Goal: Task Accomplishment & Management: Use online tool/utility

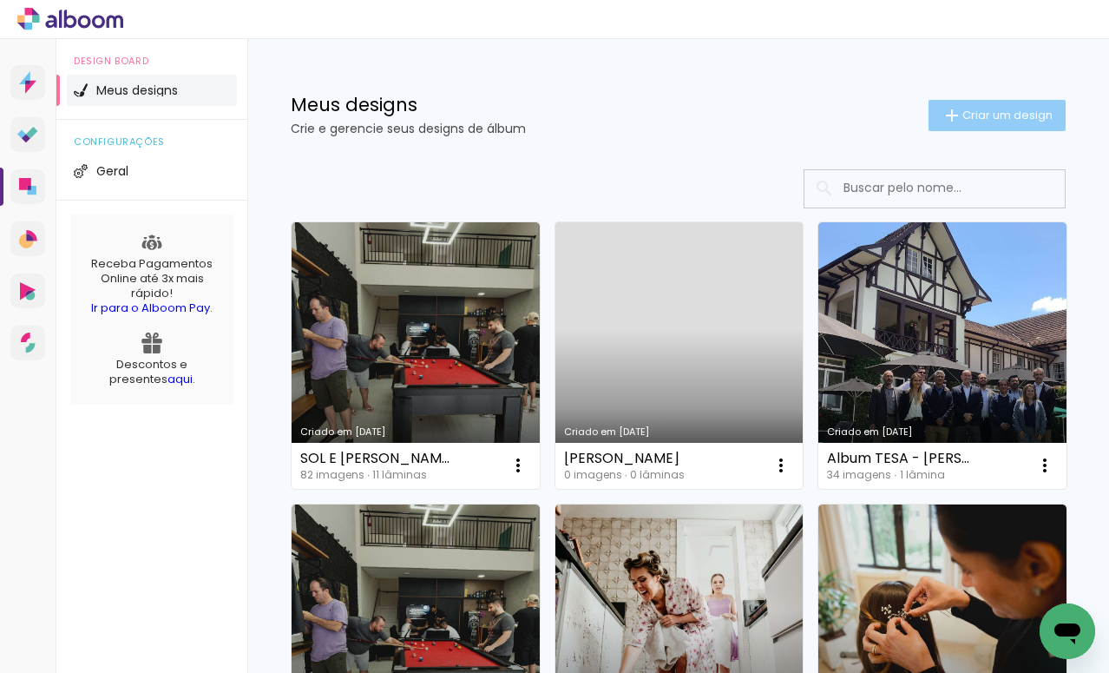
click at [1003, 110] on span "Criar um design" at bounding box center [1008, 114] width 90 height 11
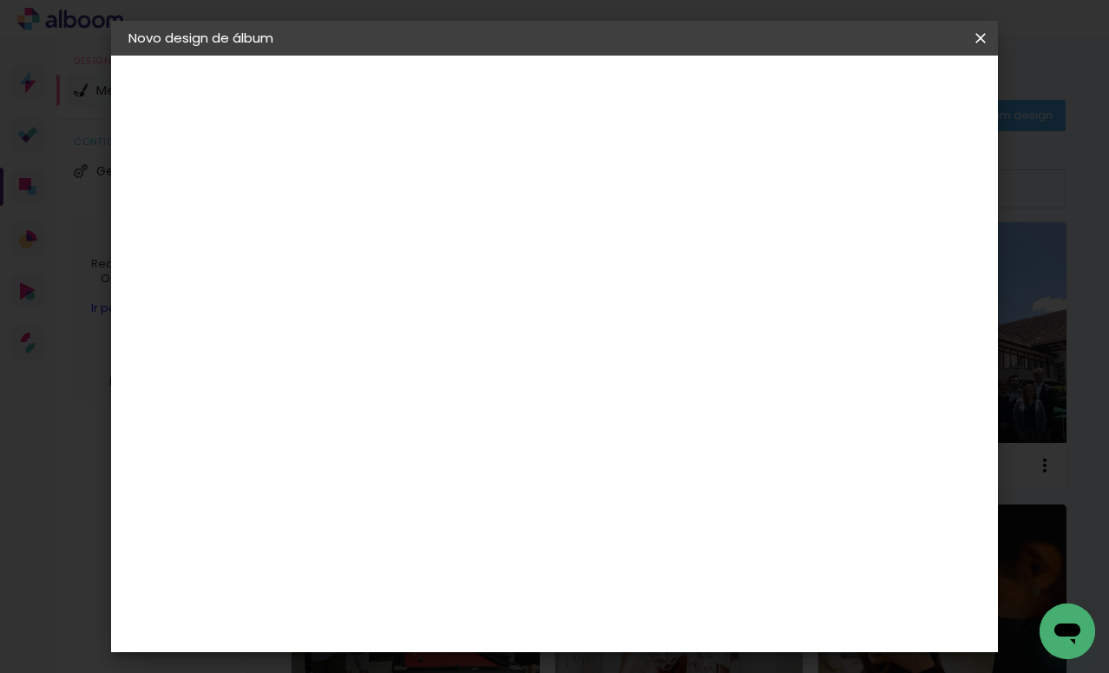
click at [418, 254] on paper-input-container "Título do álbum" at bounding box center [412, 234] width 12 height 44
click at [412, 247] on div at bounding box center [412, 248] width 0 height 2
click at [418, 217] on paper-input-container "Título do álbum" at bounding box center [412, 234] width 12 height 44
type input "1"
type input "g"
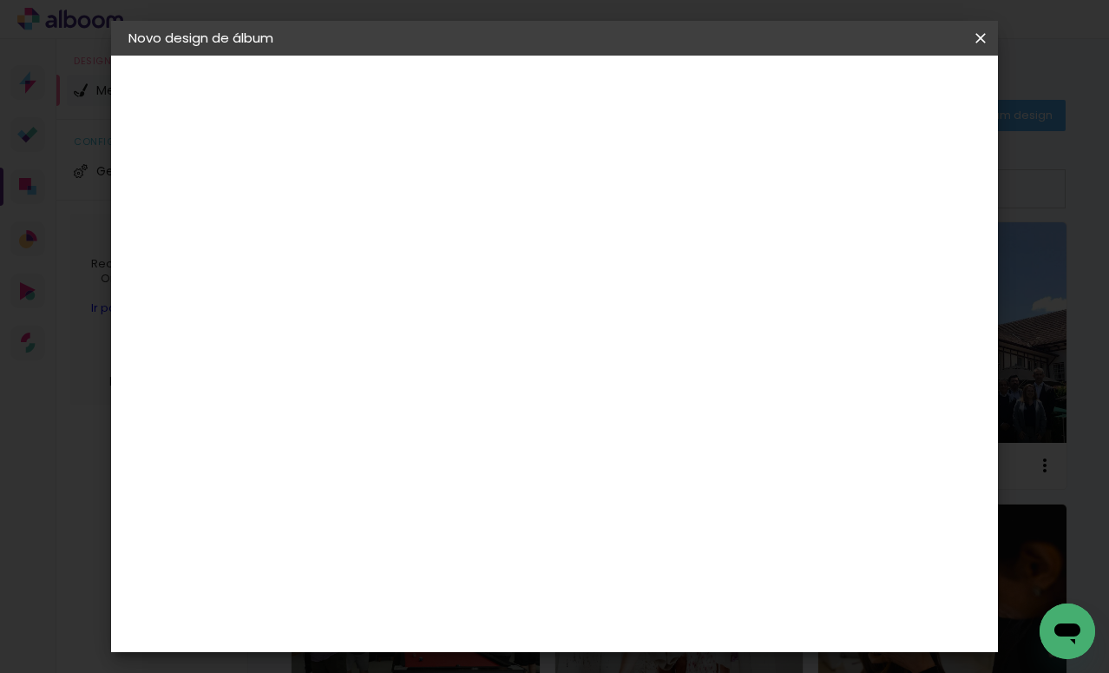
type input "GEORGIA XV ANOS"
type paper-input "GEORGIA XV ANOS"
click at [0, 0] on slot "Avançar" at bounding box center [0, 0] width 0 height 0
click at [456, 321] on input at bounding box center [456, 330] width 175 height 22
click at [453, 332] on input at bounding box center [456, 330] width 175 height 22
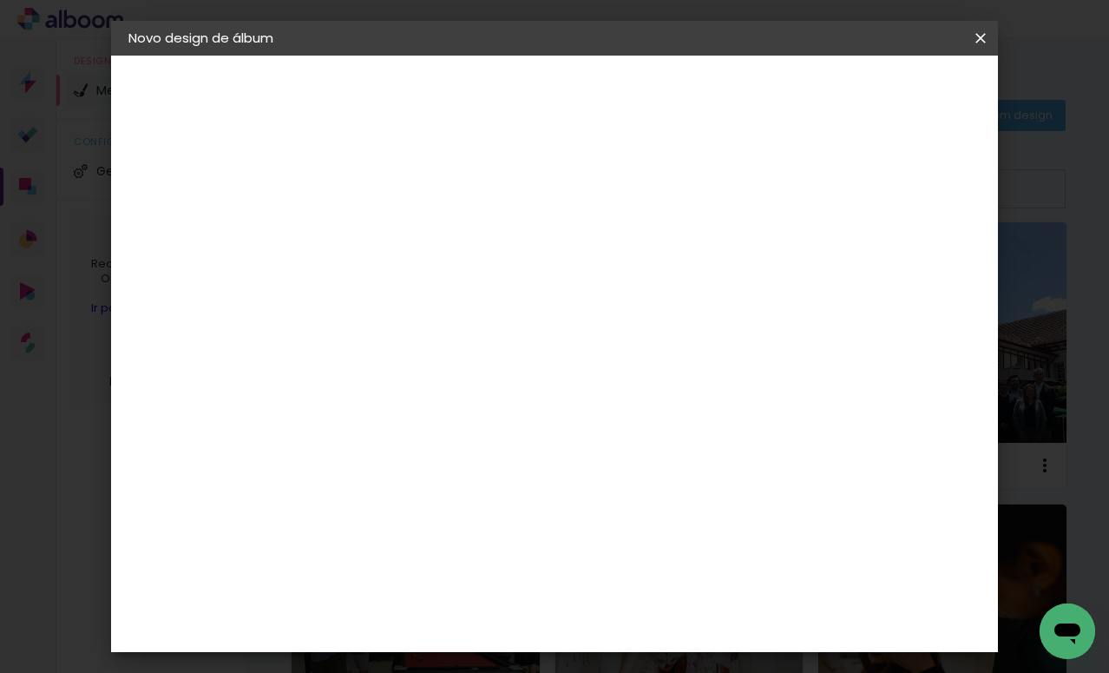
click at [0, 0] on slot "Tamanho Livre" at bounding box center [0, 0] width 0 height 0
click at [452, 338] on input at bounding box center [456, 330] width 175 height 22
click at [418, 342] on div at bounding box center [456, 342] width 175 height 2
click at [424, 339] on input at bounding box center [456, 330] width 175 height 22
type input "S"
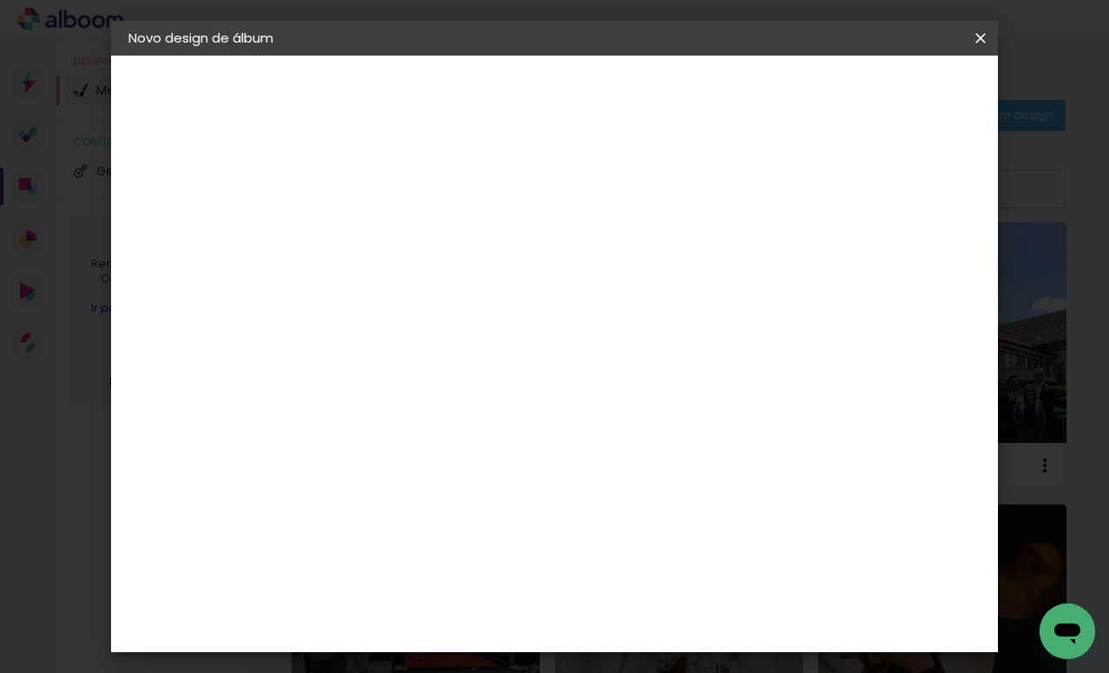
type paper-input "S"
click at [0, 0] on slot "Tamanho Livre" at bounding box center [0, 0] width 0 height 0
click at [700, 102] on paper-button "Avançar" at bounding box center [657, 92] width 85 height 30
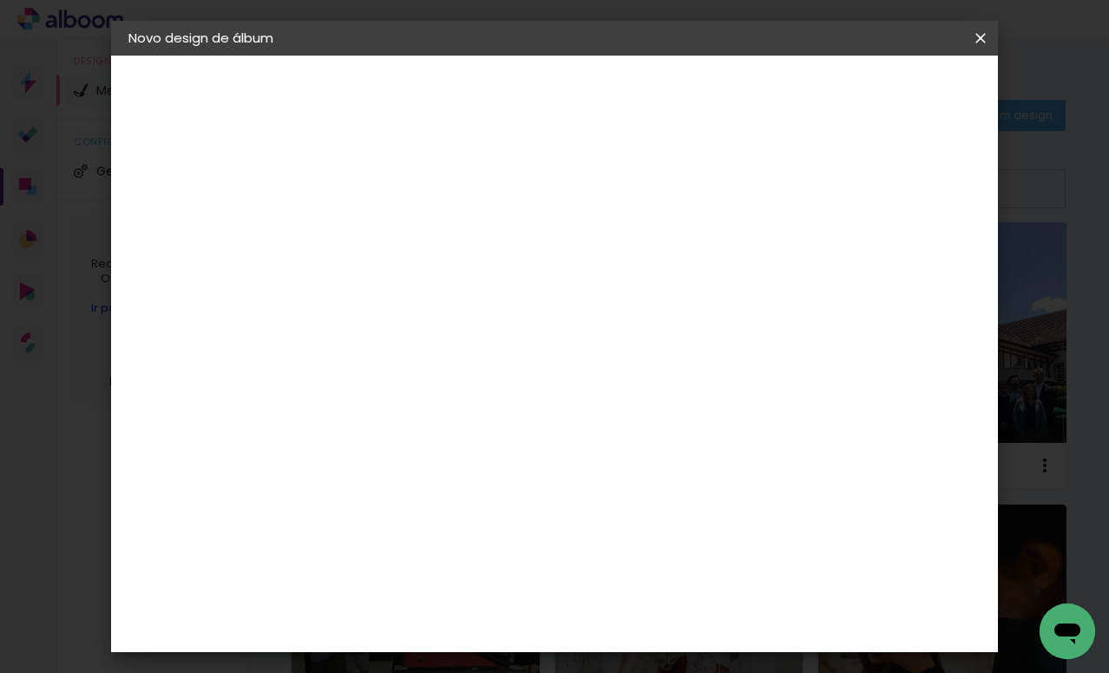
click at [872, 96] on span "Iniciar design" at bounding box center [832, 92] width 79 height 12
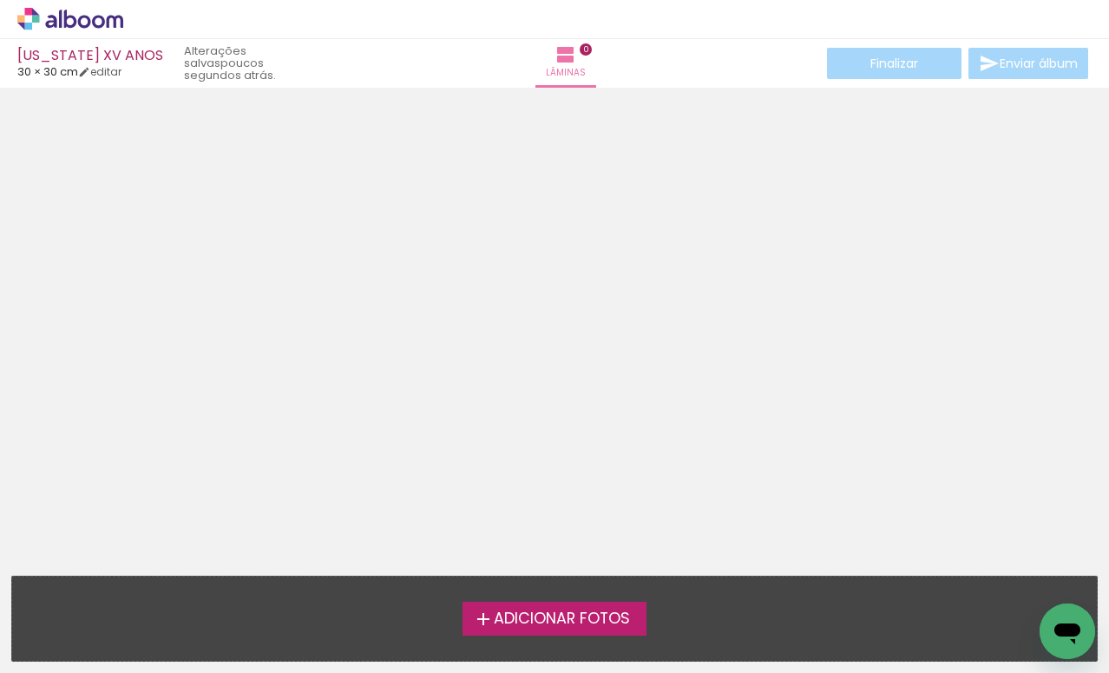
click at [599, 619] on span "Adicionar Fotos" at bounding box center [562, 619] width 136 height 16
click at [0, 0] on input "file" at bounding box center [0, 0] width 0 height 0
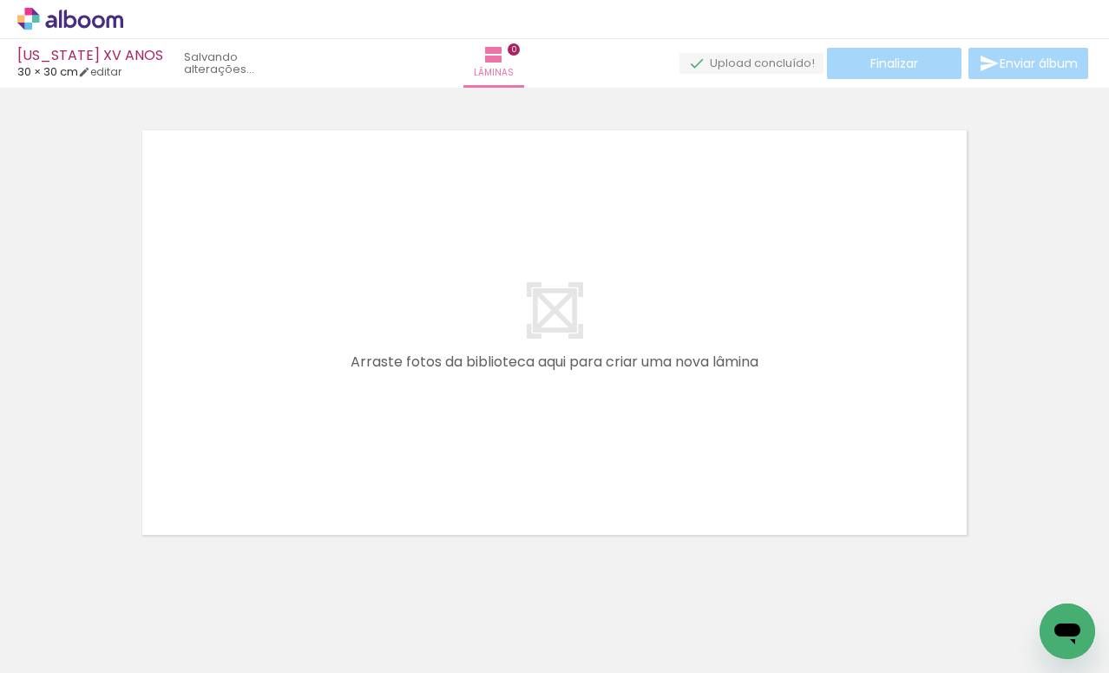
scroll to position [23, 0]
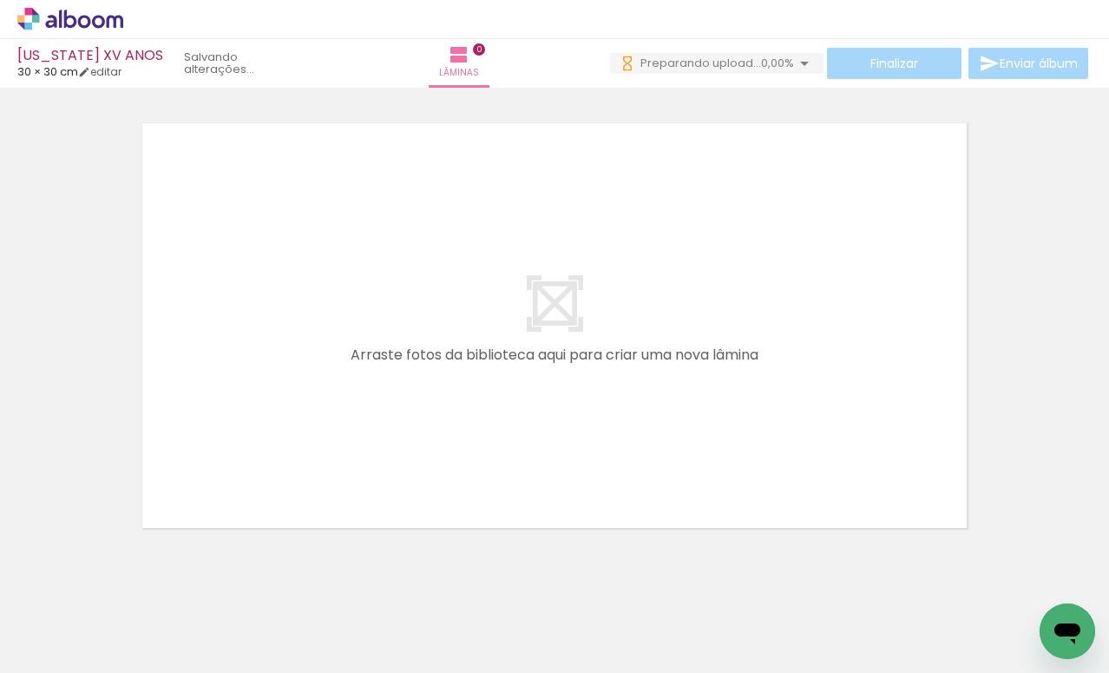
click at [182, 622] on div at bounding box center [173, 614] width 57 height 86
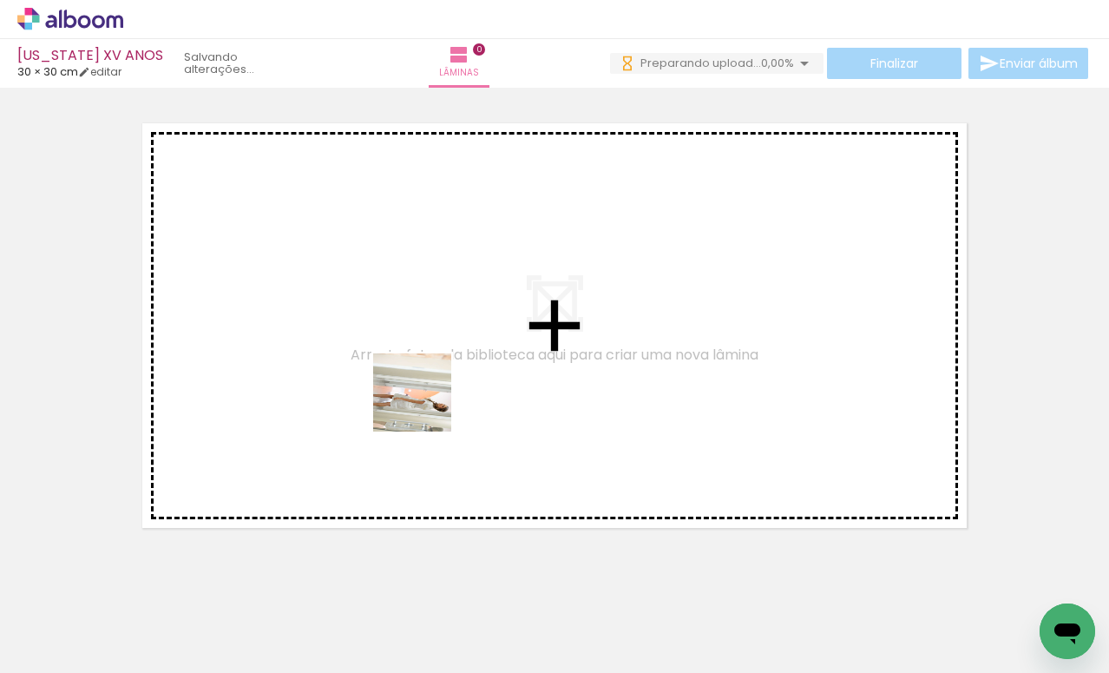
drag, startPoint x: 181, startPoint y: 616, endPoint x: 424, endPoint y: 402, distance: 324.1
click at [425, 405] on quentale-workspace at bounding box center [554, 336] width 1109 height 673
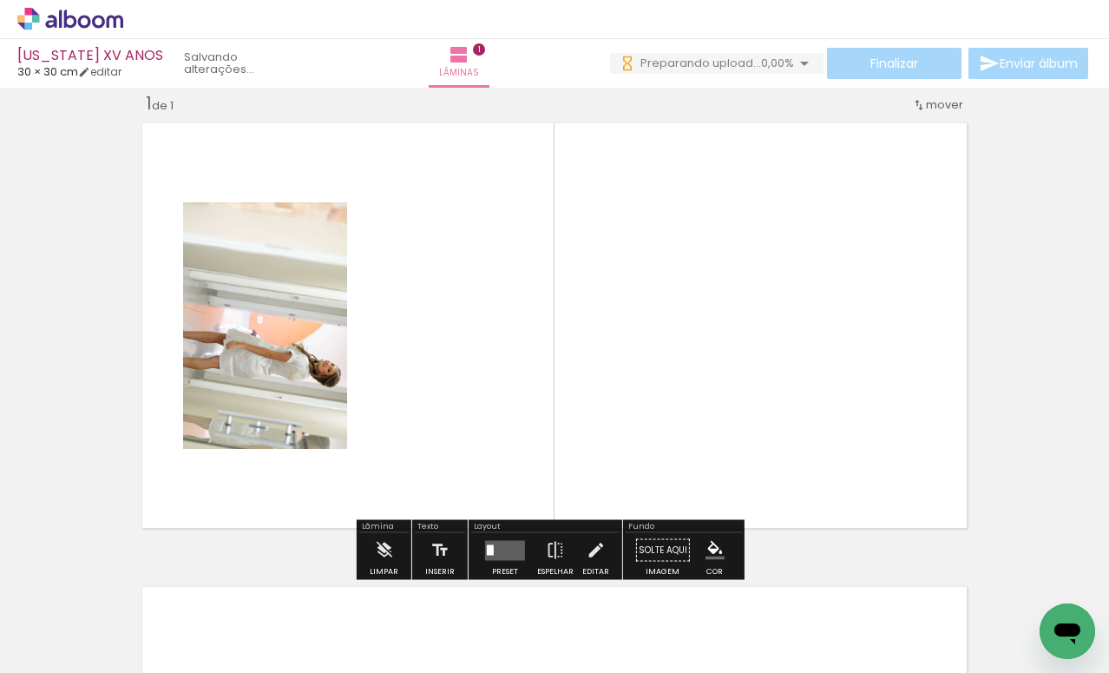
scroll to position [23, 0]
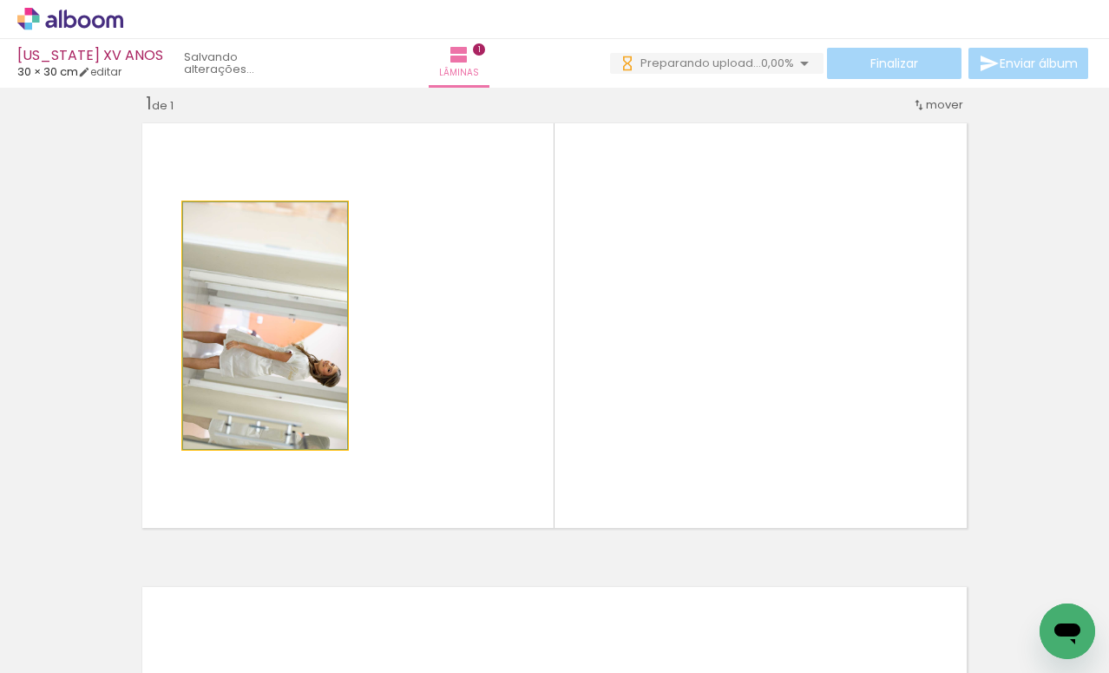
click at [288, 342] on quentale-photo at bounding box center [265, 325] width 164 height 247
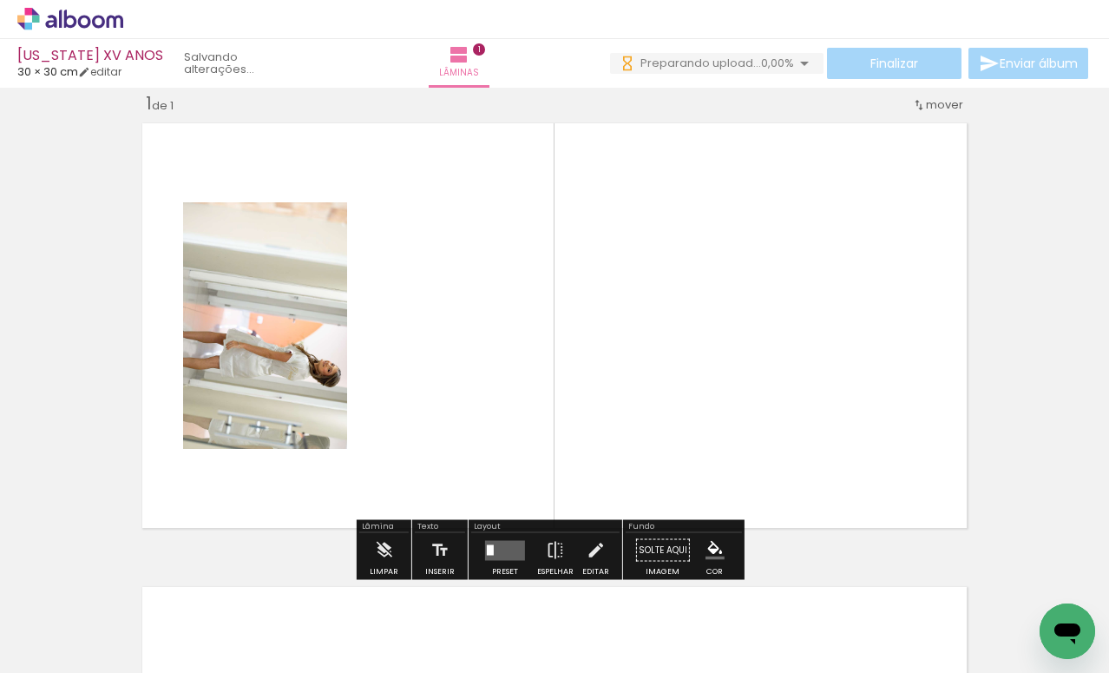
click at [244, 277] on quentale-photo at bounding box center [265, 325] width 164 height 247
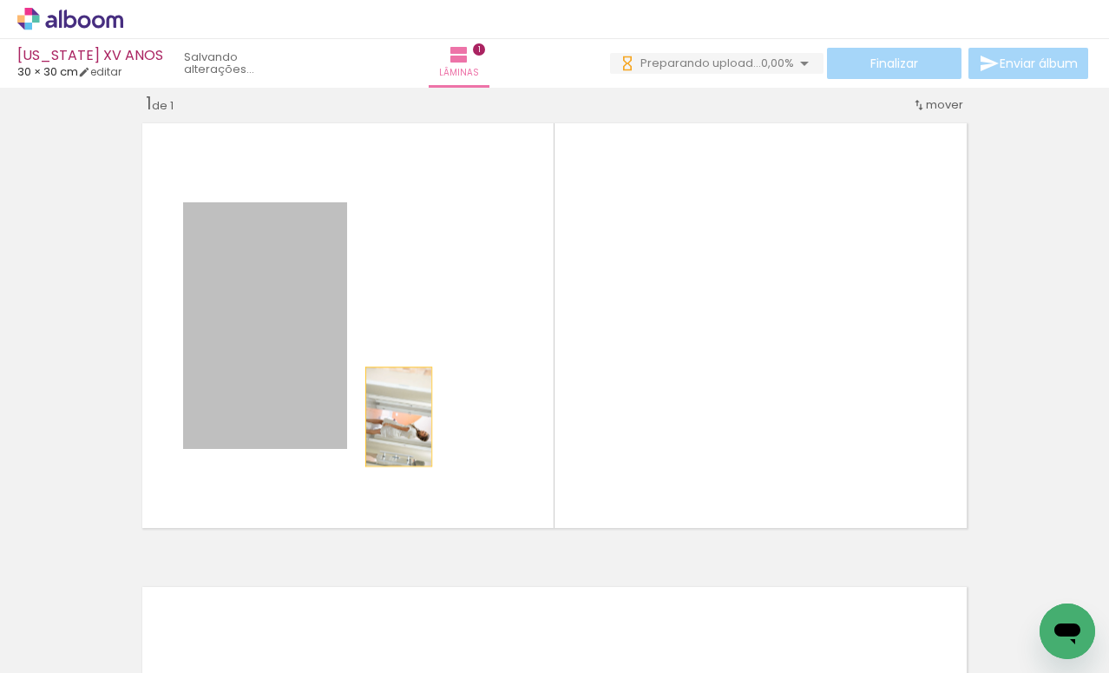
drag, startPoint x: 222, startPoint y: 441, endPoint x: 390, endPoint y: 405, distance: 171.5
click at [394, 415] on quentale-layouter at bounding box center [555, 325] width 840 height 420
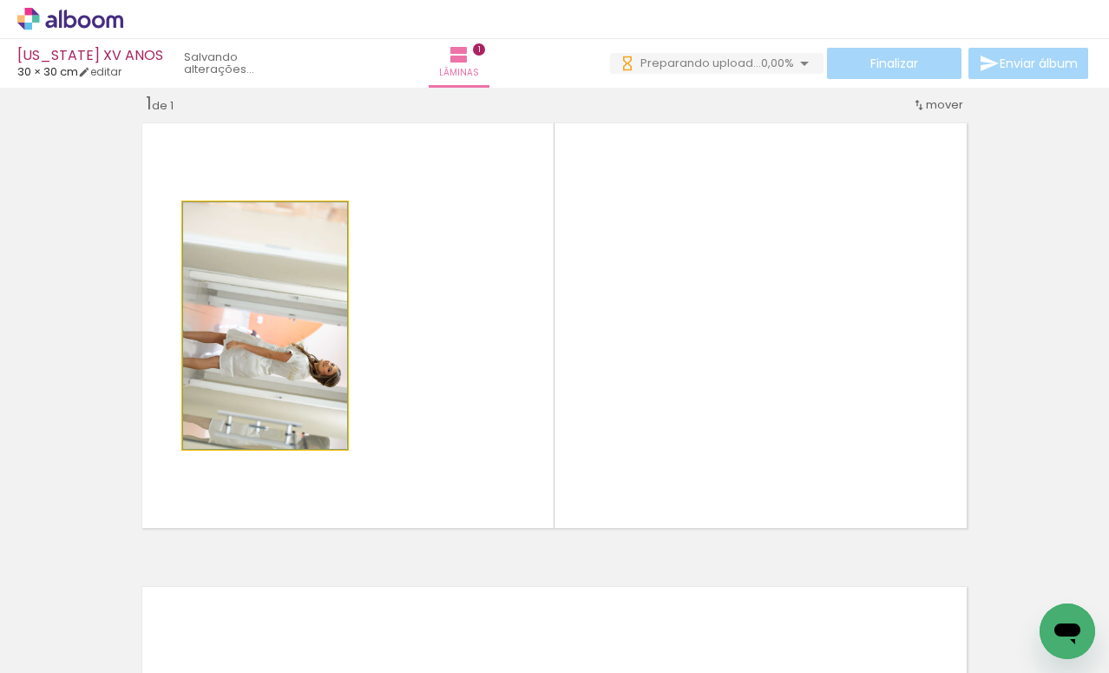
click at [260, 295] on quentale-photo at bounding box center [265, 325] width 164 height 247
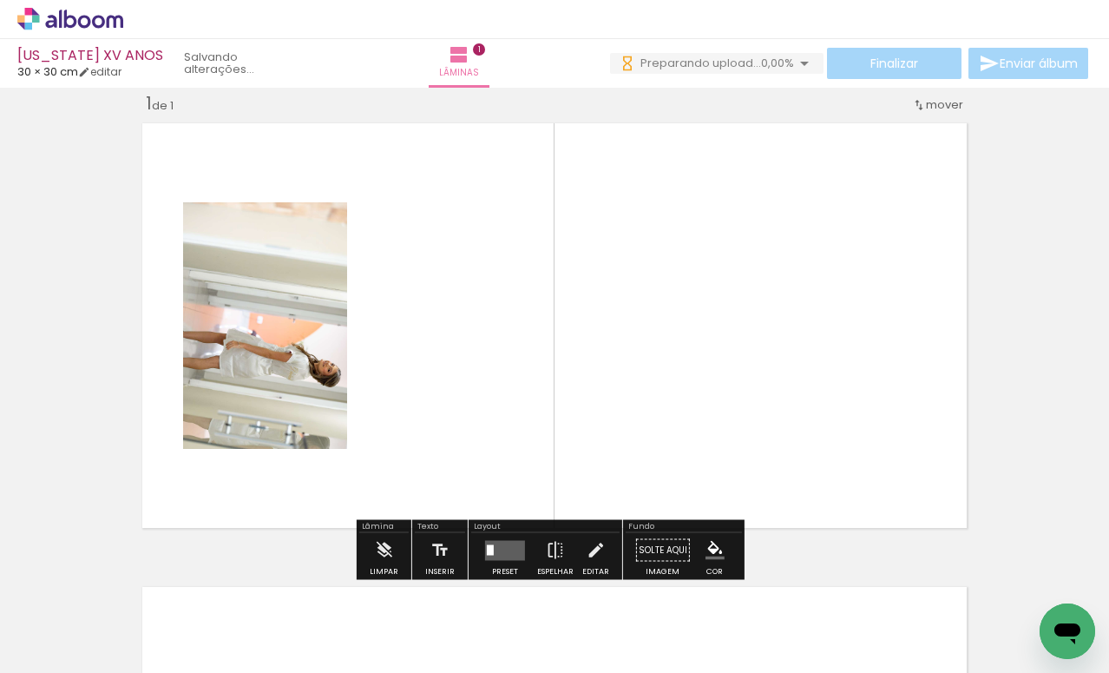
click at [271, 259] on quentale-photo at bounding box center [265, 325] width 164 height 247
click at [456, 310] on quentale-layouter at bounding box center [555, 325] width 840 height 420
click at [782, 53] on paper-button "0 Fazendo upload... 88,75%" at bounding box center [724, 63] width 200 height 21
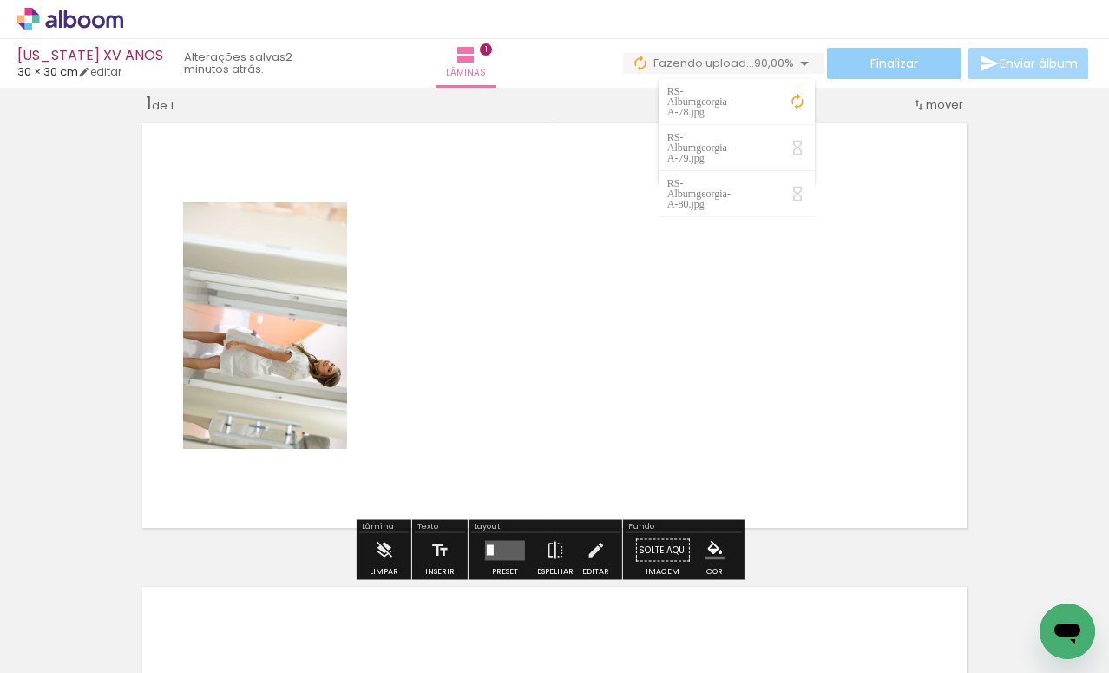
click at [887, 69] on span "Finalizar" at bounding box center [895, 63] width 48 height 12
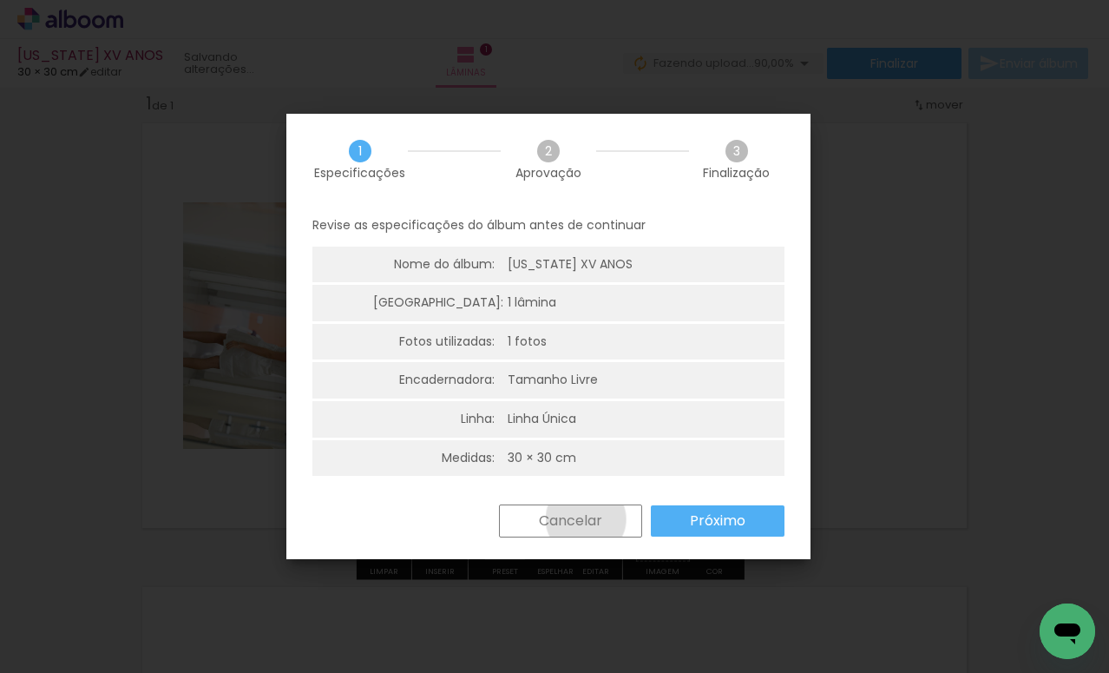
click at [0, 0] on slot "Cancelar" at bounding box center [0, 0] width 0 height 0
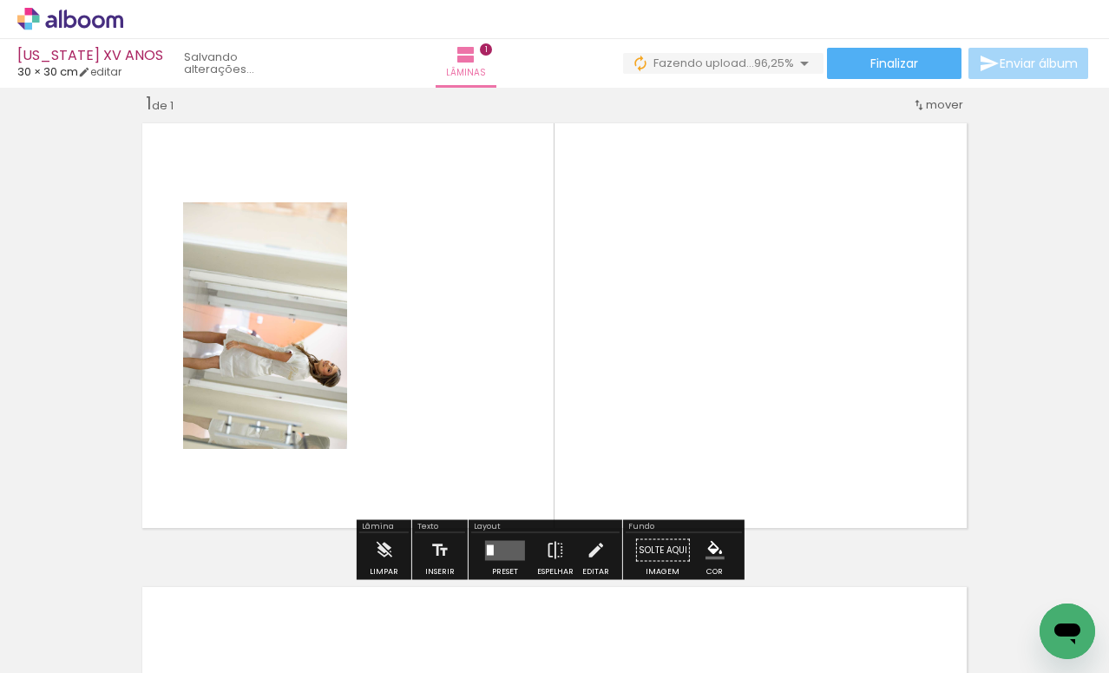
click at [86, 268] on div "Inserir lâmina 1 de 1" at bounding box center [554, 535] width 1109 height 928
click at [109, 69] on link "editar" at bounding box center [99, 71] width 43 height 15
type input "30"
type input "60"
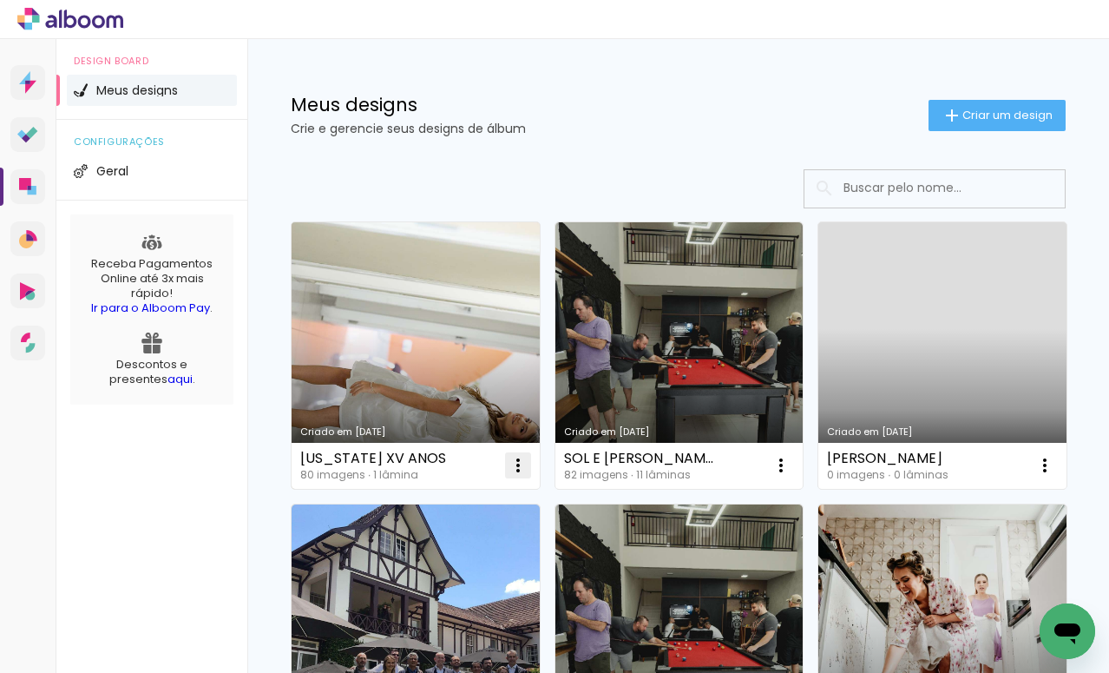
click at [510, 464] on iron-icon at bounding box center [518, 465] width 21 height 21
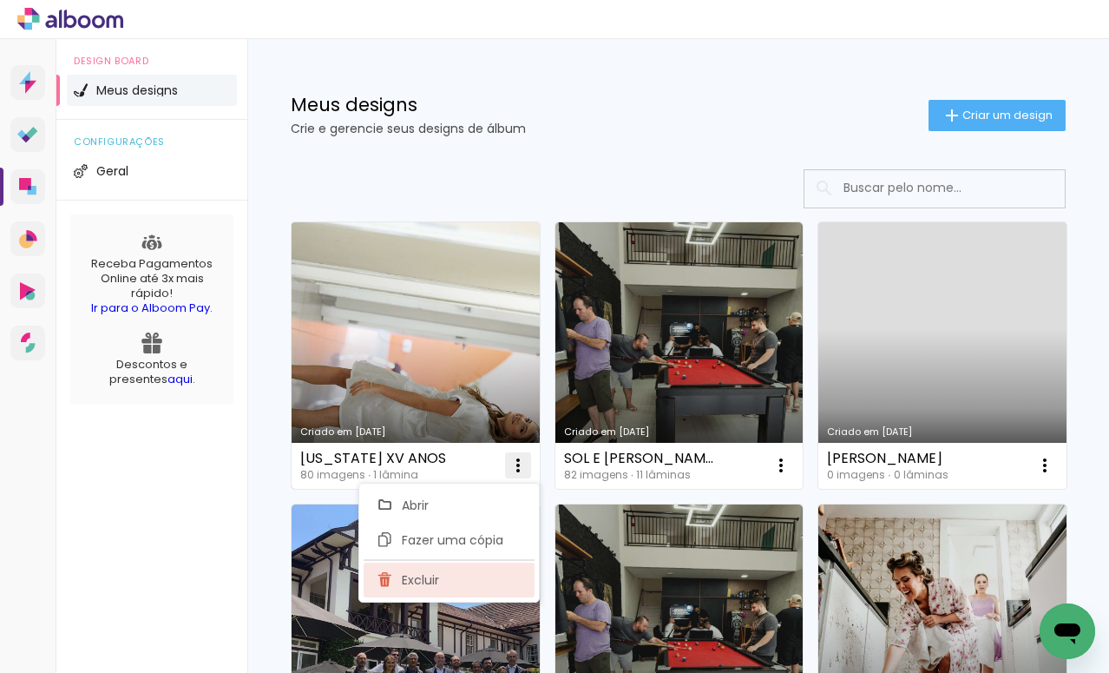
click at [409, 589] on paper-item "Excluir" at bounding box center [449, 579] width 171 height 35
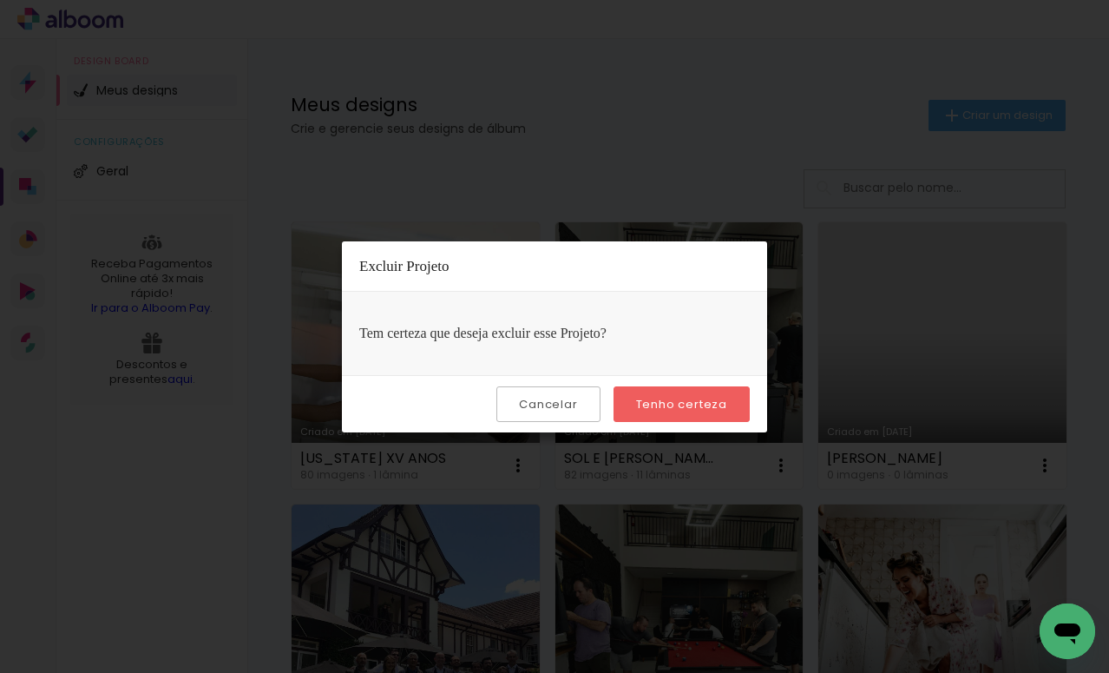
click at [0, 0] on slot "Tenho certeza" at bounding box center [0, 0] width 0 height 0
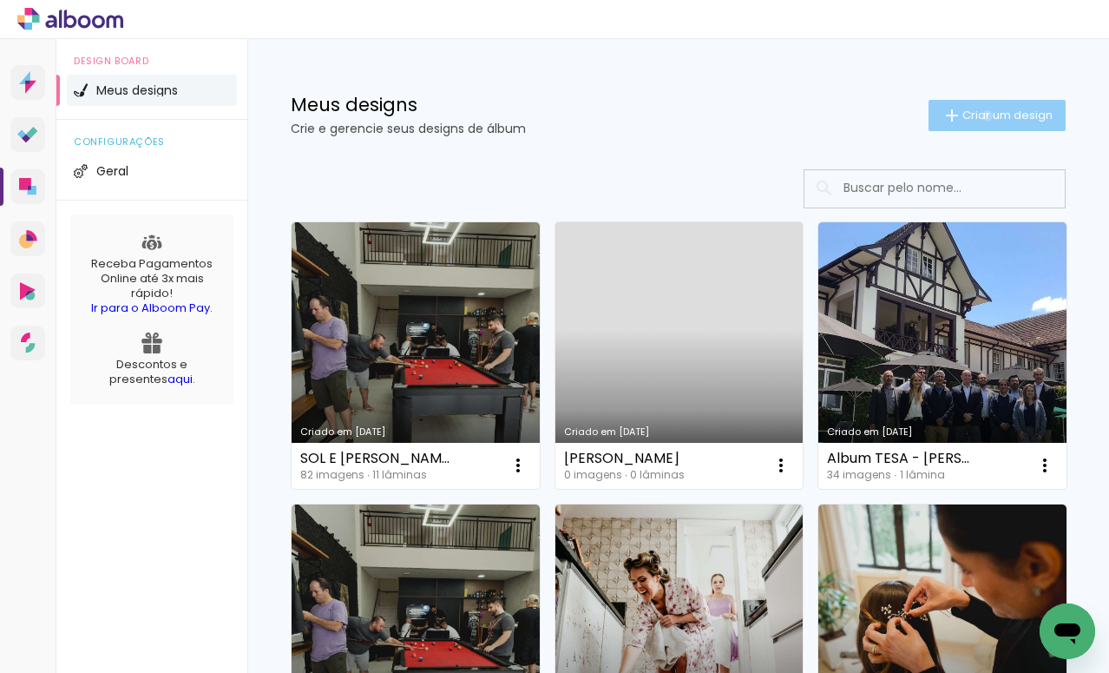
click at [971, 115] on span "Criar um design" at bounding box center [1008, 114] width 90 height 11
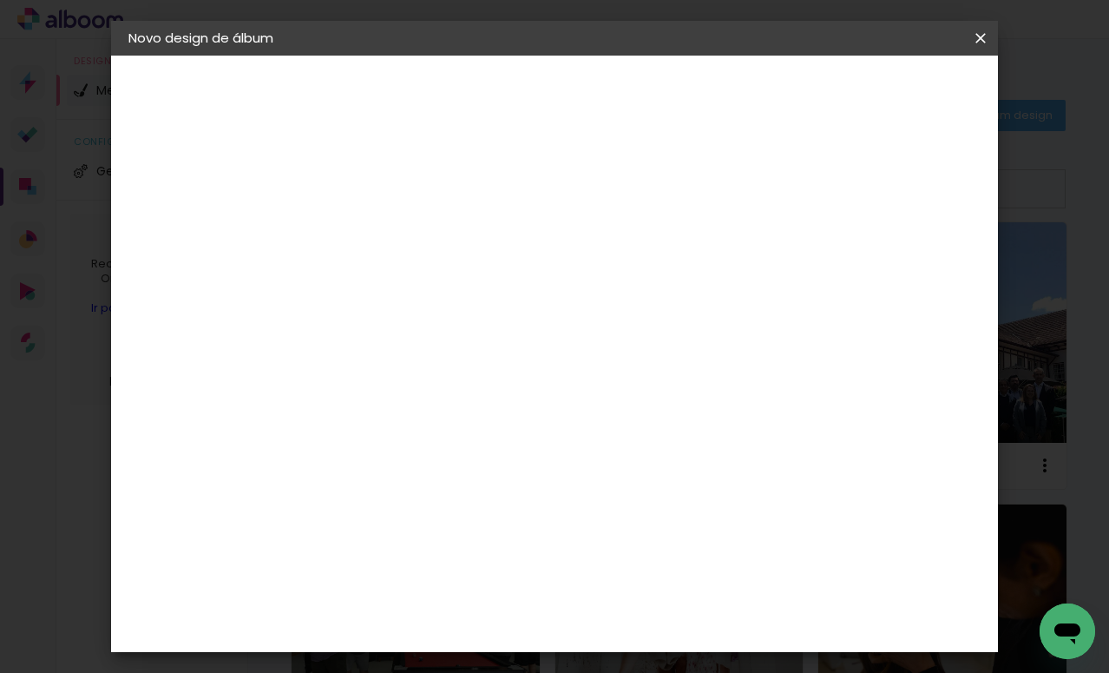
click at [412, 225] on input at bounding box center [412, 233] width 0 height 27
type input "G"
type input "XV ANOS - [US_STATE]"
type paper-input "XV ANOS - [US_STATE]"
click at [0, 0] on slot "Avançar" at bounding box center [0, 0] width 0 height 0
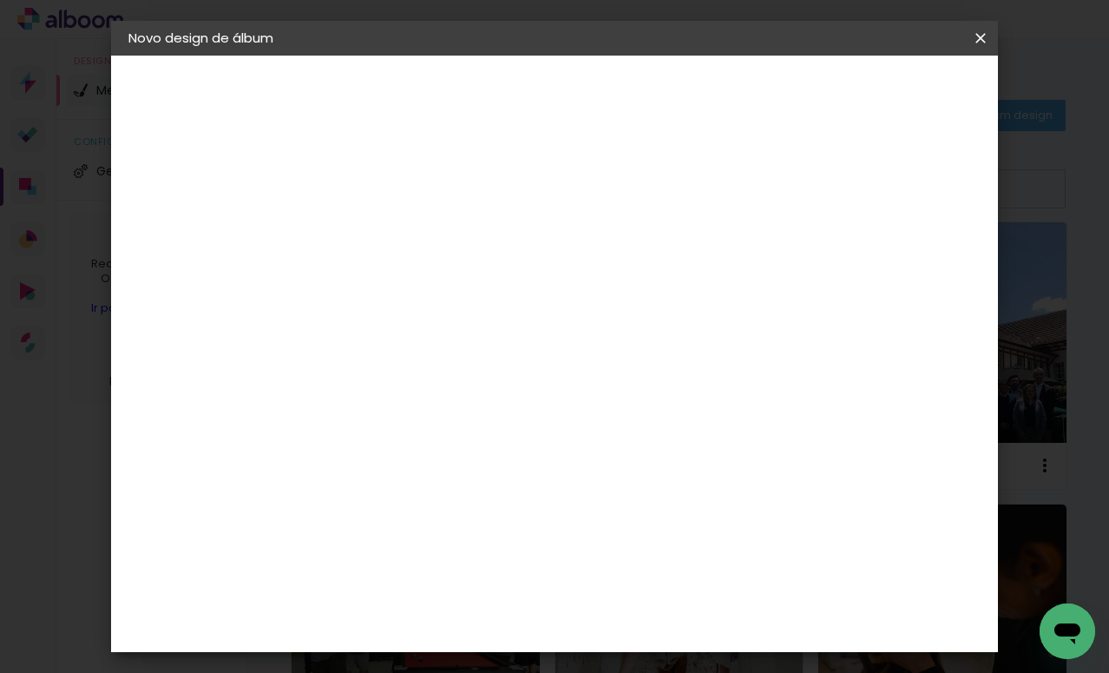
click at [0, 0] on slot "Tamanho Livre" at bounding box center [0, 0] width 0 height 0
click at [737, 273] on paper-item "Tamanho Livre" at bounding box center [653, 264] width 167 height 38
click at [0, 0] on slot "Avançar" at bounding box center [0, 0] width 0 height 0
click at [872, 96] on span "Iniciar design" at bounding box center [832, 92] width 79 height 12
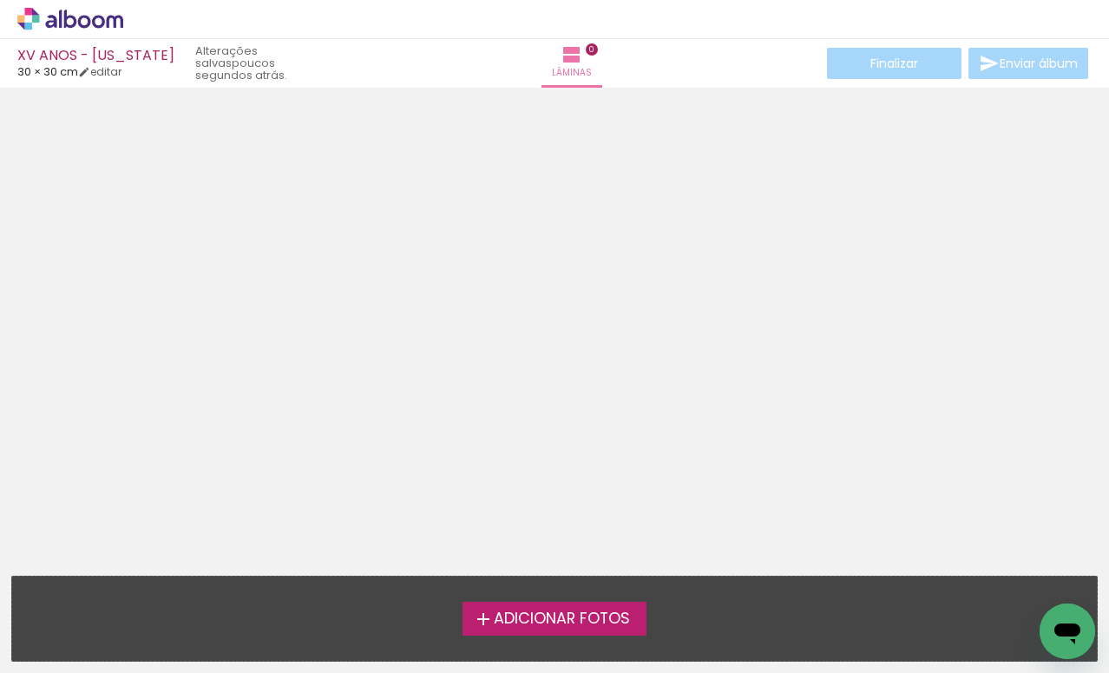
click at [578, 626] on span "Adicionar Fotos" at bounding box center [562, 619] width 136 height 16
click at [0, 0] on input "file" at bounding box center [0, 0] width 0 height 0
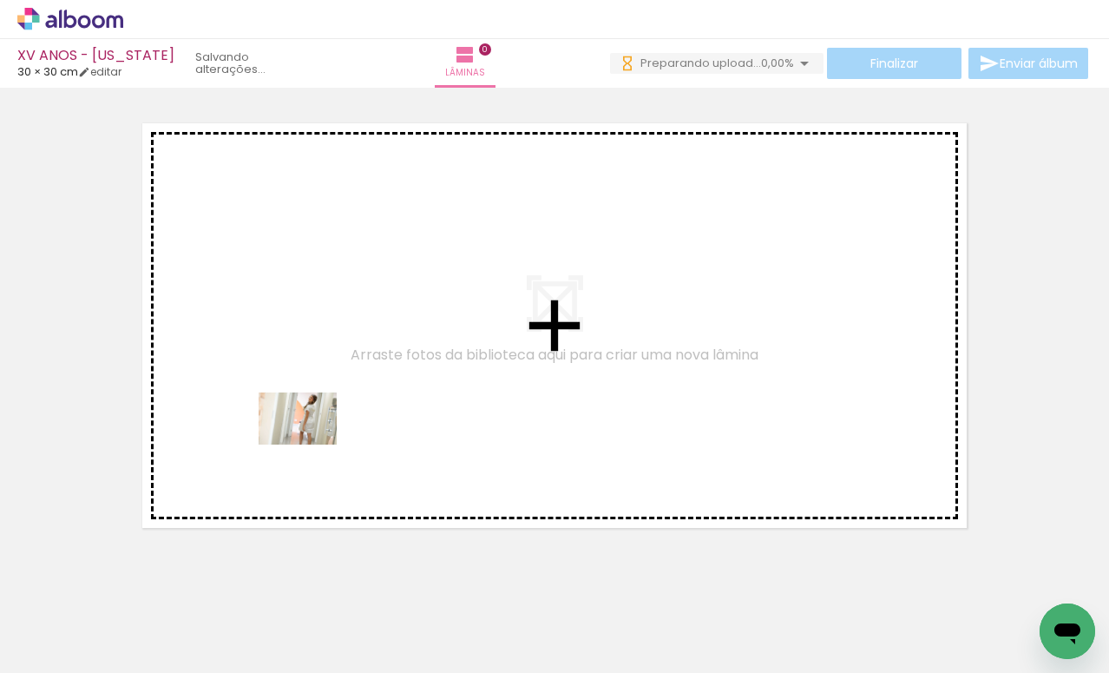
drag, startPoint x: 174, startPoint y: 629, endPoint x: 311, endPoint y: 444, distance: 229.7
click at [311, 444] on quentale-workspace at bounding box center [554, 336] width 1109 height 673
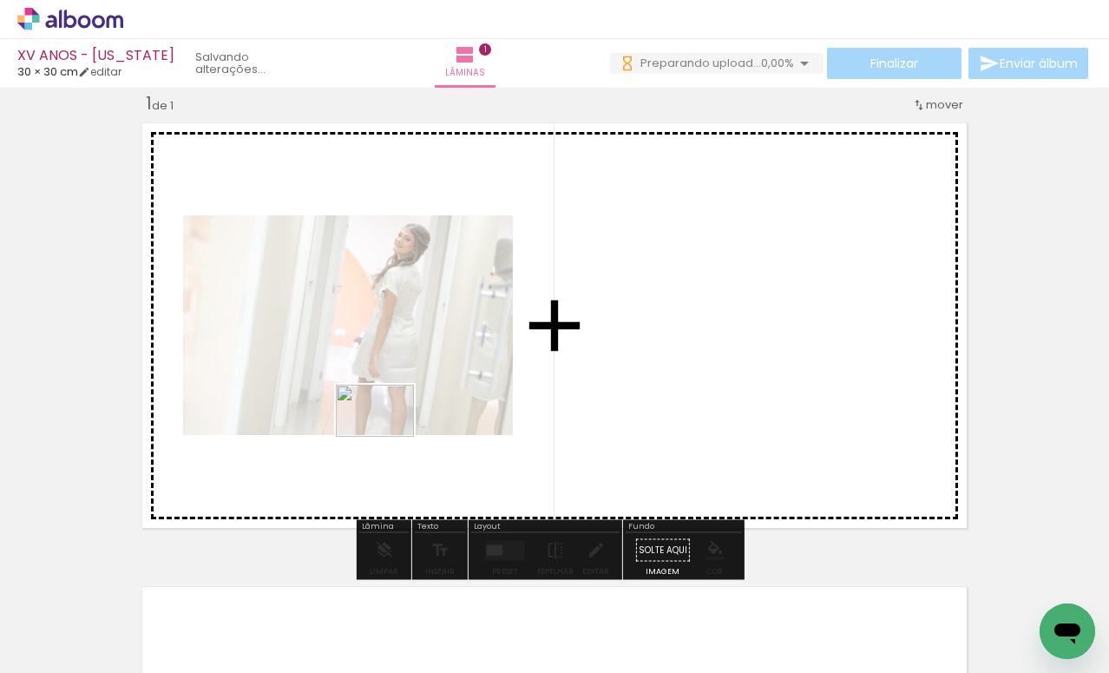
drag, startPoint x: 280, startPoint y: 631, endPoint x: 389, endPoint y: 437, distance: 221.9
click at [388, 437] on quentale-workspace at bounding box center [554, 336] width 1109 height 673
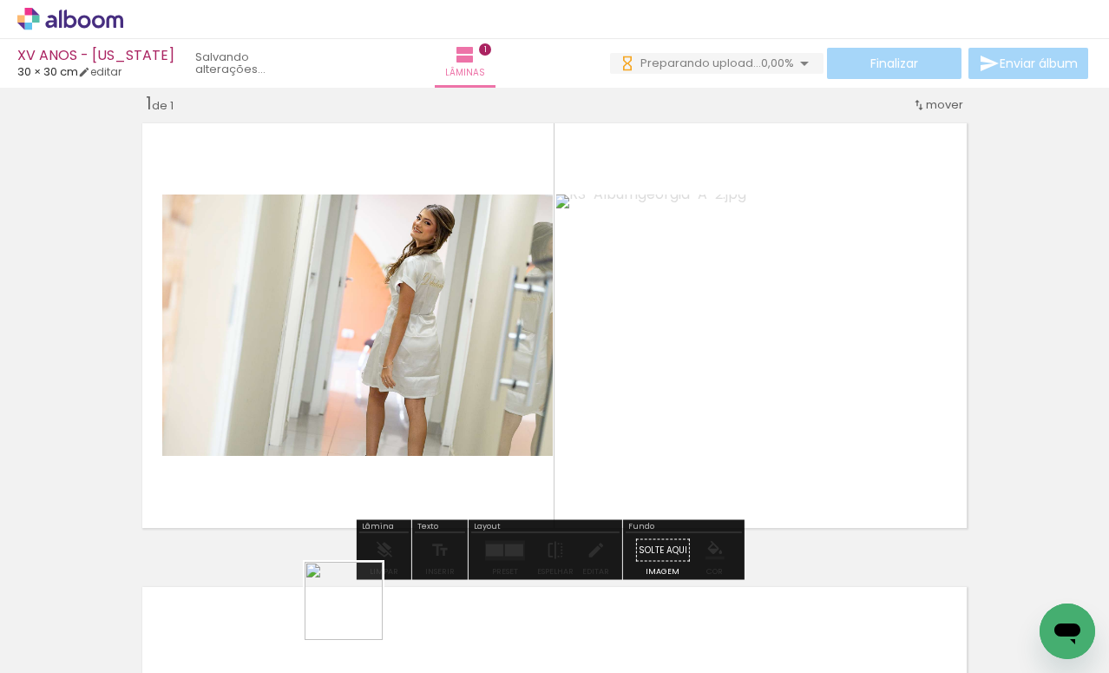
drag, startPoint x: 345, startPoint y: 635, endPoint x: 454, endPoint y: 435, distance: 228.4
click at [454, 435] on quentale-workspace at bounding box center [554, 336] width 1109 height 673
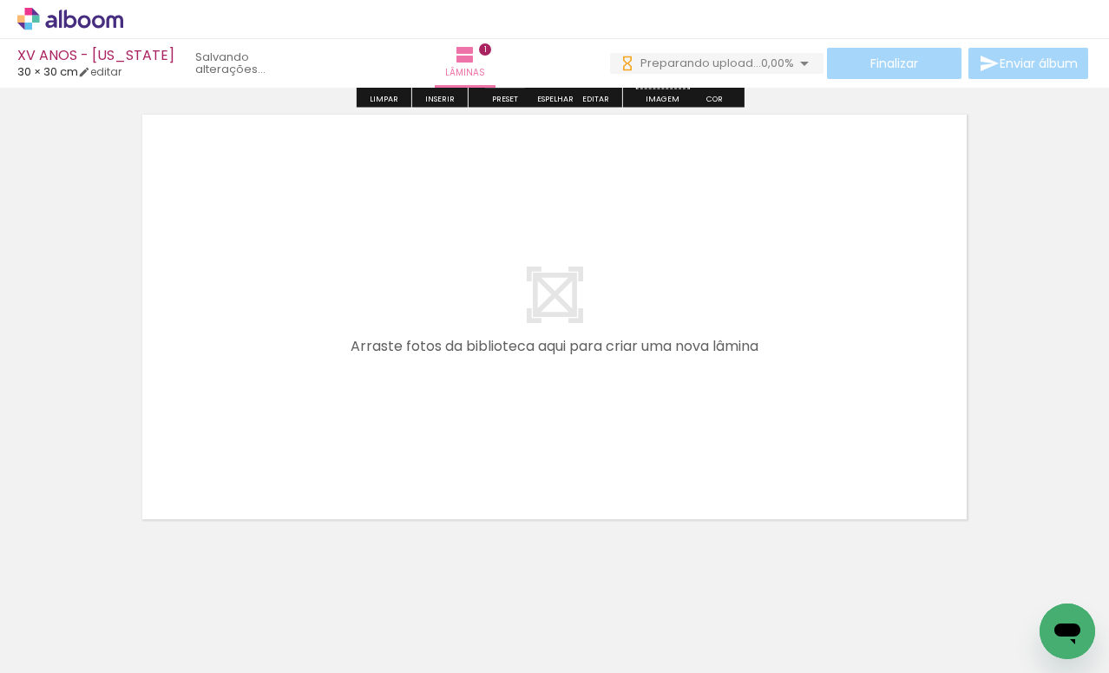
scroll to position [474, 0]
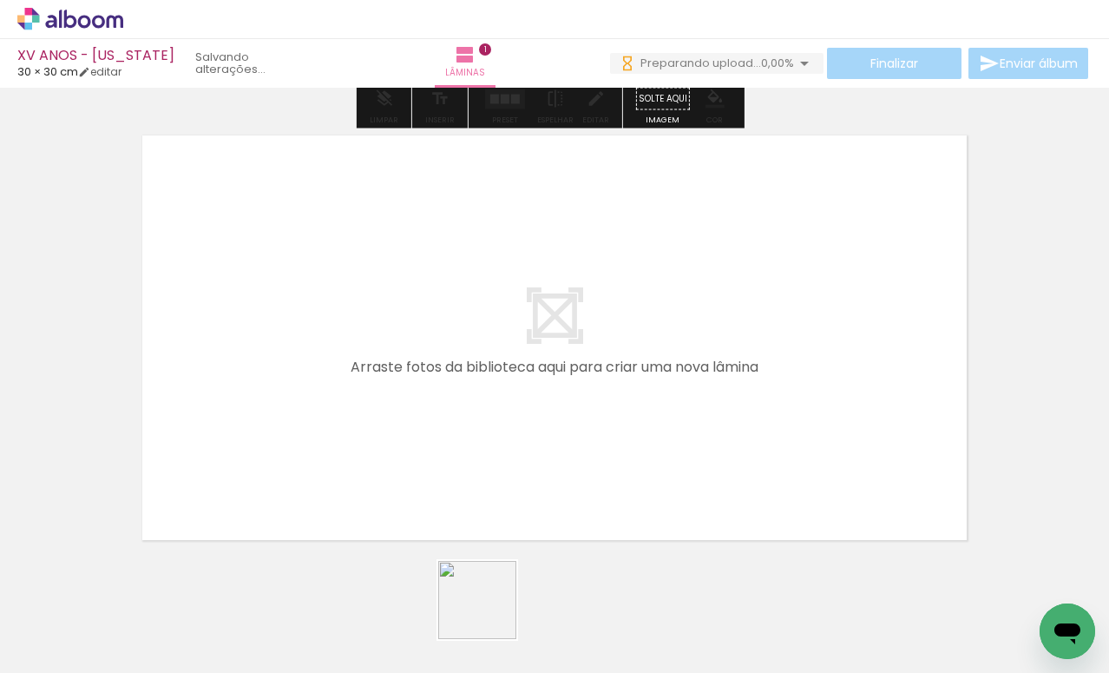
drag, startPoint x: 491, startPoint y: 628, endPoint x: 469, endPoint y: 432, distance: 197.5
click at [469, 432] on quentale-workspace at bounding box center [554, 336] width 1109 height 673
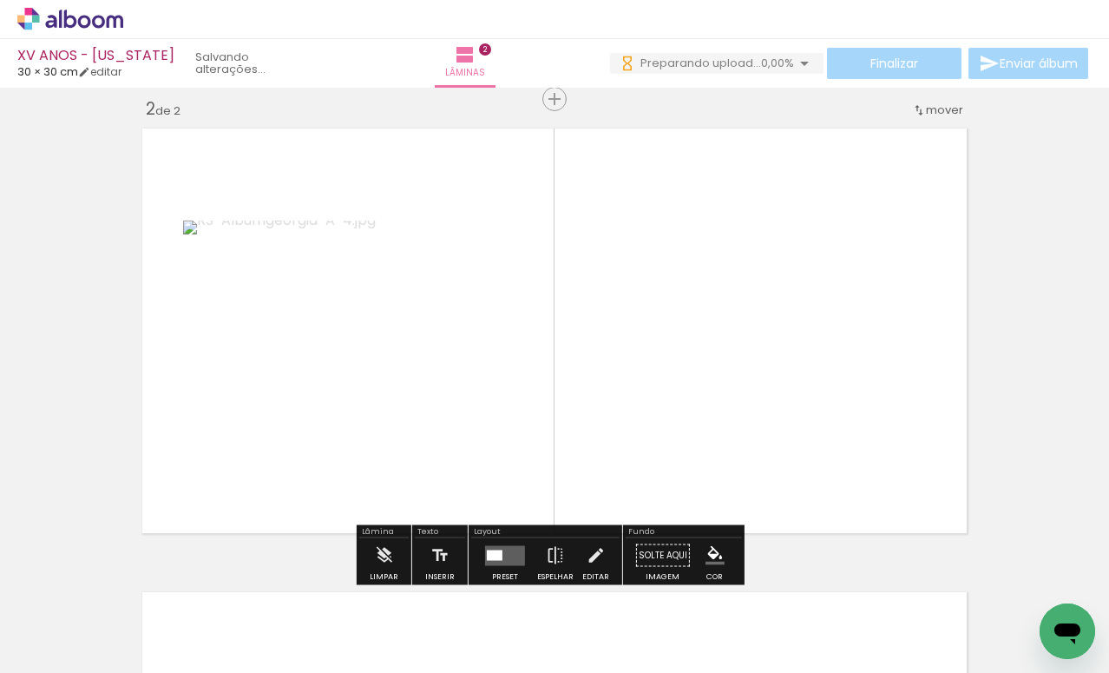
scroll to position [486, 0]
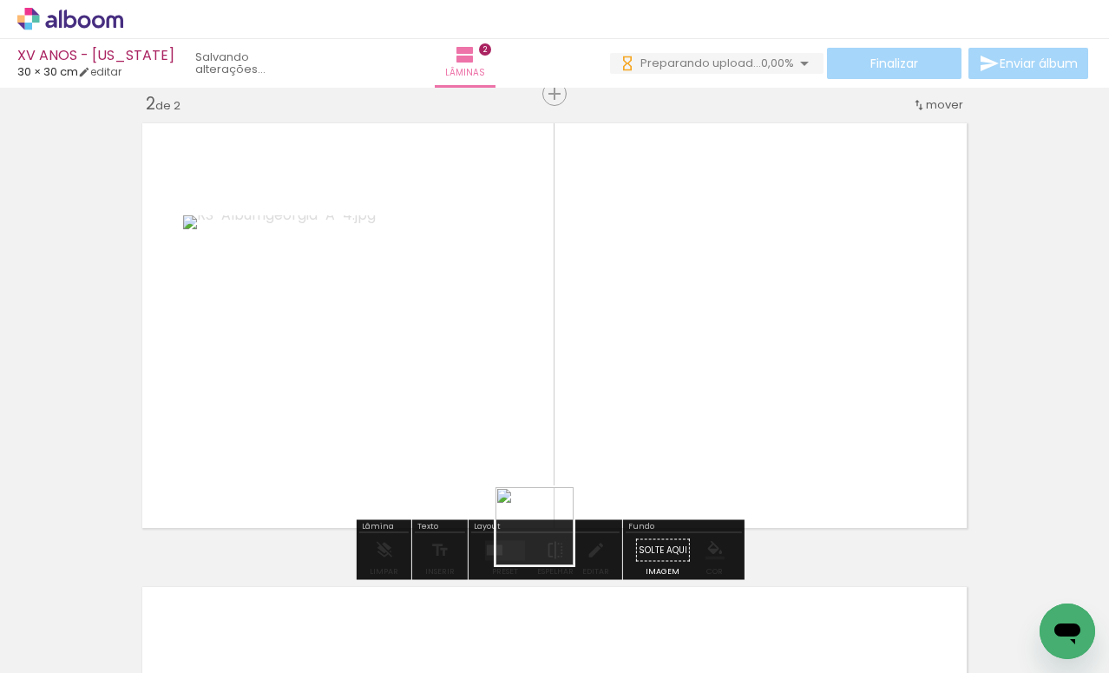
drag, startPoint x: 579, startPoint y: 628, endPoint x: 548, endPoint y: 464, distance: 167.9
click at [522, 440] on quentale-workspace at bounding box center [554, 336] width 1109 height 673
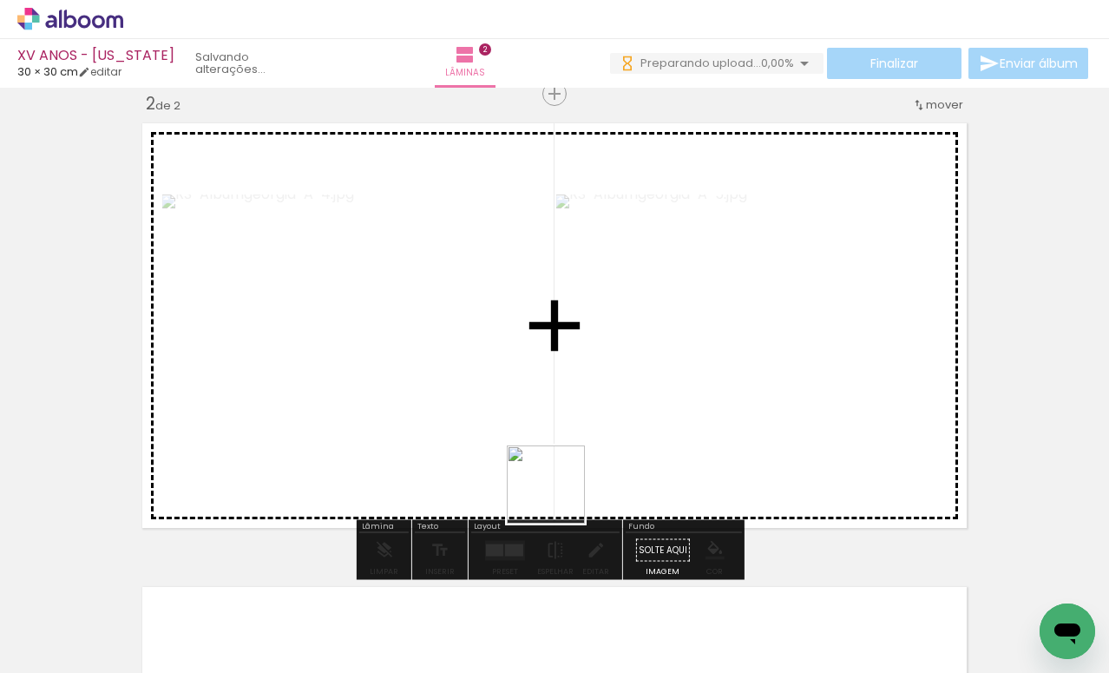
drag, startPoint x: 657, startPoint y: 626, endPoint x: 562, endPoint y: 449, distance: 201.2
click at [562, 449] on quentale-workspace at bounding box center [554, 336] width 1109 height 673
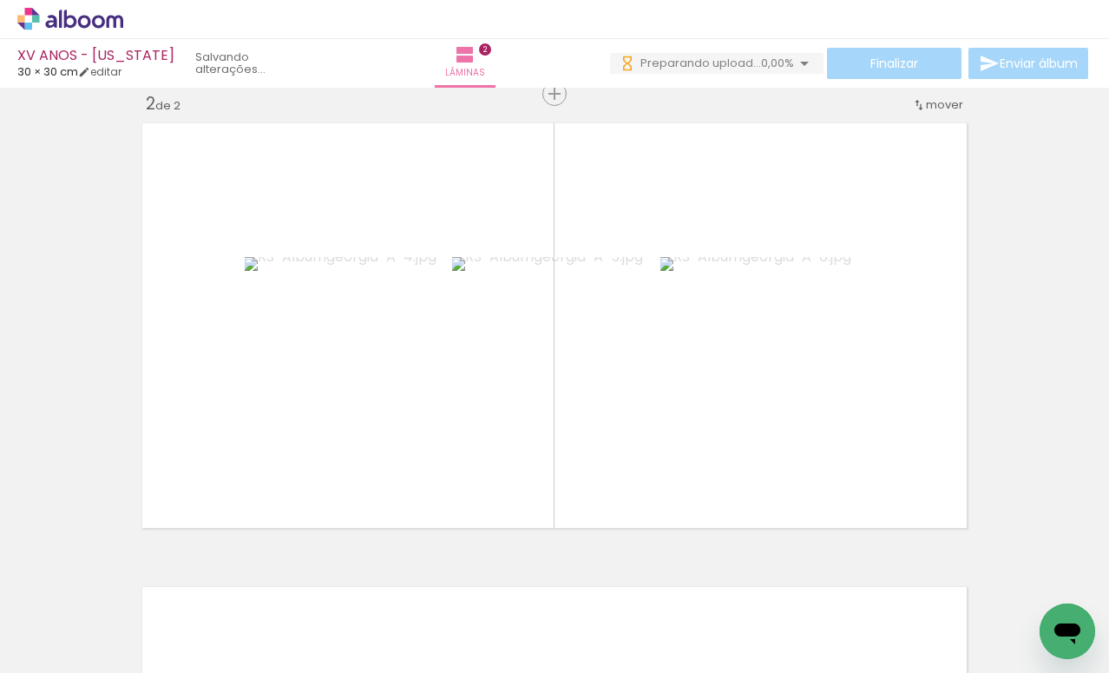
scroll to position [0, 838]
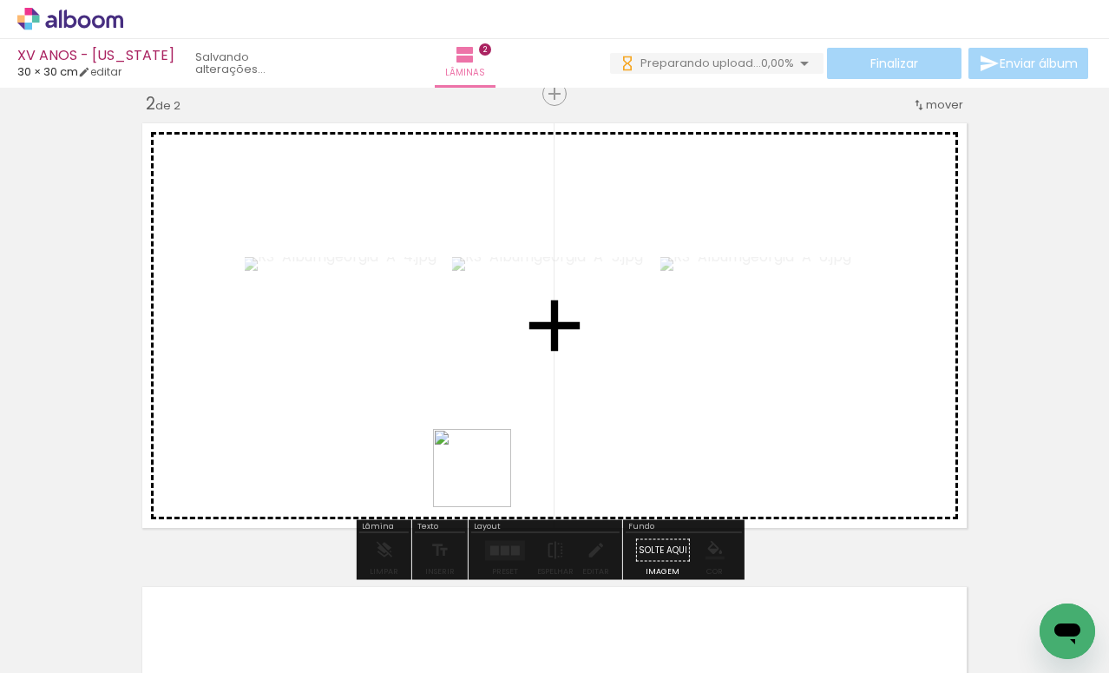
drag, startPoint x: 530, startPoint y: 627, endPoint x: 483, endPoint y: 478, distance: 155.7
click at [483, 478] on quentale-workspace at bounding box center [554, 336] width 1109 height 673
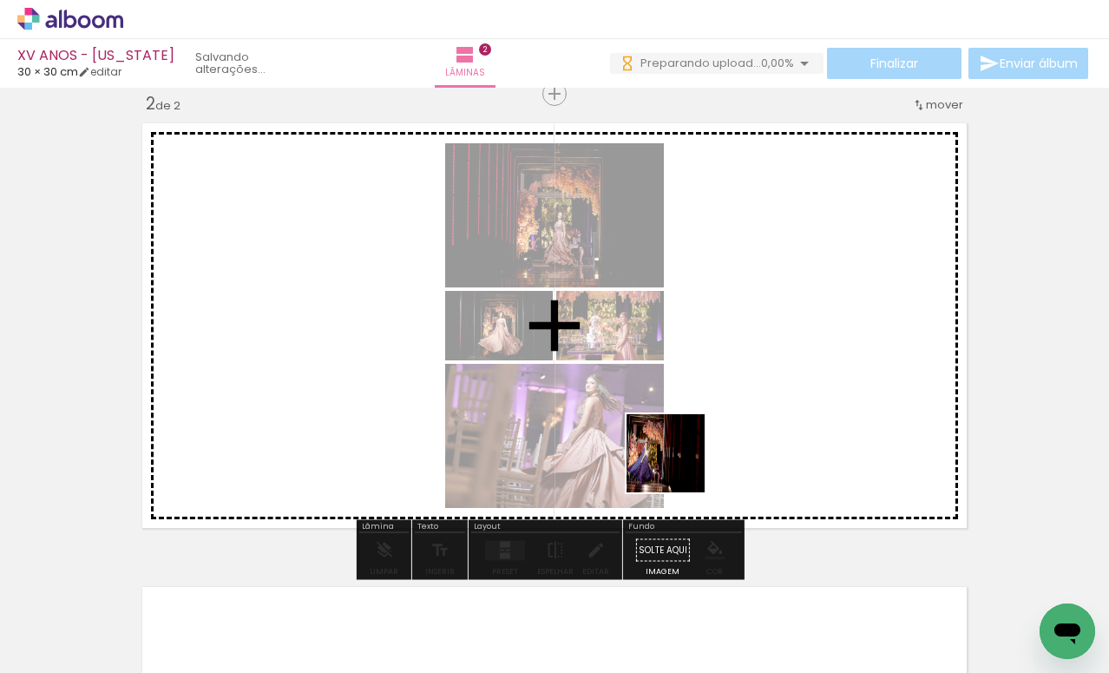
drag, startPoint x: 606, startPoint y: 629, endPoint x: 679, endPoint y: 466, distance: 178.7
click at [679, 466] on quentale-workspace at bounding box center [554, 336] width 1109 height 673
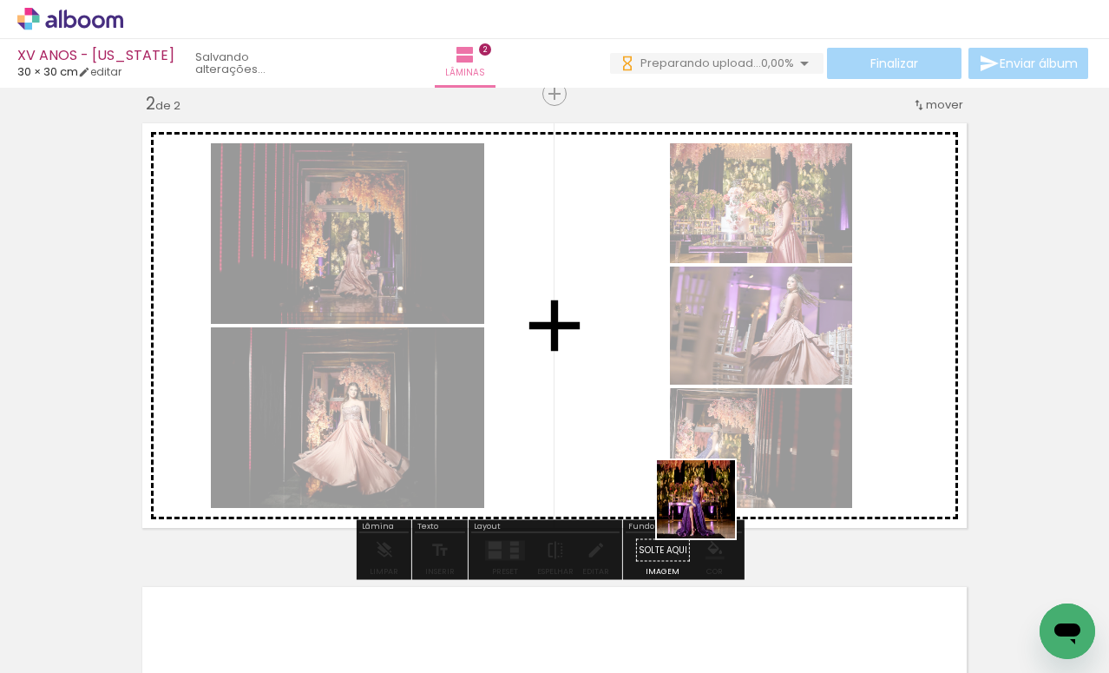
drag, startPoint x: 720, startPoint y: 625, endPoint x: 716, endPoint y: 471, distance: 153.7
click at [711, 460] on quentale-workspace at bounding box center [554, 336] width 1109 height 673
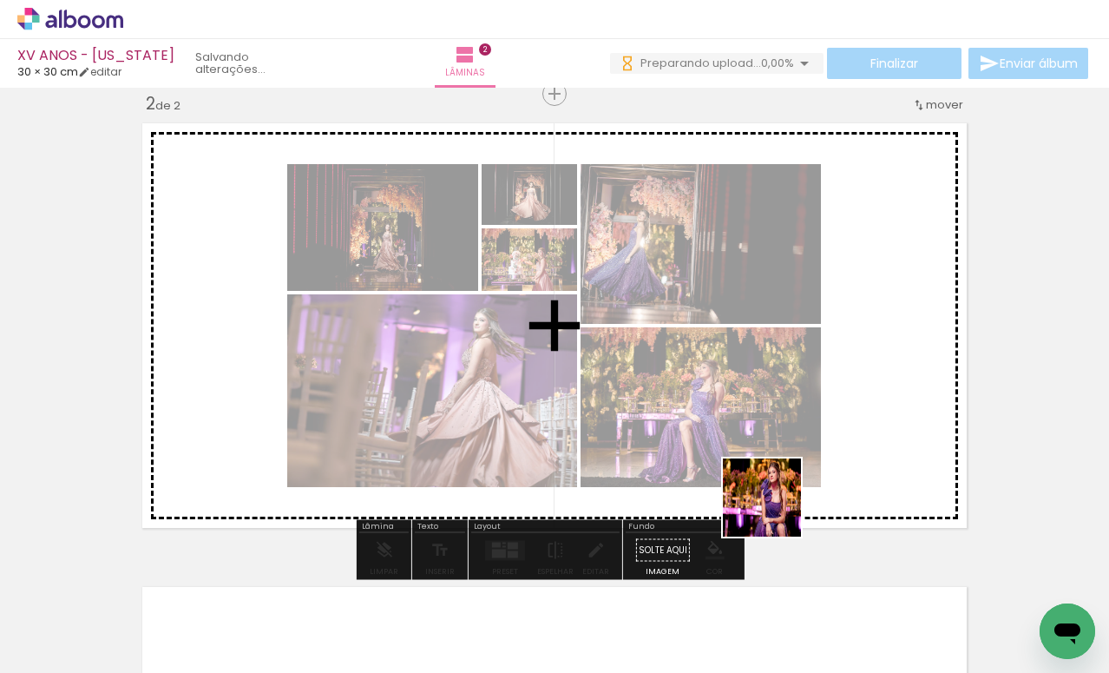
drag, startPoint x: 799, startPoint y: 599, endPoint x: 766, endPoint y: 465, distance: 137.5
click at [766, 465] on quentale-workspace at bounding box center [554, 336] width 1109 height 673
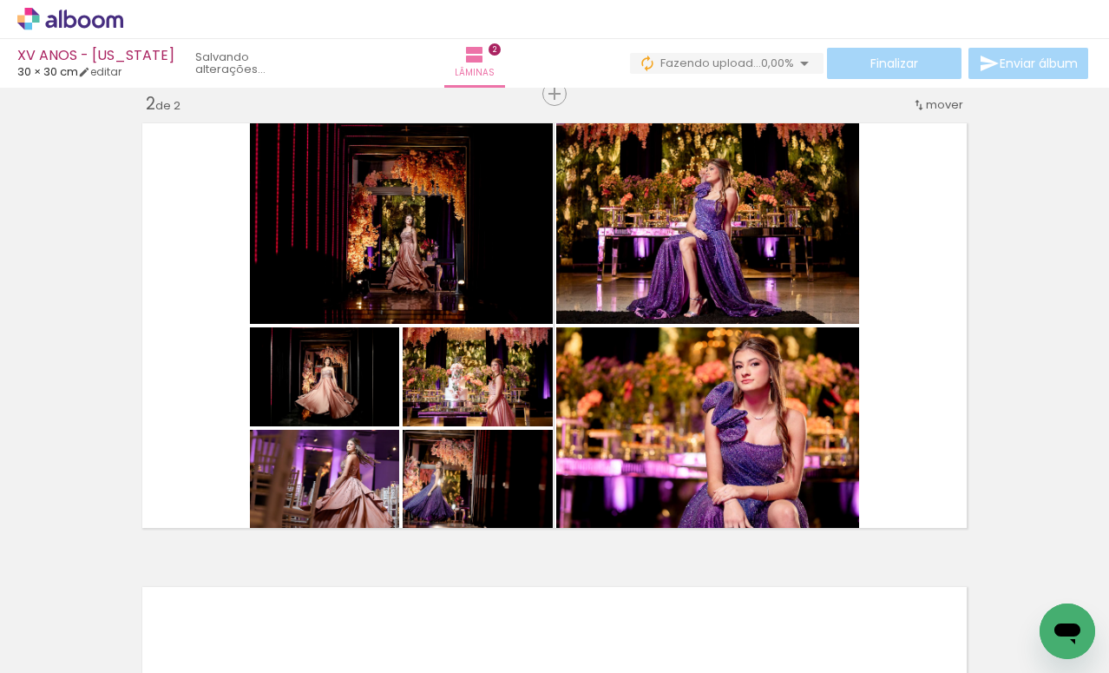
scroll to position [0, 1844]
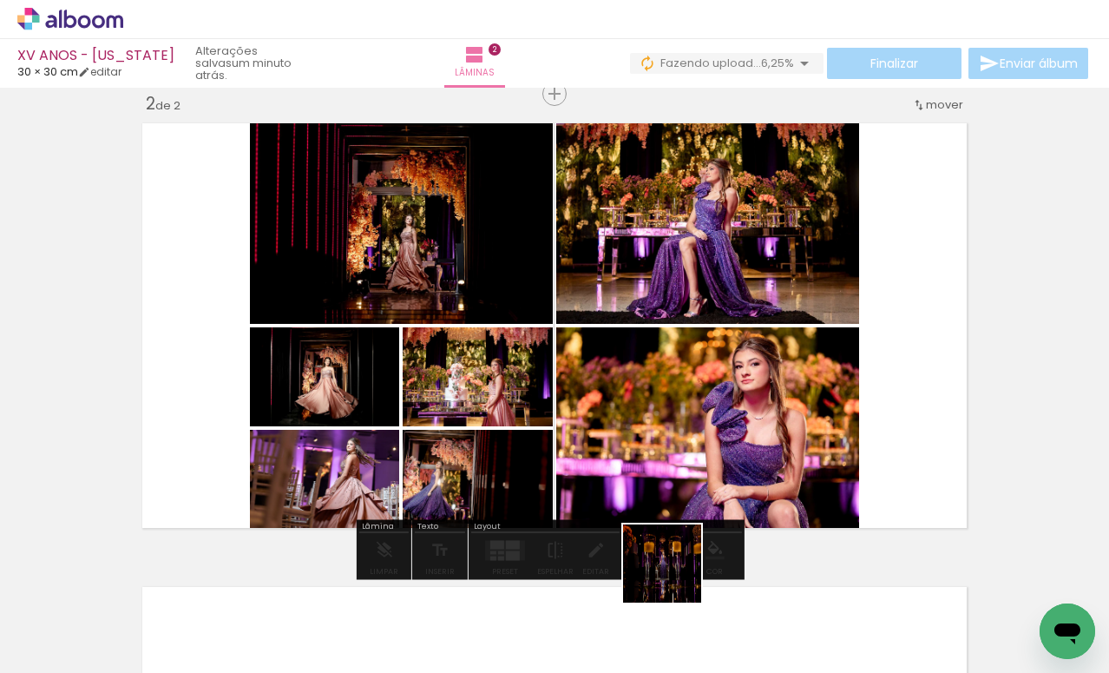
drag, startPoint x: 684, startPoint y: 623, endPoint x: 676, endPoint y: 435, distance: 188.5
click at [675, 435] on quentale-workspace at bounding box center [554, 336] width 1109 height 673
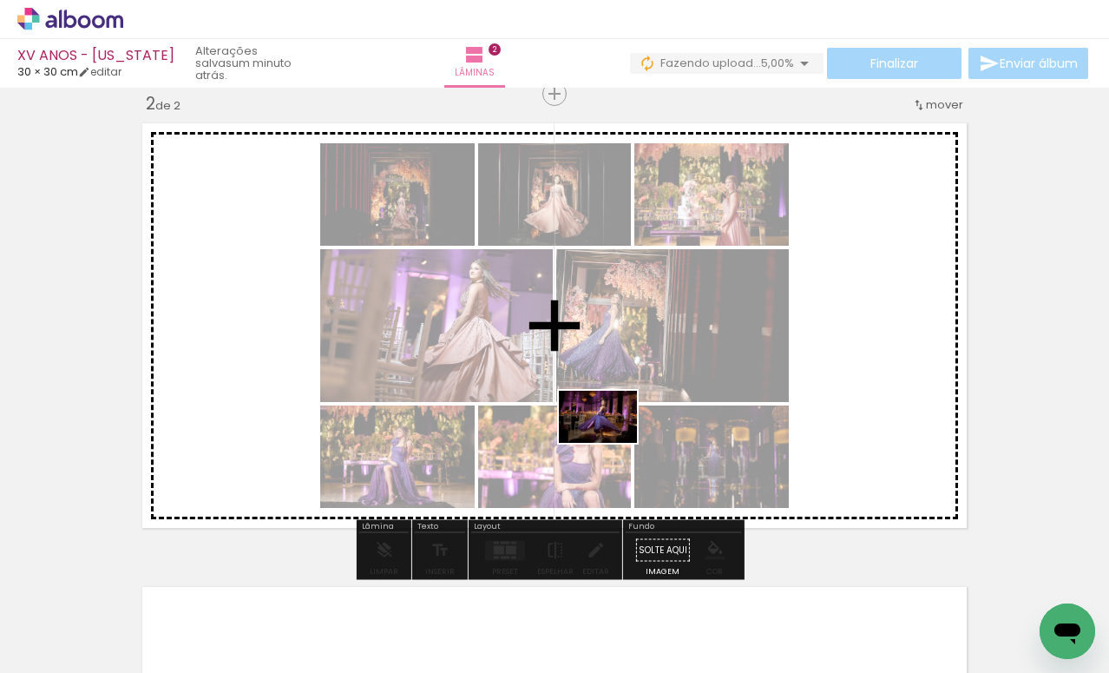
drag, startPoint x: 573, startPoint y: 618, endPoint x: 613, endPoint y: 445, distance: 177.3
click at [611, 444] on quentale-workspace at bounding box center [554, 336] width 1109 height 673
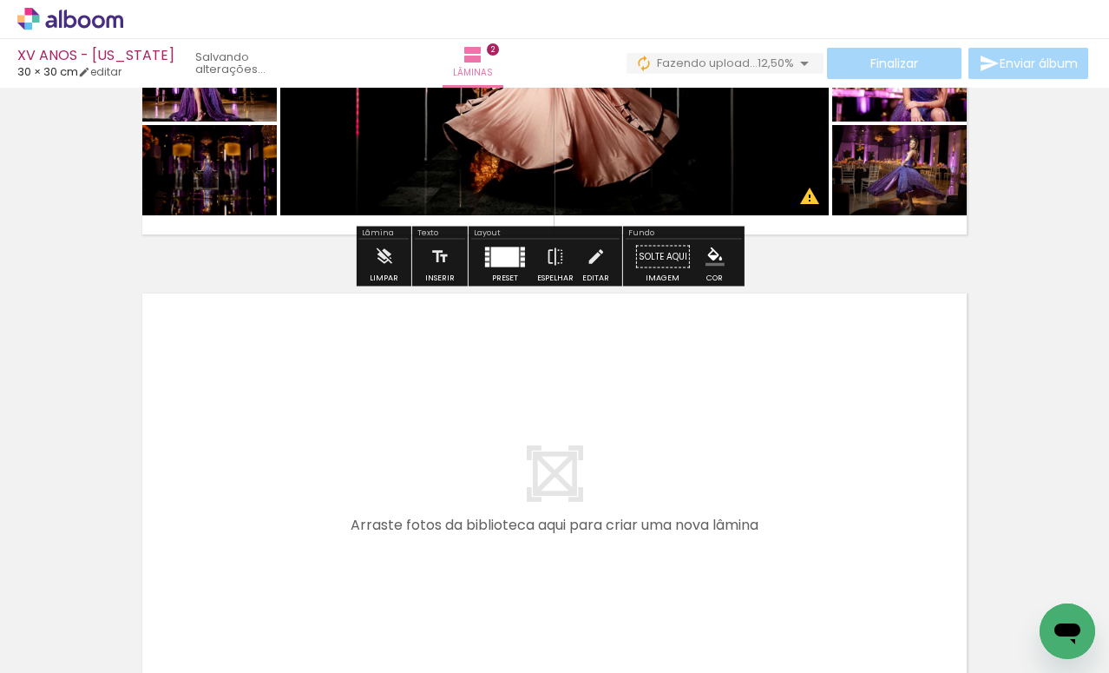
scroll to position [760, 0]
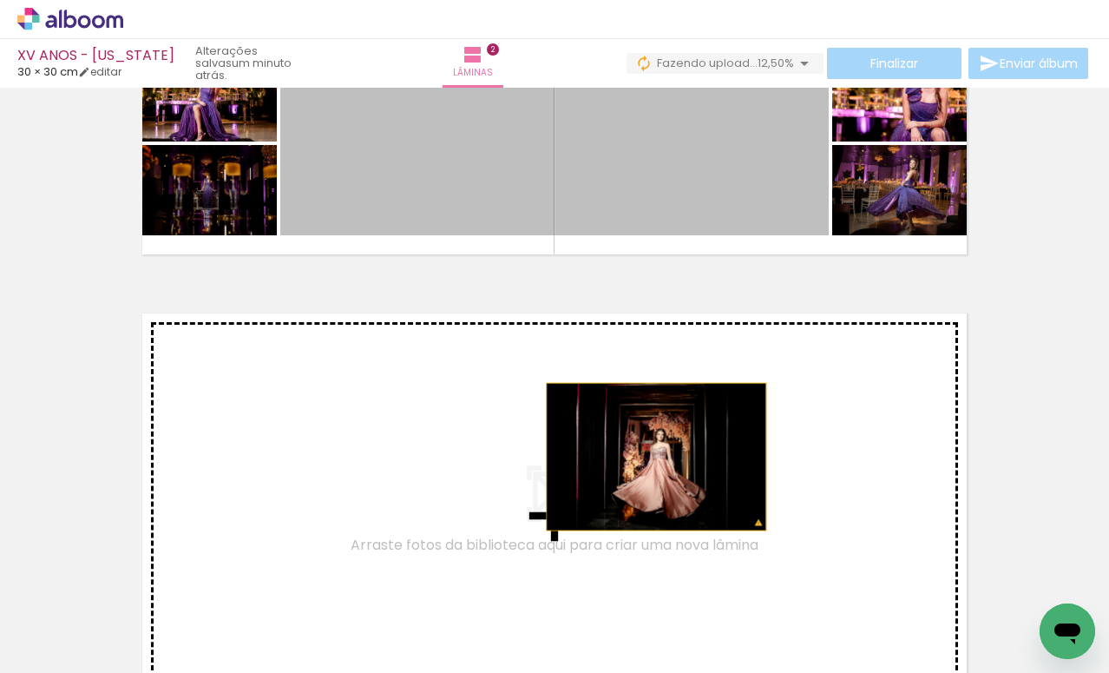
drag, startPoint x: 719, startPoint y: 134, endPoint x: 650, endPoint y: 457, distance: 330.1
click at [650, 457] on div "Inserir lâmina 1 de 2 Inserir lâmina 2 de 2 O Designbox precisará aumentar a su…" at bounding box center [554, 29] width 1109 height 1391
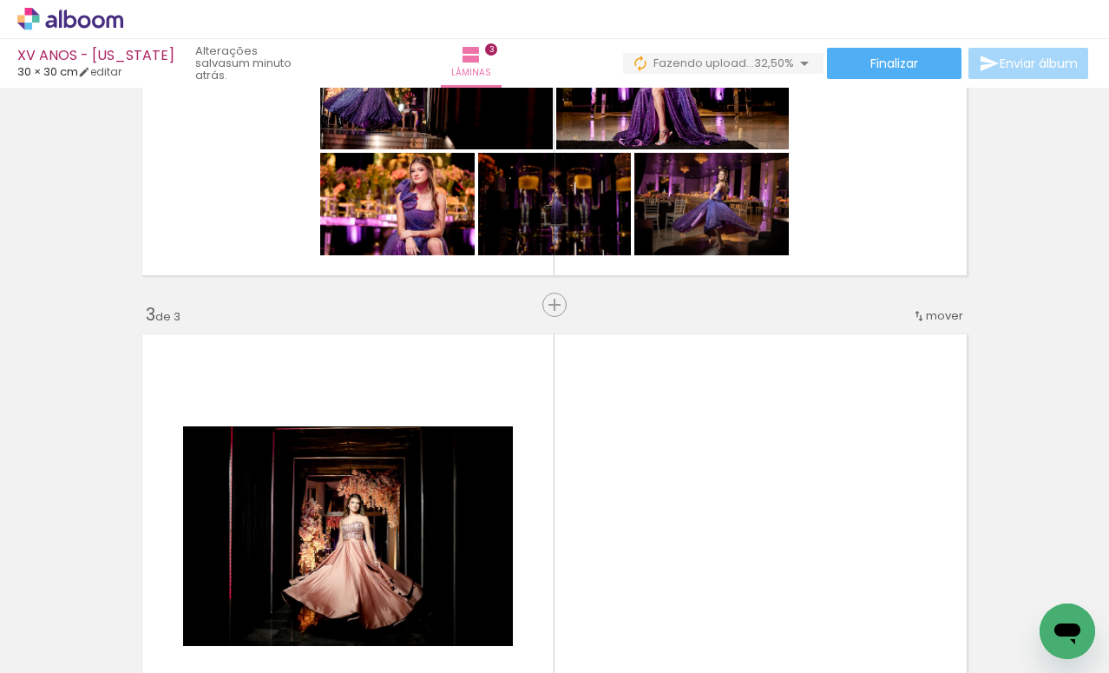
scroll to position [744, 0]
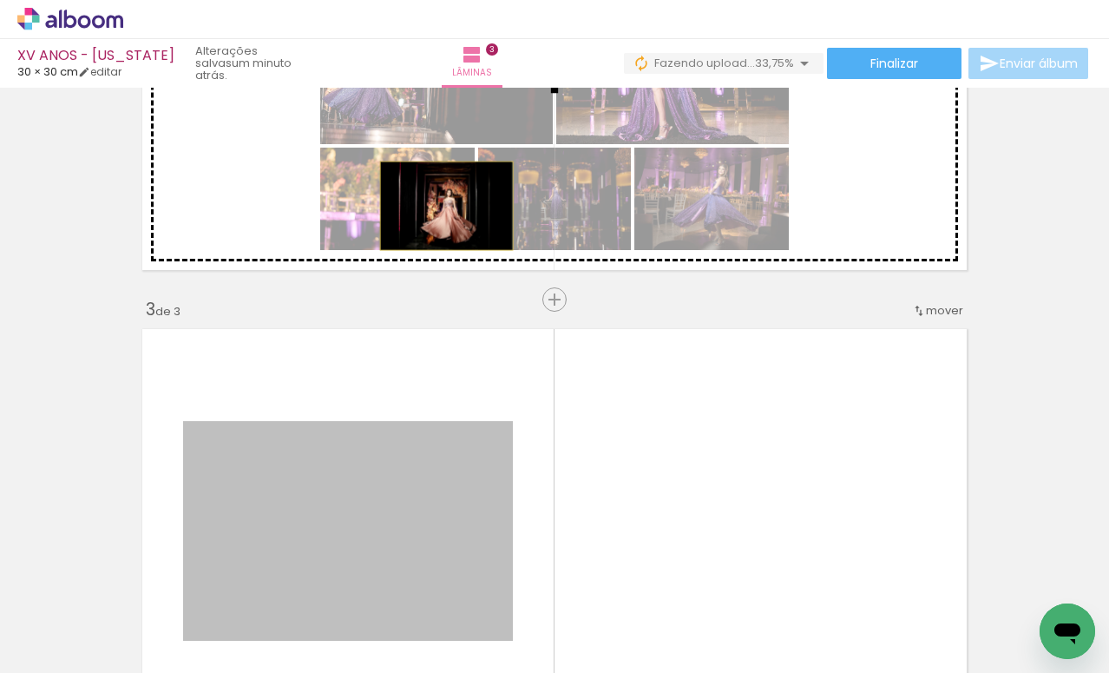
drag, startPoint x: 402, startPoint y: 536, endPoint x: 440, endPoint y: 206, distance: 332.9
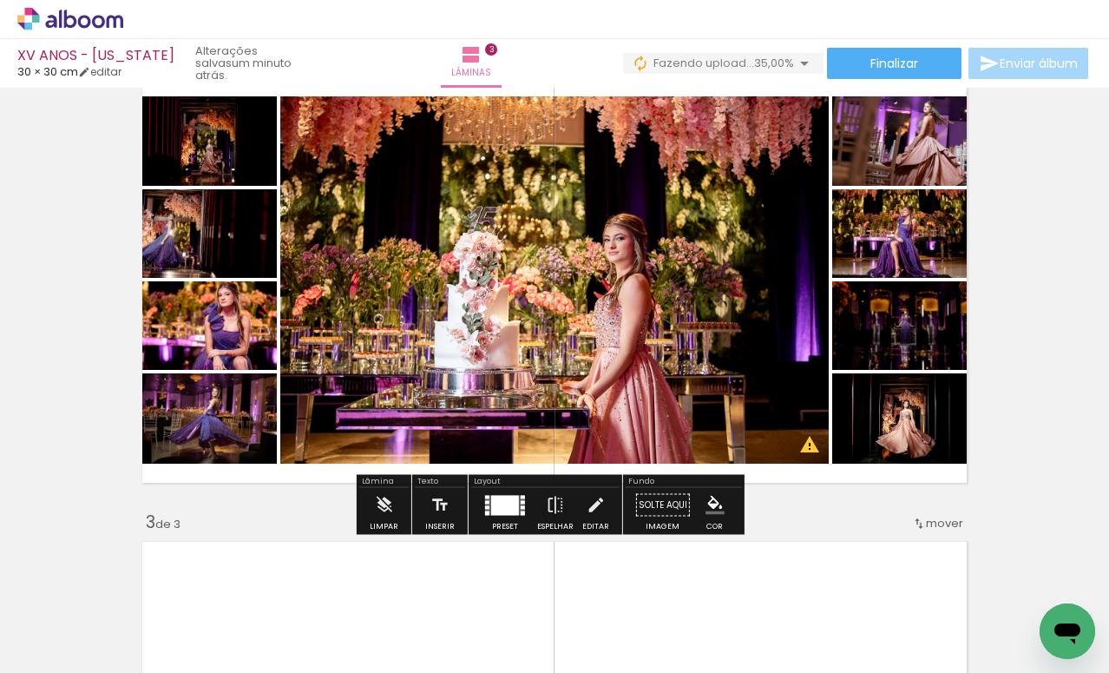
scroll to position [571, 0]
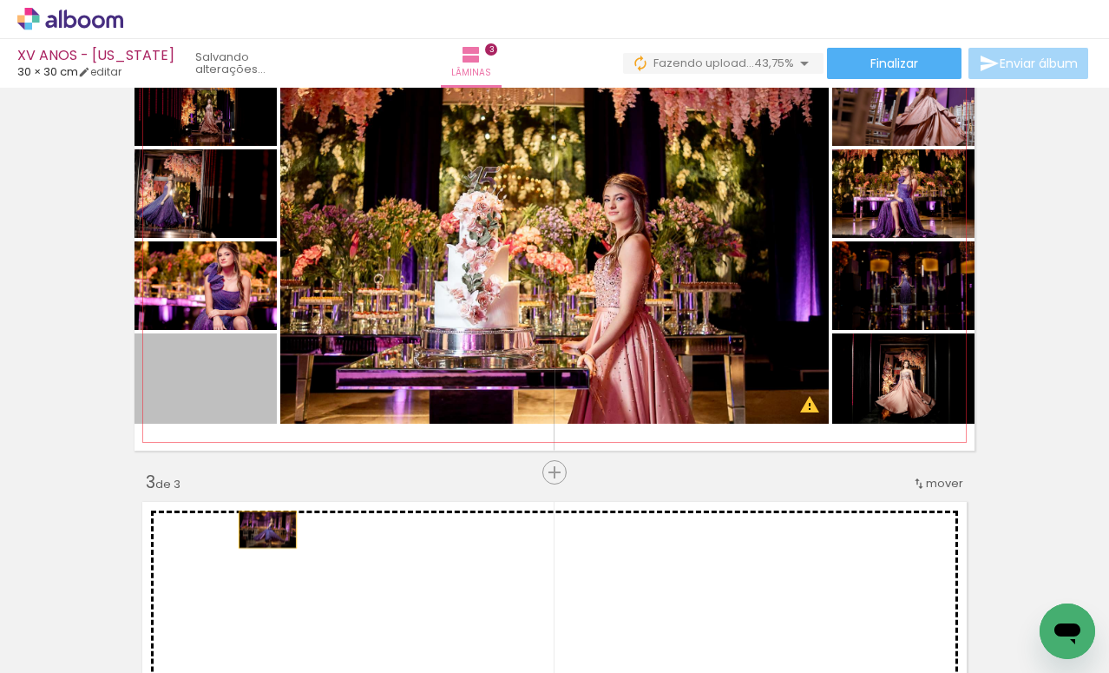
drag, startPoint x: 224, startPoint y: 391, endPoint x: 261, endPoint y: 529, distance: 143.0
click at [261, 529] on div "Inserir lâmina 1 de 3 Inserir lâmina 2 de 3 Inserir lâmina 3 de 3 O Designbox p…" at bounding box center [554, 450] width 1109 height 1855
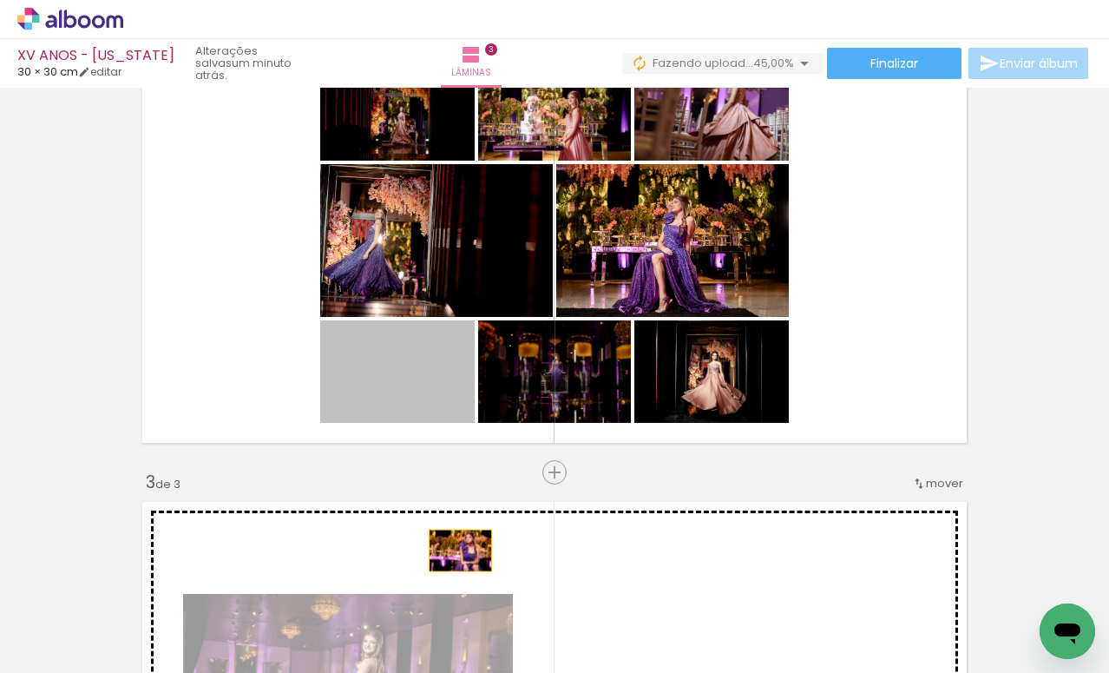
drag, startPoint x: 451, startPoint y: 396, endPoint x: 455, endPoint y: 543, distance: 146.7
click at [454, 549] on div "Inserir lâmina 1 de 3 Inserir lâmina 2 de 3 Inserir lâmina 3 de 3" at bounding box center [554, 450] width 1109 height 1855
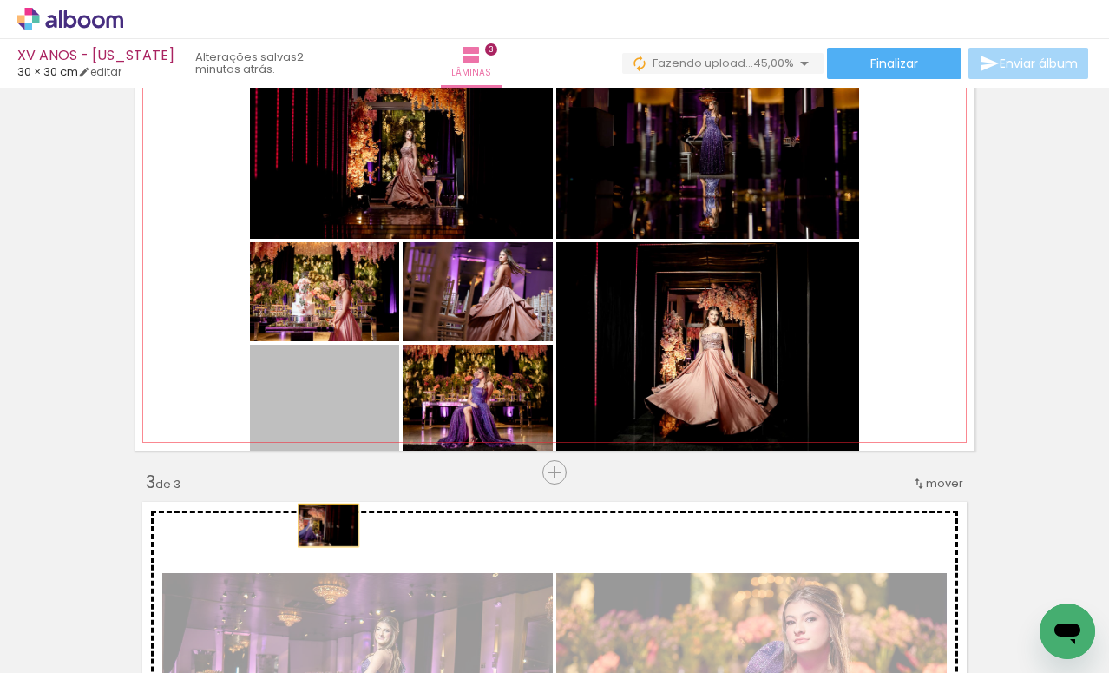
drag, startPoint x: 354, startPoint y: 393, endPoint x: 321, endPoint y: 531, distance: 141.9
click at [321, 531] on div "Inserir lâmina 1 de 3 Inserir lâmina 2 de 3 Inserir lâmina 3 de 3" at bounding box center [554, 450] width 1109 height 1855
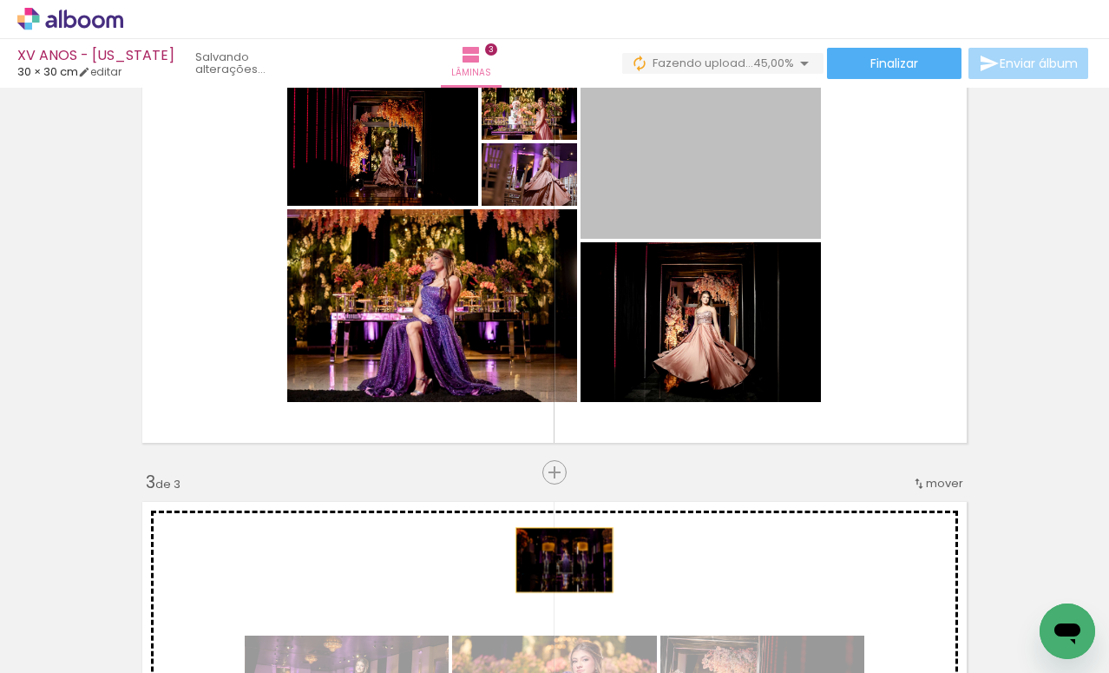
drag, startPoint x: 687, startPoint y: 188, endPoint x: 561, endPoint y: 557, distance: 390.1
click at [559, 559] on div "Inserir lâmina 1 de 3 Inserir lâmina 2 de 3 Inserir lâmina 3 de 3" at bounding box center [554, 450] width 1109 height 1855
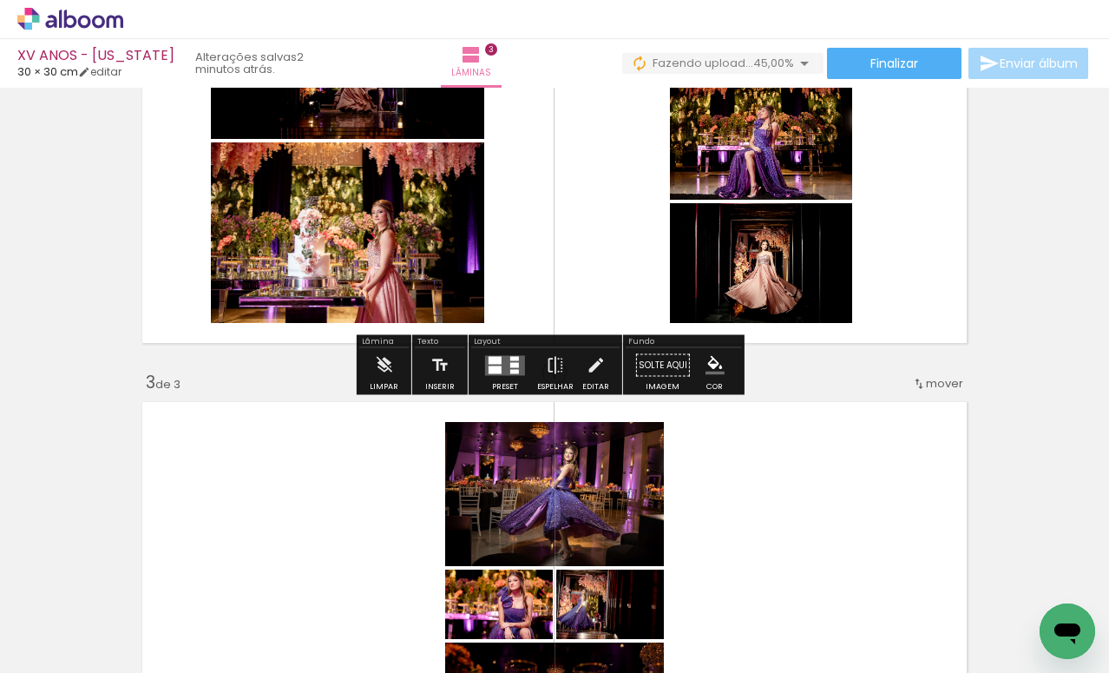
scroll to position [680, 0]
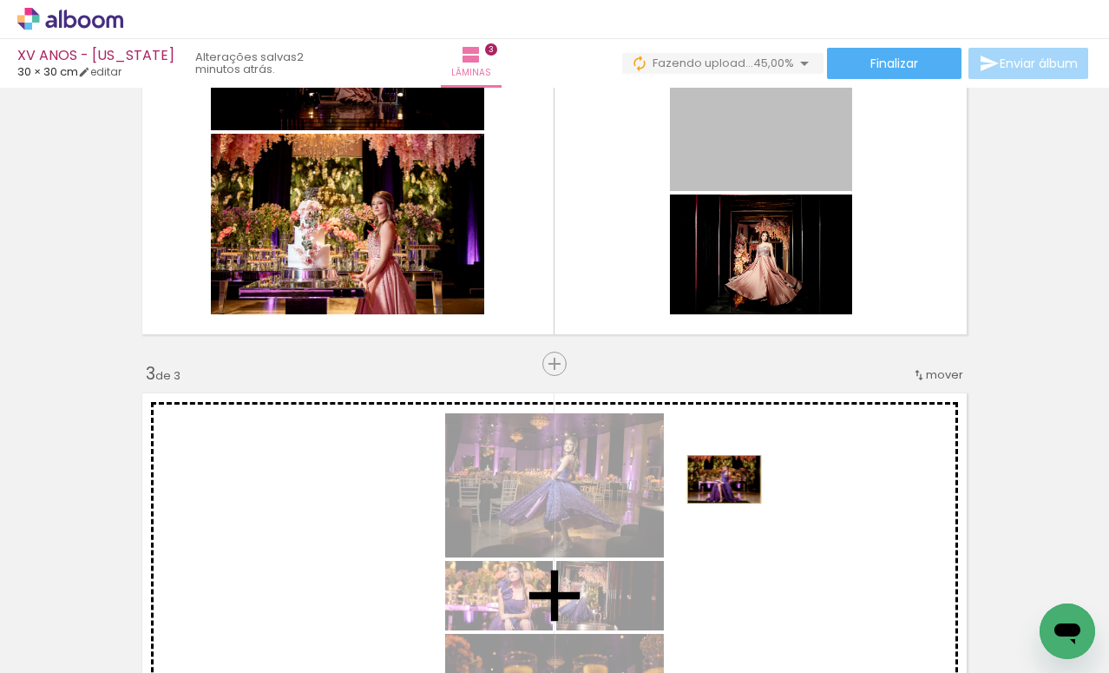
drag, startPoint x: 747, startPoint y: 212, endPoint x: 718, endPoint y: 479, distance: 269.0
click at [718, 479] on div "Inserir lâmina 1 de 3 Inserir lâmina 2 de 3 Inserir lâmina 3 de 3" at bounding box center [554, 341] width 1109 height 1855
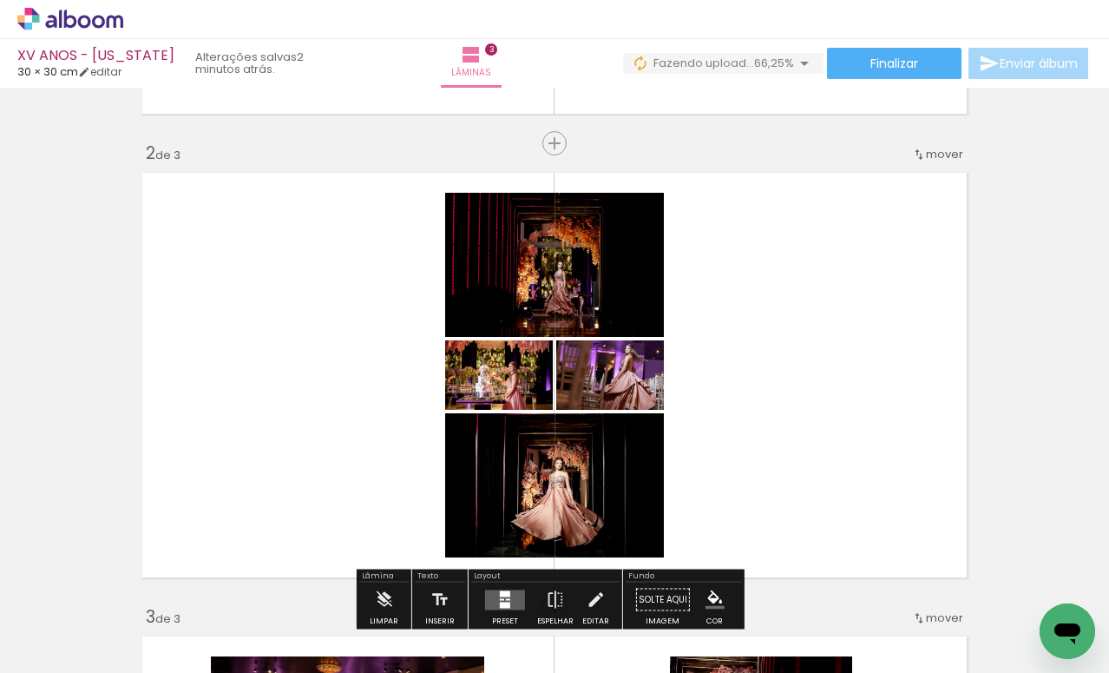
scroll to position [476, 0]
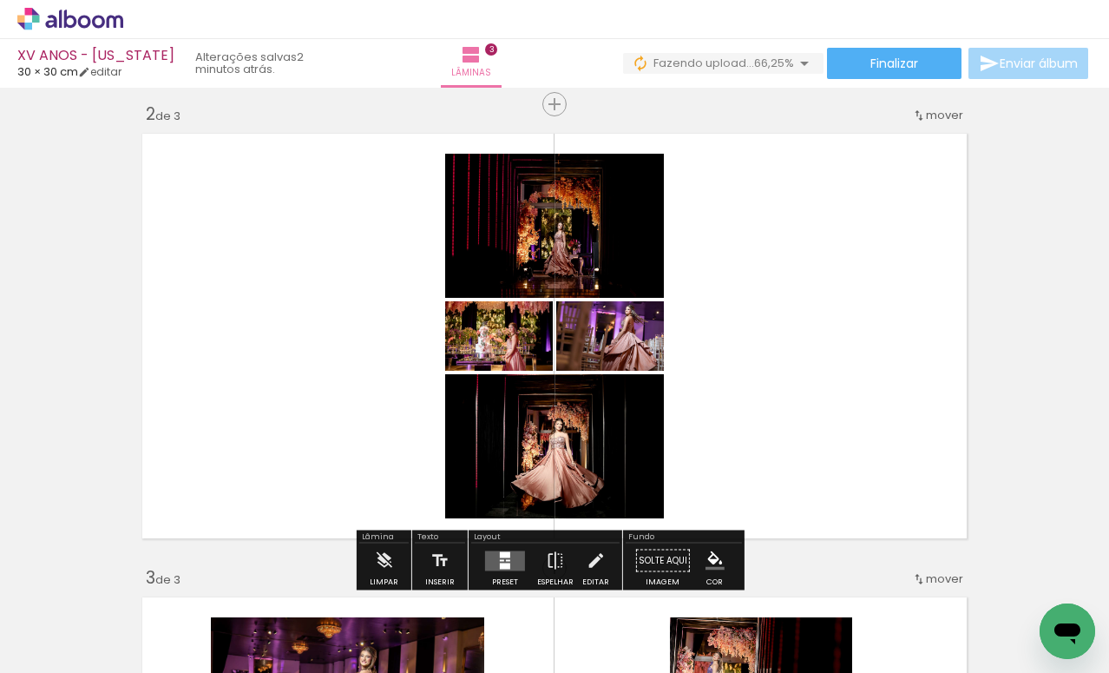
click at [770, 410] on quentale-layouter at bounding box center [555, 336] width 840 height 420
click at [500, 560] on div at bounding box center [502, 560] width 4 height 2
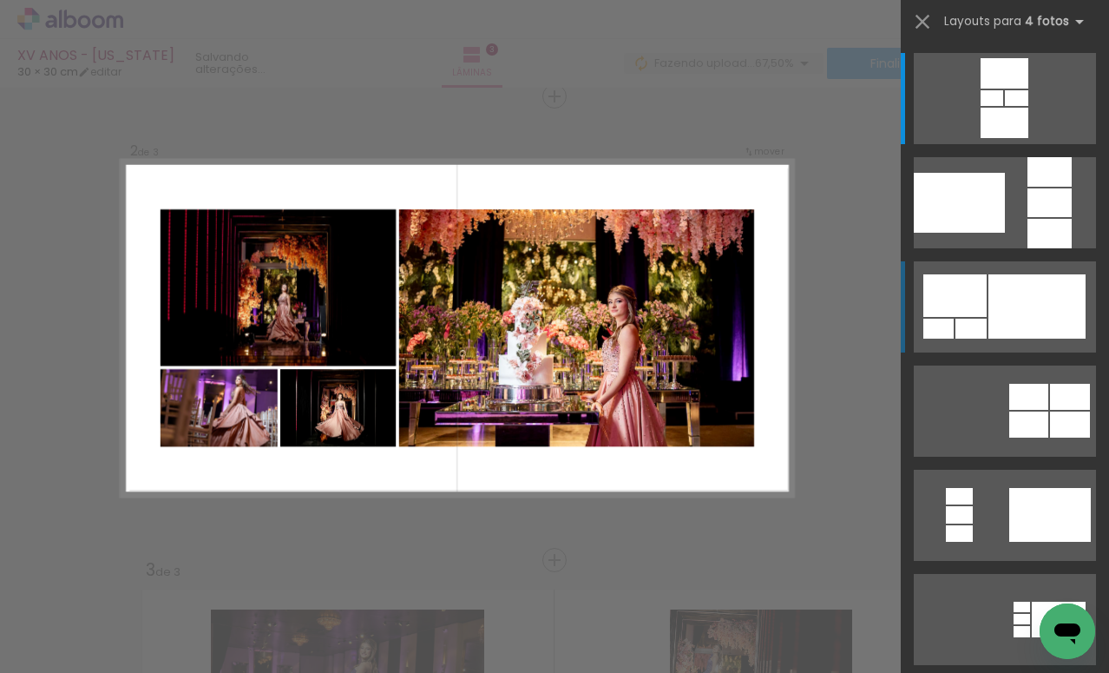
scroll to position [486, 0]
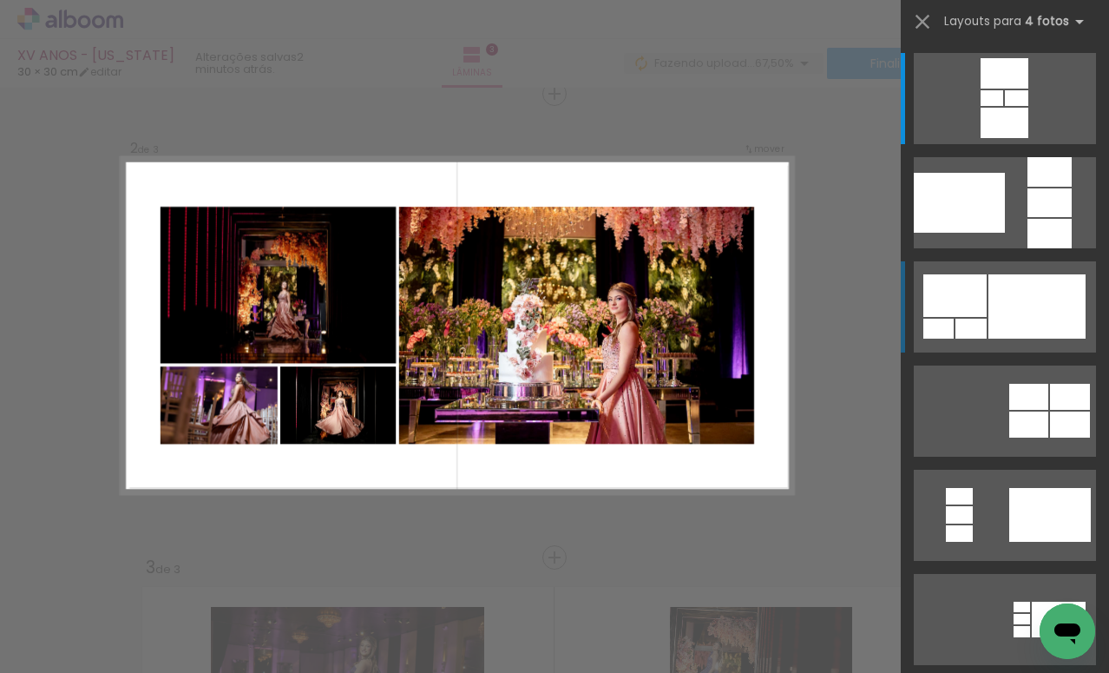
click at [1003, 314] on div at bounding box center [1037, 306] width 97 height 64
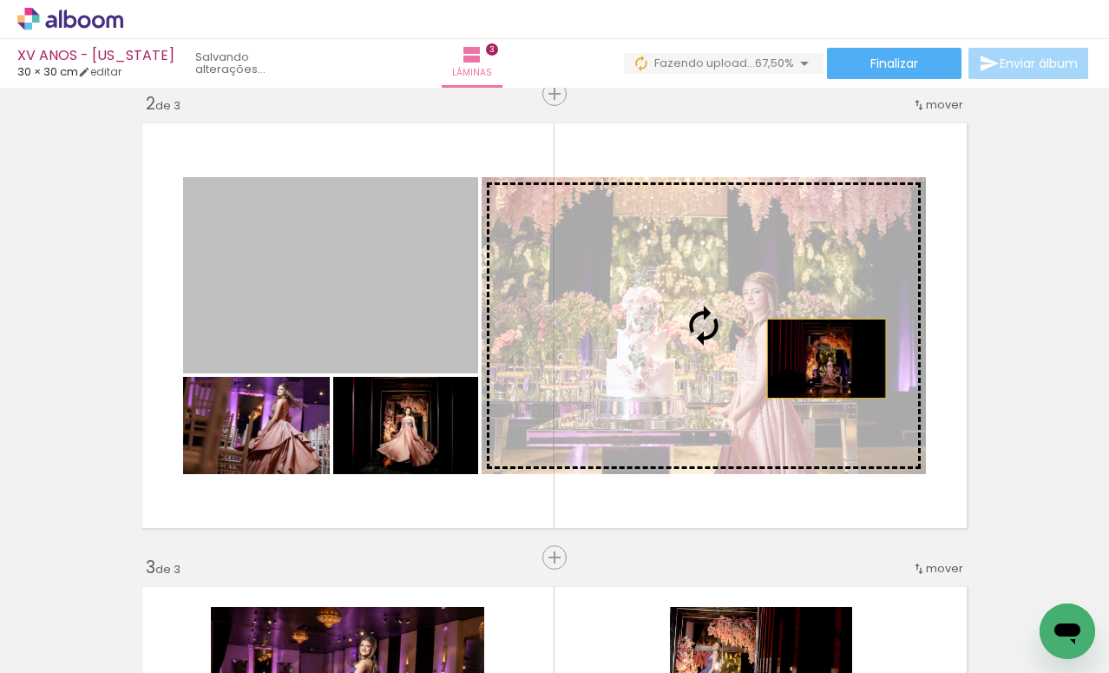
drag, startPoint x: 405, startPoint y: 339, endPoint x: 820, endPoint y: 357, distance: 416.2
click at [0, 0] on slot at bounding box center [0, 0] width 0 height 0
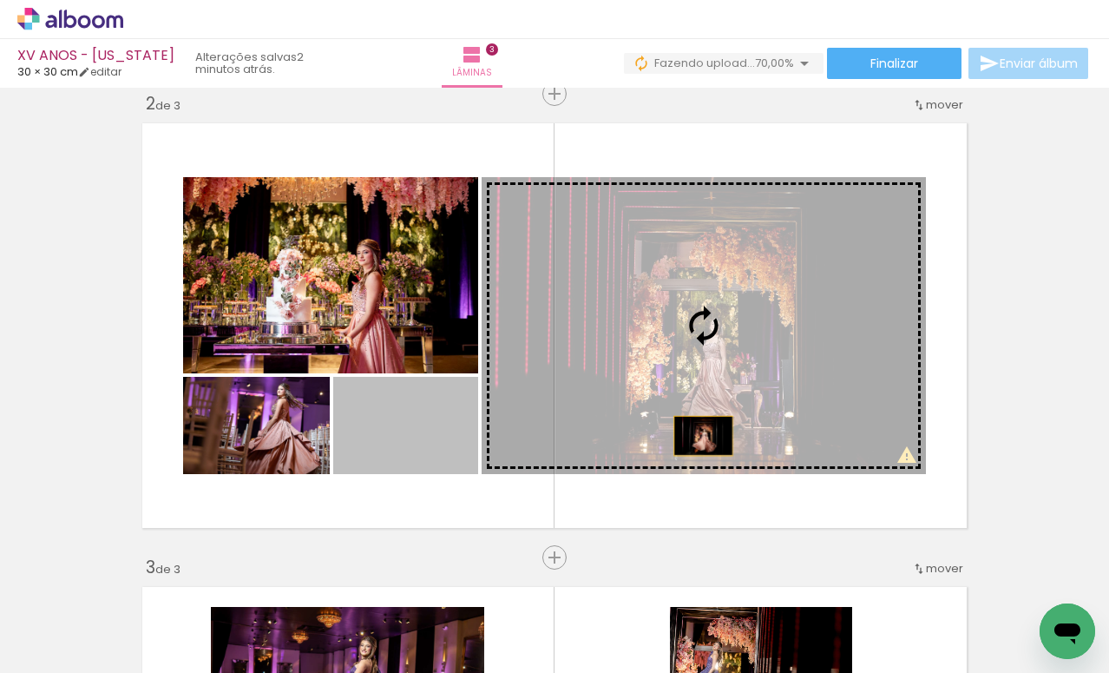
drag, startPoint x: 444, startPoint y: 449, endPoint x: 727, endPoint y: 429, distance: 282.8
click at [0, 0] on slot at bounding box center [0, 0] width 0 height 0
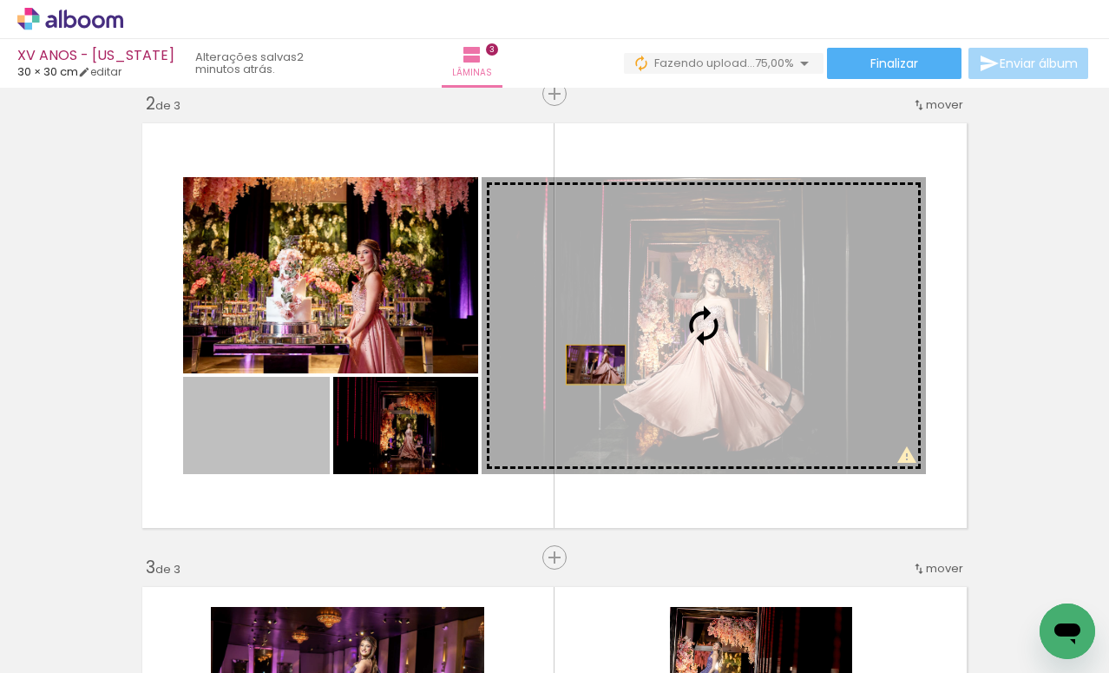
drag, startPoint x: 255, startPoint y: 451, endPoint x: 598, endPoint y: 363, distance: 353.9
click at [0, 0] on slot at bounding box center [0, 0] width 0 height 0
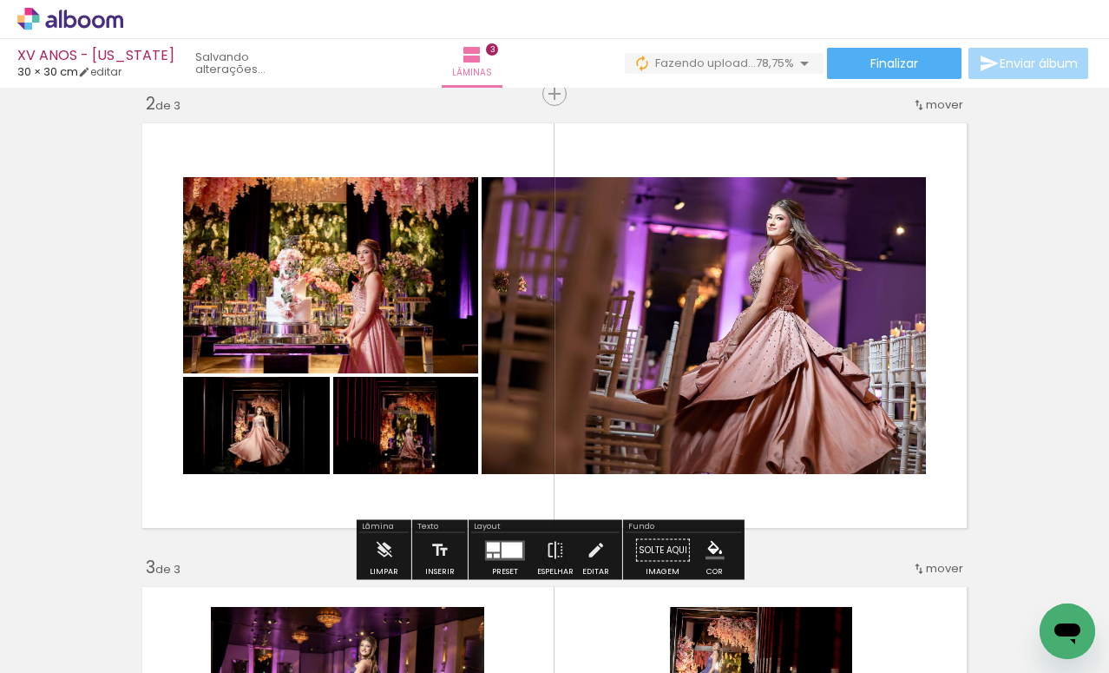
click at [1032, 489] on div "Inserir lâmina 1 de 3 Inserir lâmina 2 de 3 Inserir lâmina 3 de 3" at bounding box center [554, 535] width 1109 height 1855
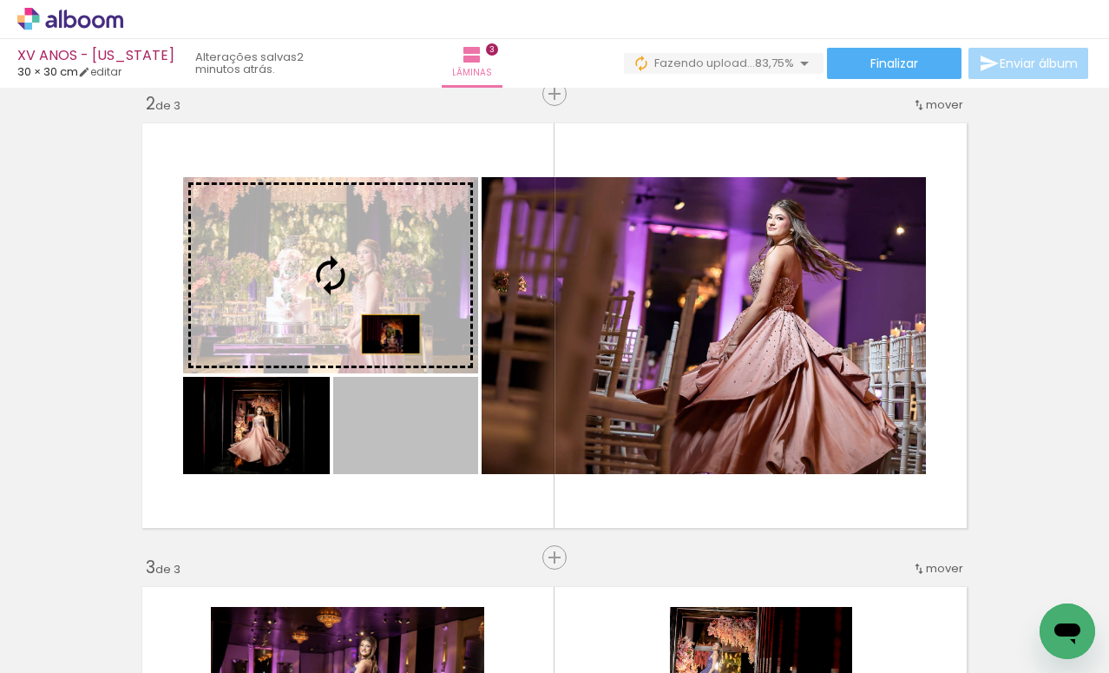
drag, startPoint x: 419, startPoint y: 454, endPoint x: 379, endPoint y: 324, distance: 136.2
click at [0, 0] on slot at bounding box center [0, 0] width 0 height 0
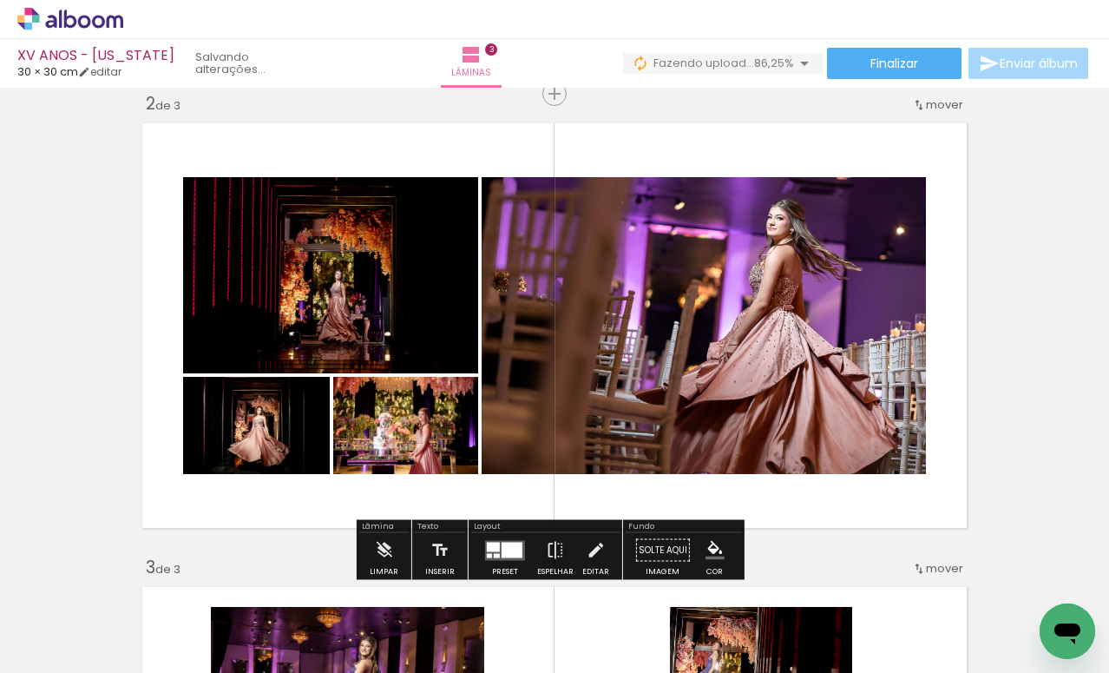
click at [510, 564] on quentale-thumb at bounding box center [531, 614] width 97 height 100
click at [512, 552] on div at bounding box center [512, 550] width 21 height 16
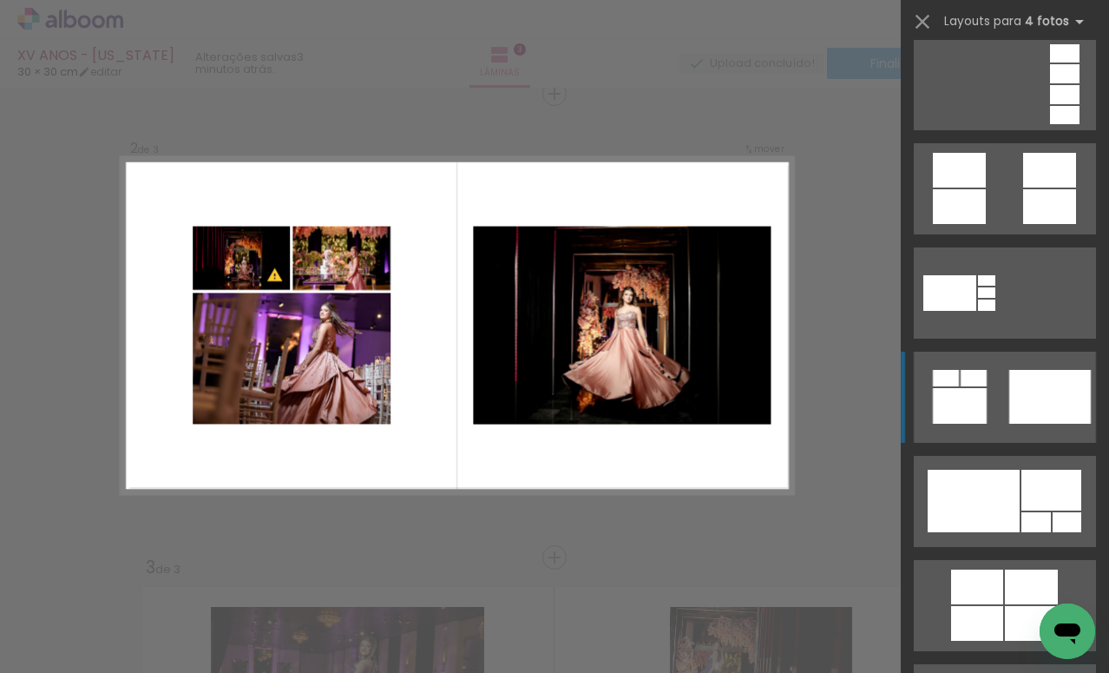
scroll to position [766, 0]
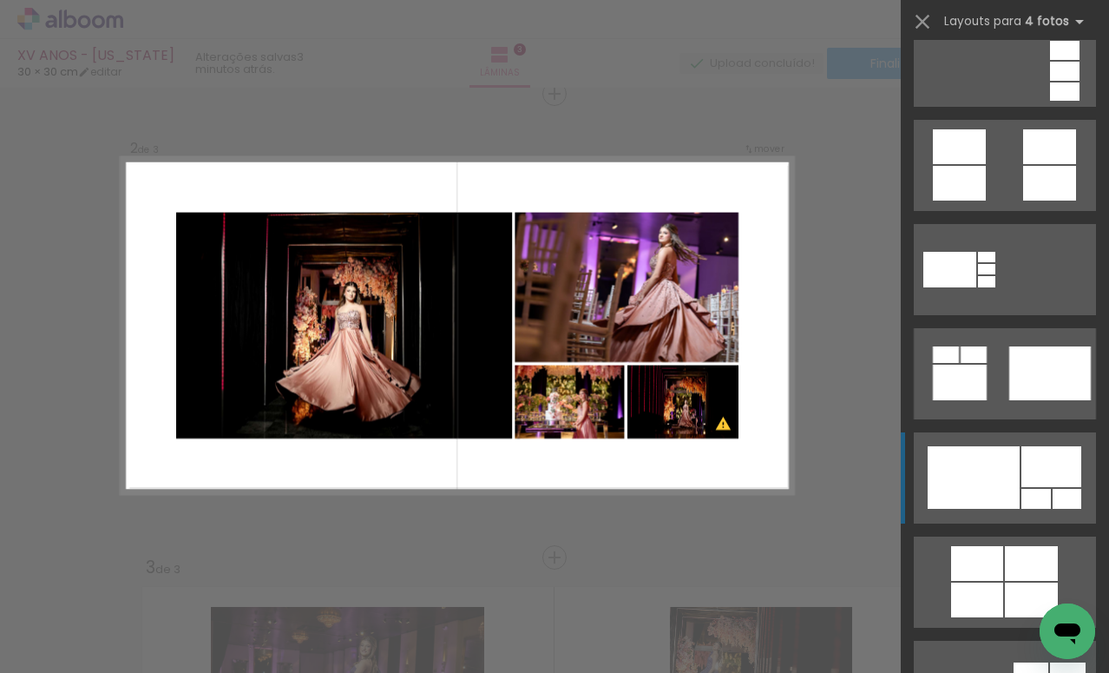
click at [984, 480] on div at bounding box center [974, 477] width 92 height 62
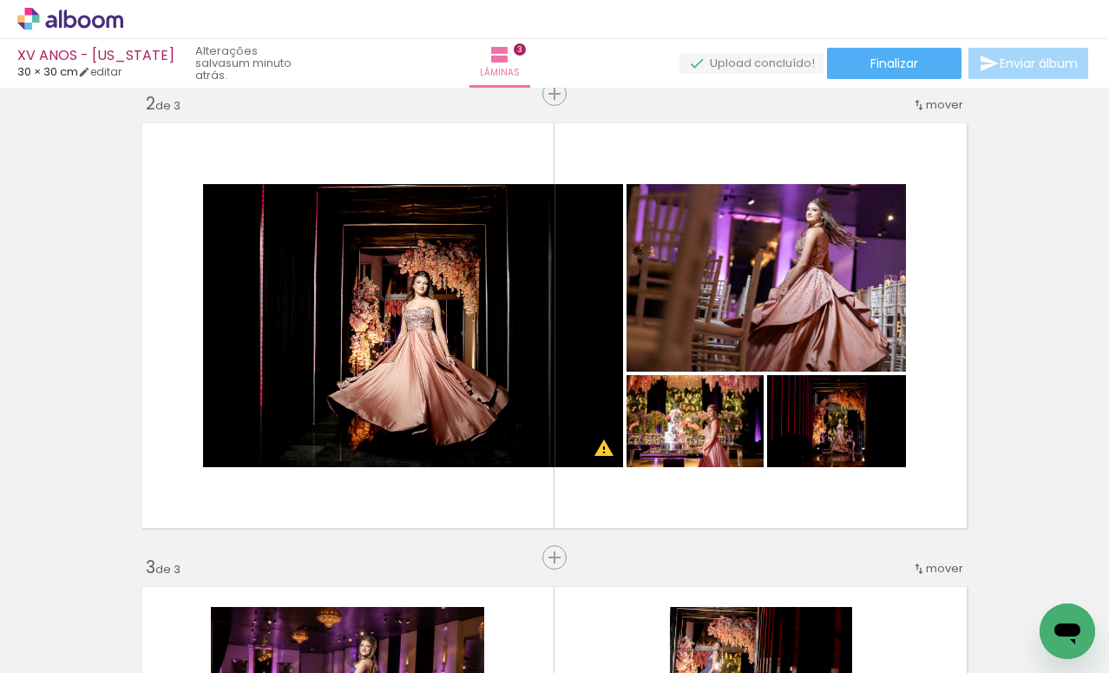
scroll to position [0, 392]
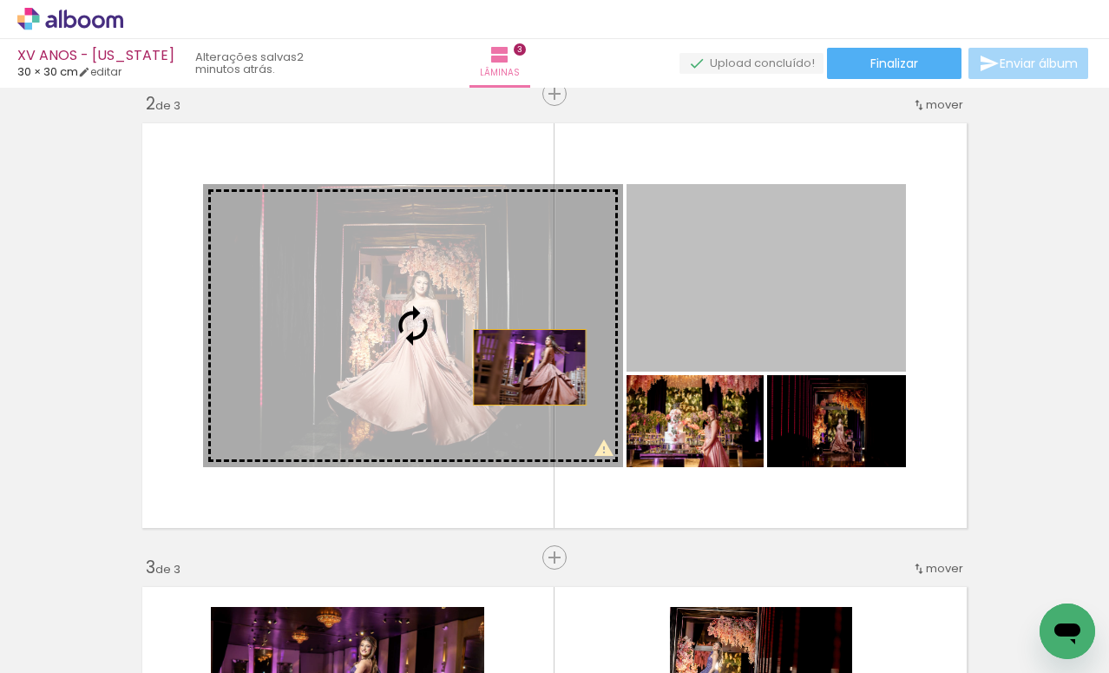
drag, startPoint x: 724, startPoint y: 319, endPoint x: 524, endPoint y: 365, distance: 204.7
click at [0, 0] on slot at bounding box center [0, 0] width 0 height 0
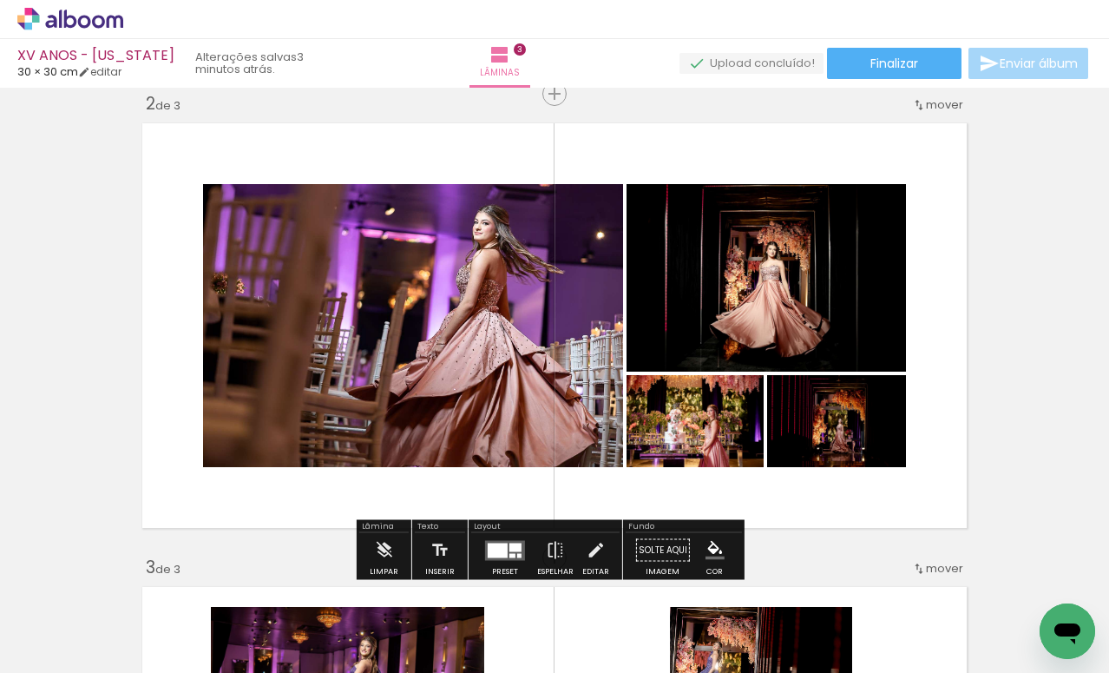
click at [424, 319] on quentale-photo at bounding box center [413, 325] width 420 height 283
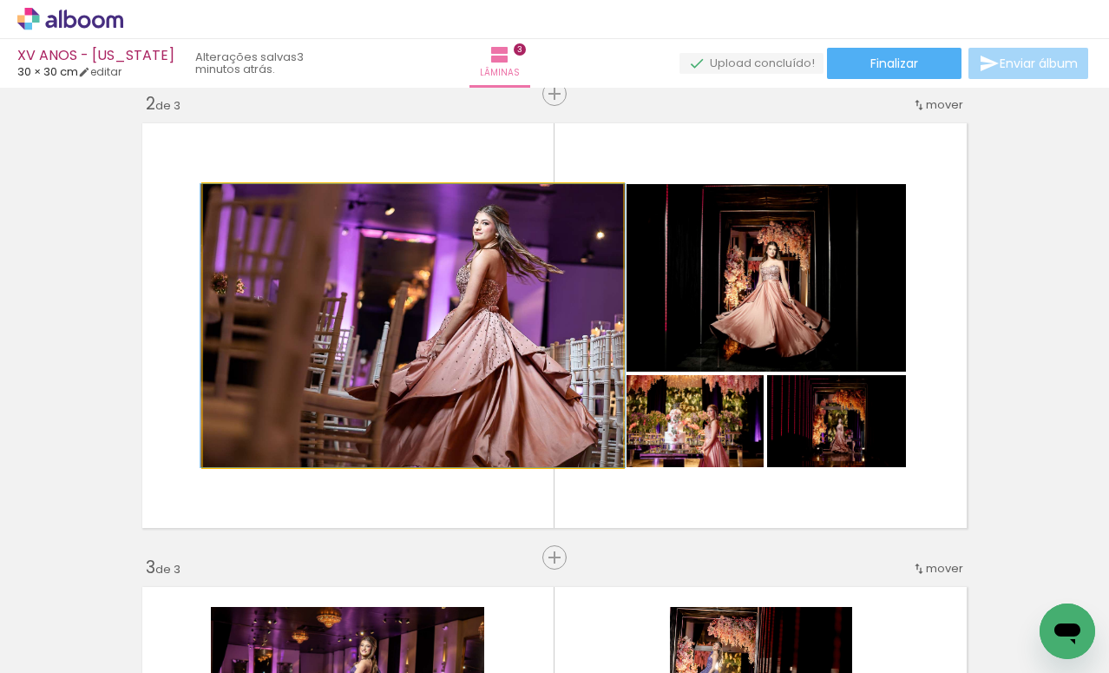
click at [424, 319] on quentale-photo at bounding box center [413, 325] width 420 height 283
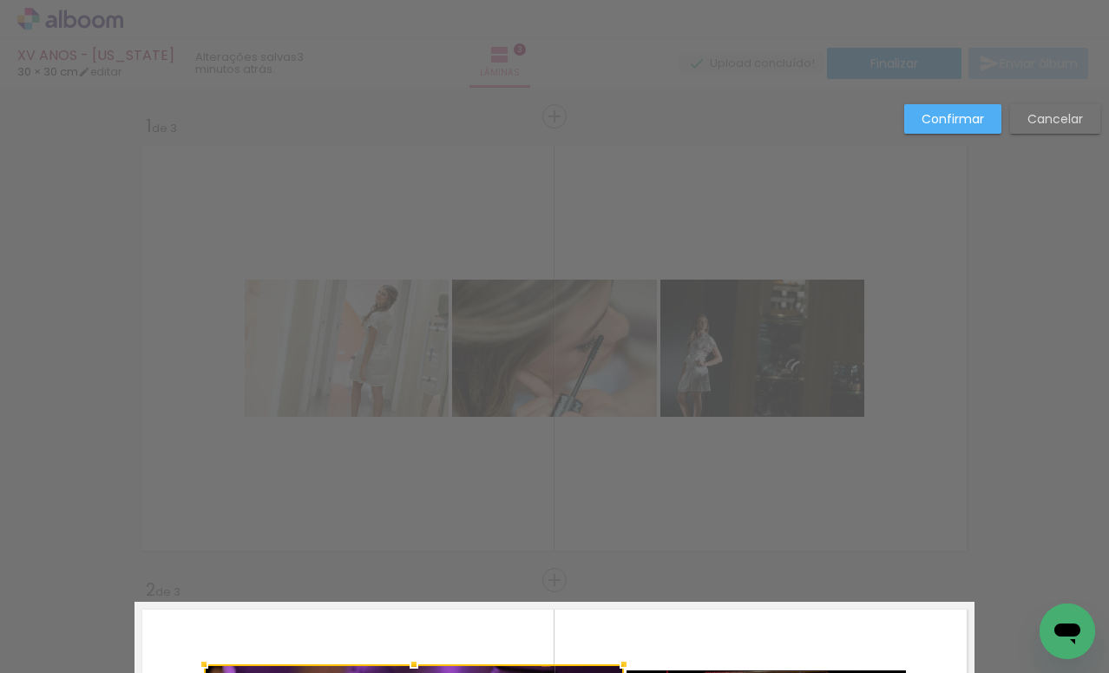
scroll to position [0, 392]
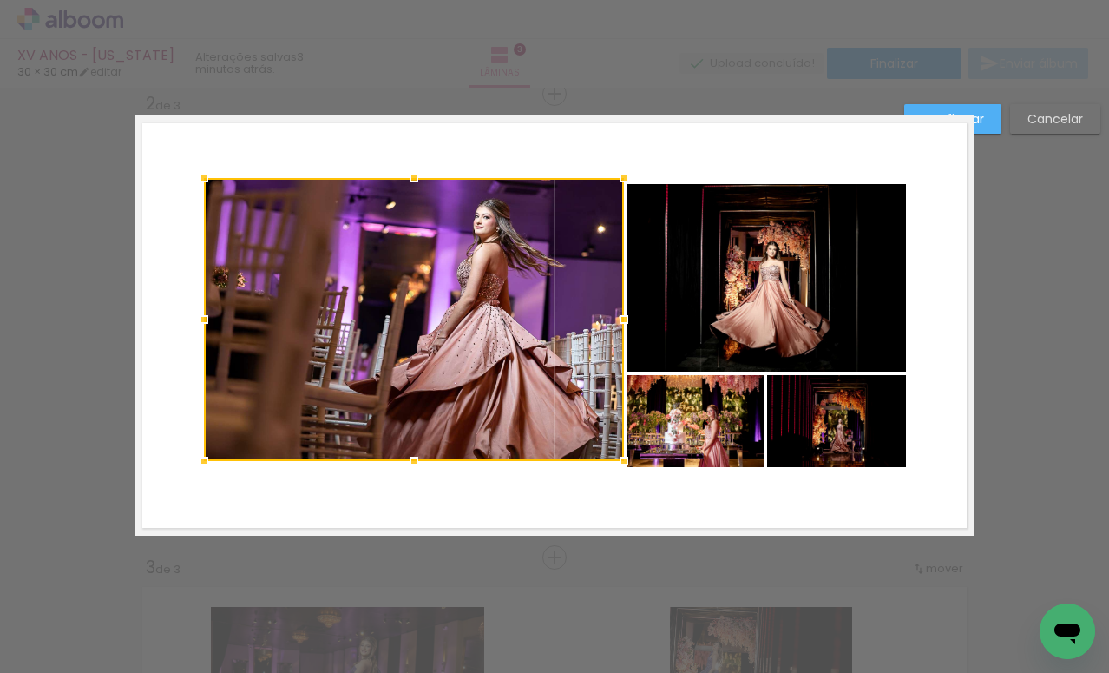
click at [956, 364] on quentale-layouter at bounding box center [555, 325] width 840 height 420
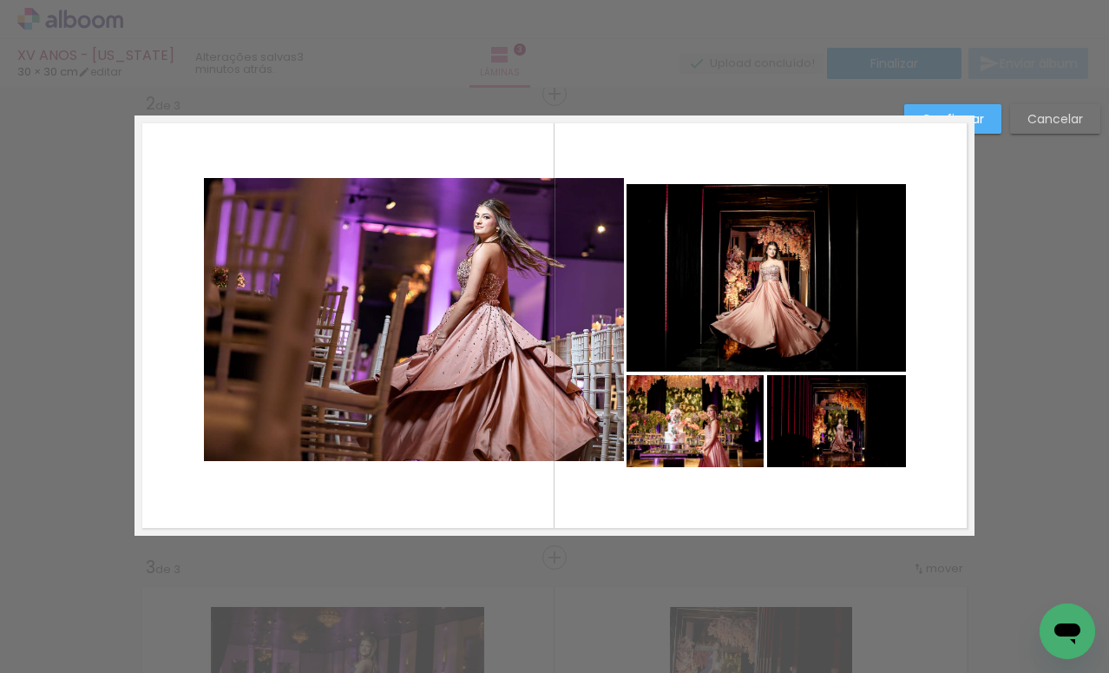
click at [237, 64] on div at bounding box center [554, 44] width 1109 height 88
click at [591, 603] on div "Confirmar Cancelar" at bounding box center [554, 550] width 1109 height 1896
click at [1001, 393] on div "Confirmar Cancelar" at bounding box center [554, 550] width 1109 height 1896
drag, startPoint x: 1018, startPoint y: 193, endPoint x: 981, endPoint y: 190, distance: 37.4
click at [1018, 193] on div "Confirmar Cancelar" at bounding box center [554, 550] width 1109 height 1896
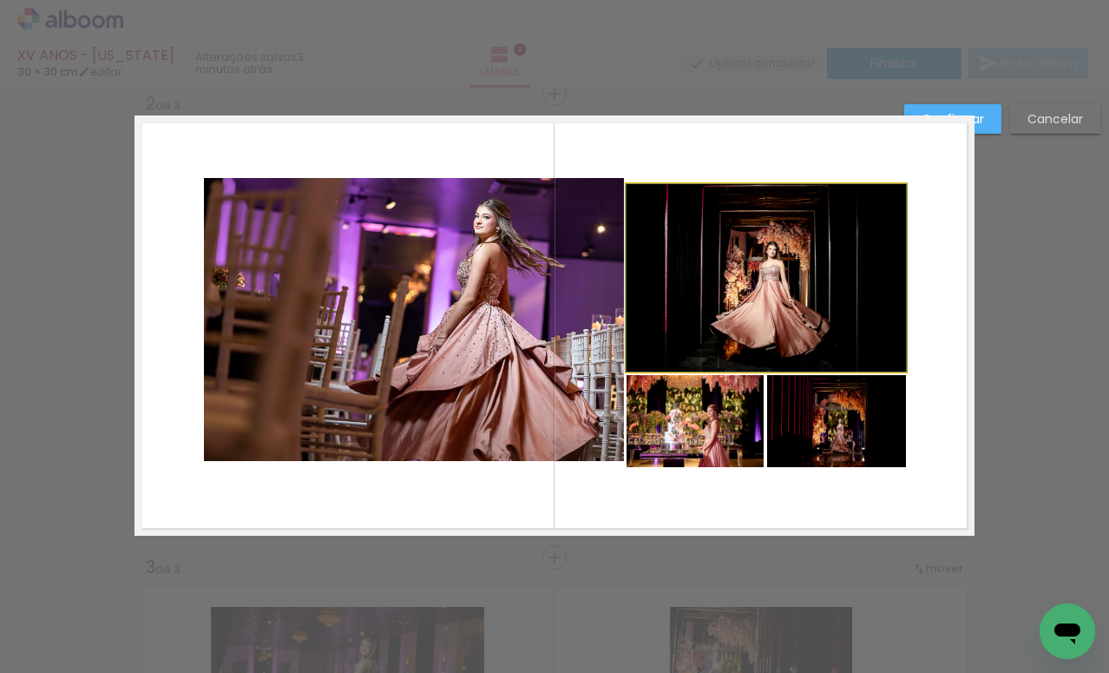
click at [851, 187] on quentale-photo at bounding box center [767, 277] width 280 height 187
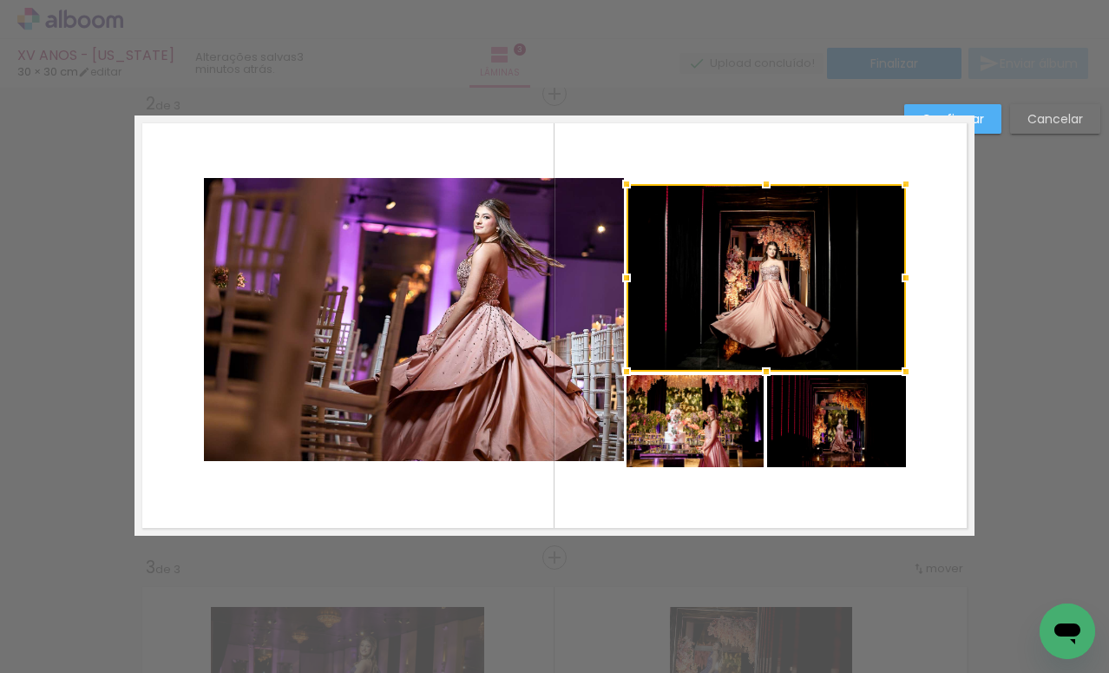
click at [870, 142] on quentale-layouter at bounding box center [555, 325] width 840 height 420
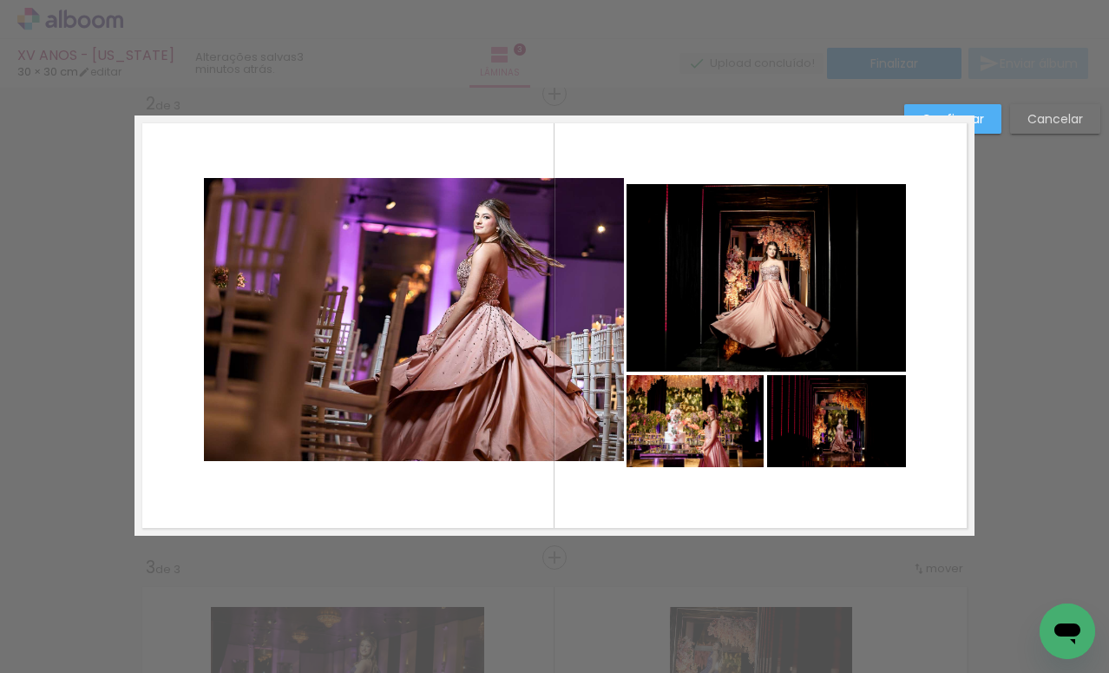
click at [966, 102] on div "Confirmar Cancelar" at bounding box center [554, 550] width 1109 height 1896
drag, startPoint x: 995, startPoint y: 92, endPoint x: 1010, endPoint y: 99, distance: 16.3
click at [996, 90] on div "Confirmar Cancelar" at bounding box center [554, 550] width 1109 height 1896
click at [0, 0] on slot "Cancelar" at bounding box center [0, 0] width 0 height 0
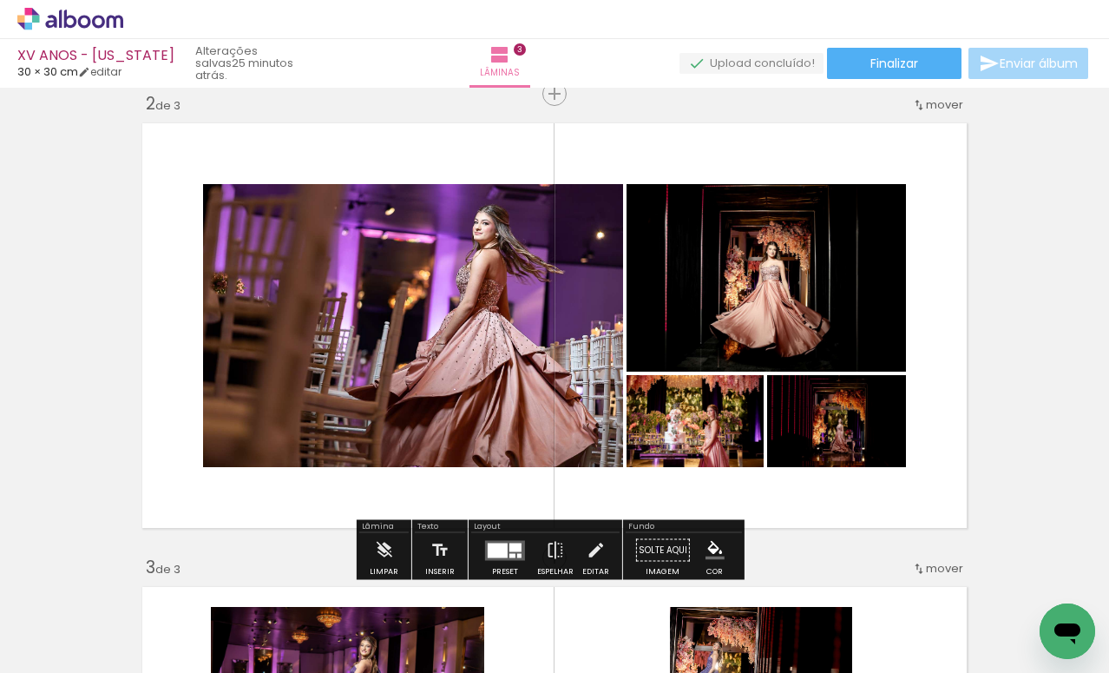
click at [84, 132] on div "Inserir lâmina 1 de 3 Inserir lâmina 2 de 3 Inserir lâmina 3 de 3" at bounding box center [554, 535] width 1109 height 1855
click at [70, 23] on icon at bounding box center [70, 19] width 106 height 23
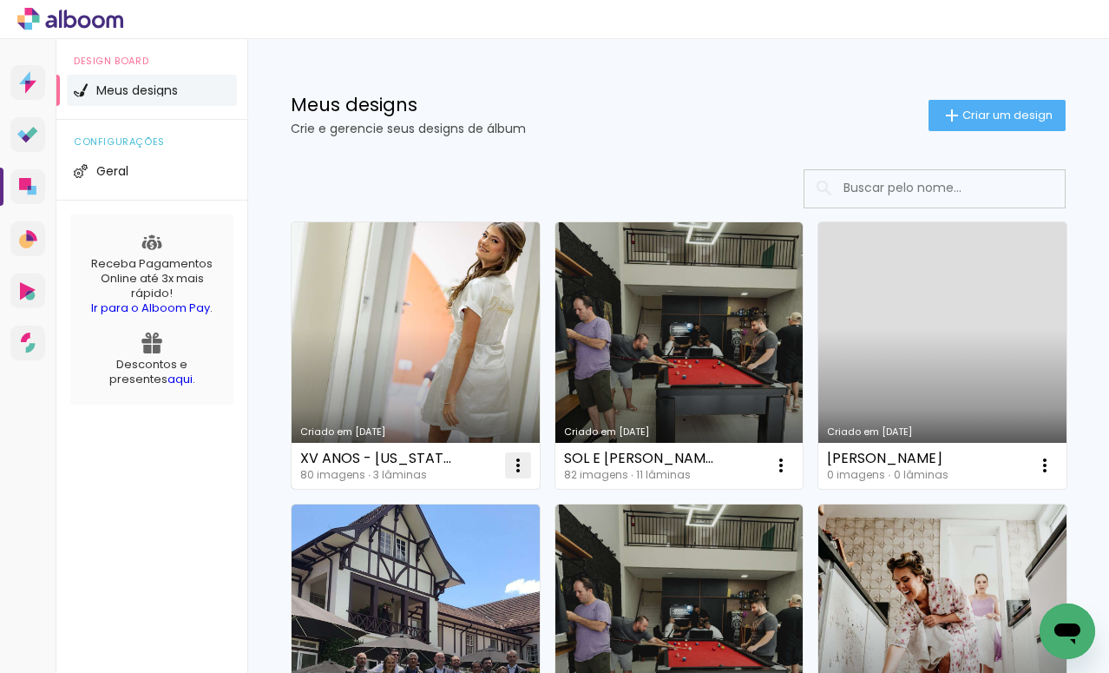
click at [515, 462] on iron-icon at bounding box center [518, 465] width 21 height 21
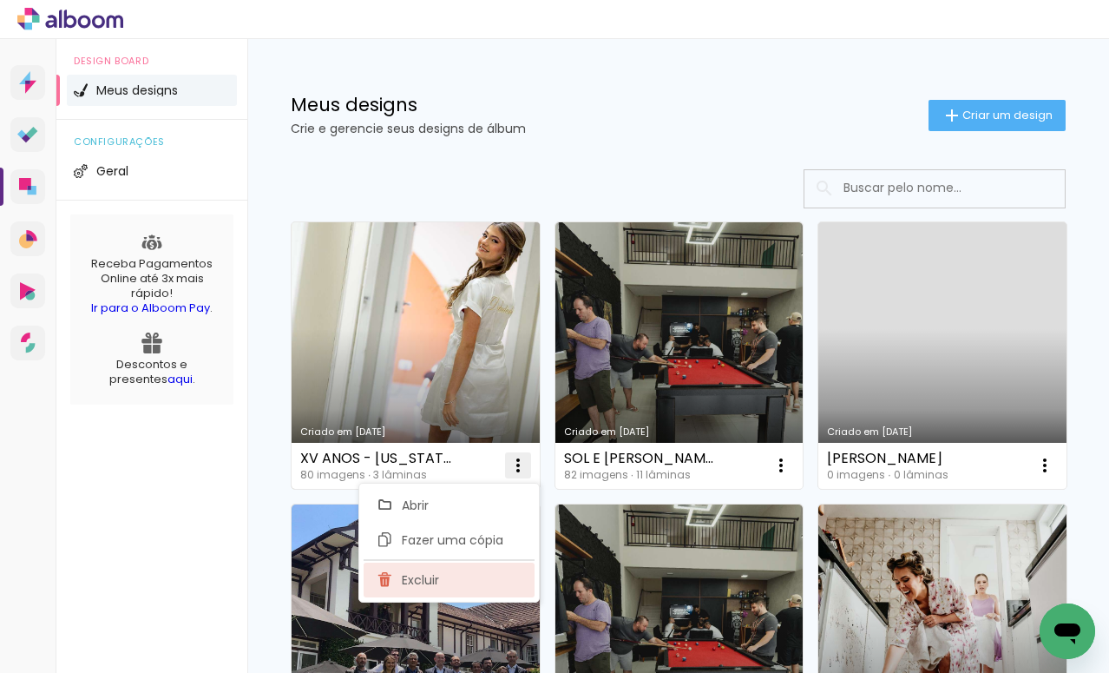
click at [403, 574] on span "Excluir" at bounding box center [420, 580] width 37 height 12
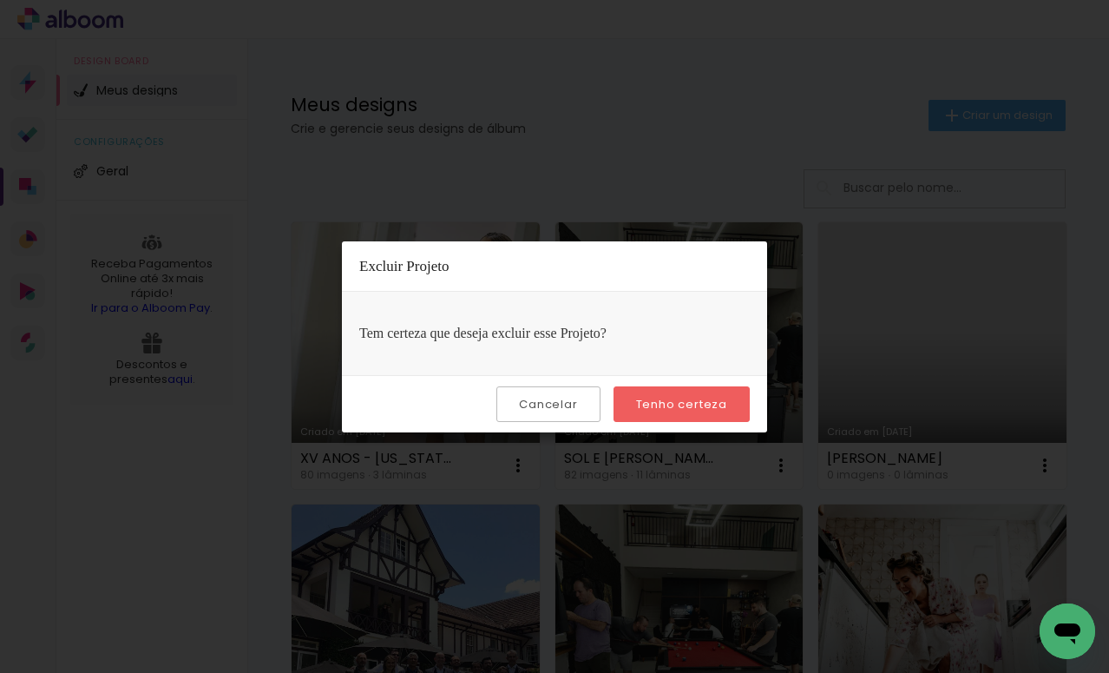
click at [0, 0] on slot "Tenho certeza" at bounding box center [0, 0] width 0 height 0
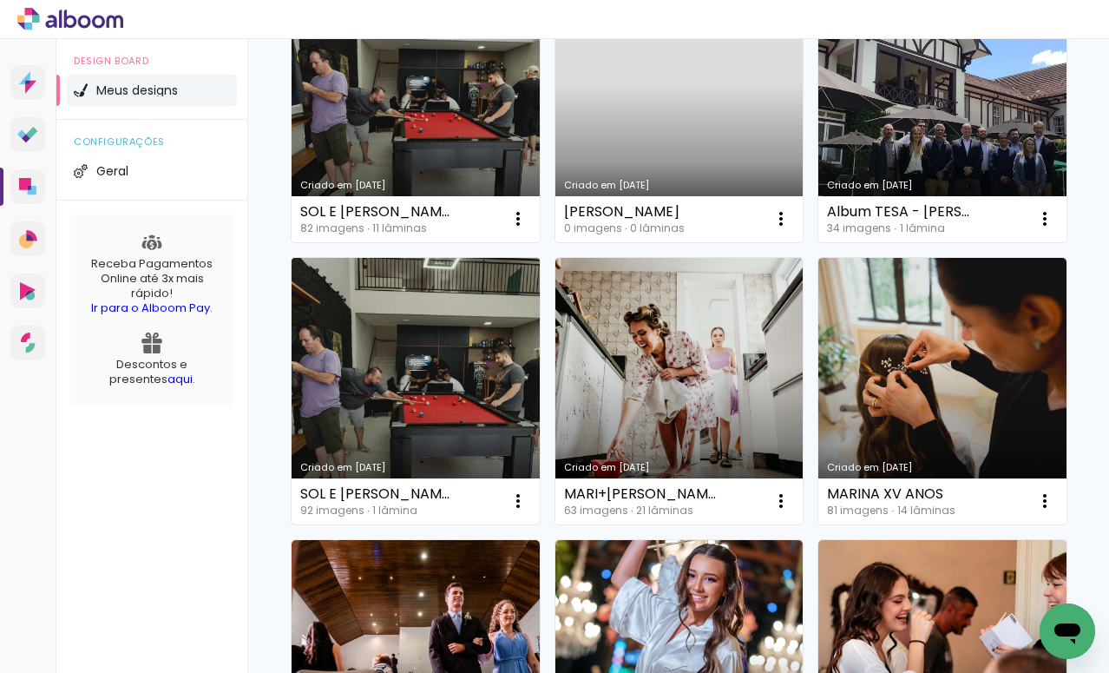
scroll to position [244, 0]
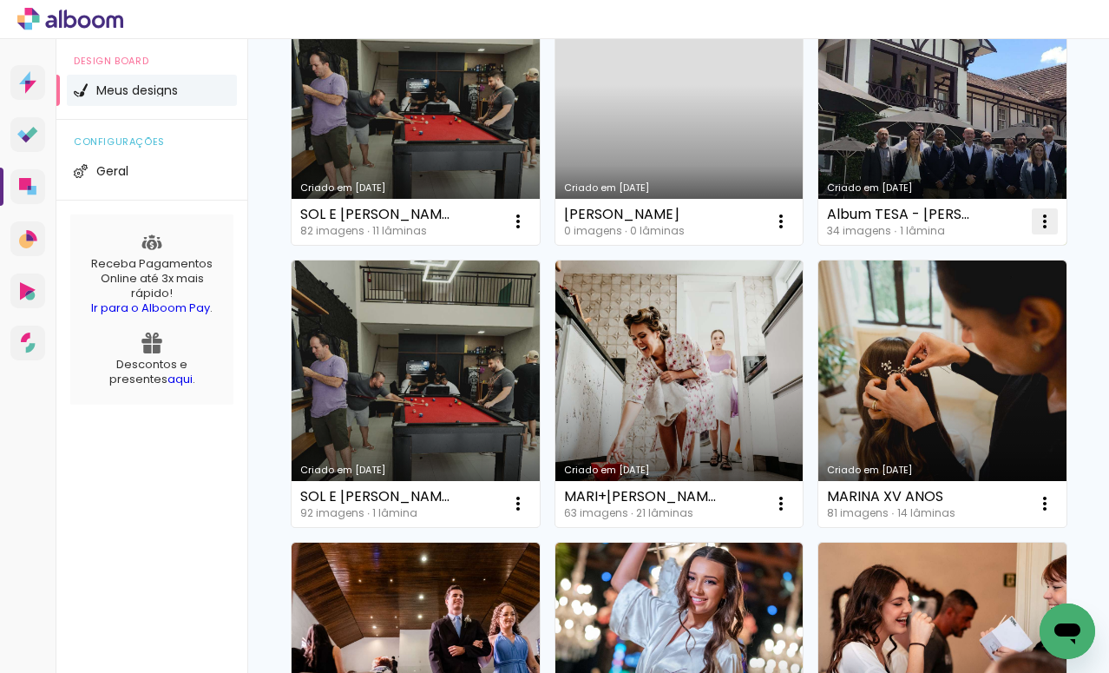
click at [1035, 232] on iron-icon at bounding box center [1045, 221] width 21 height 21
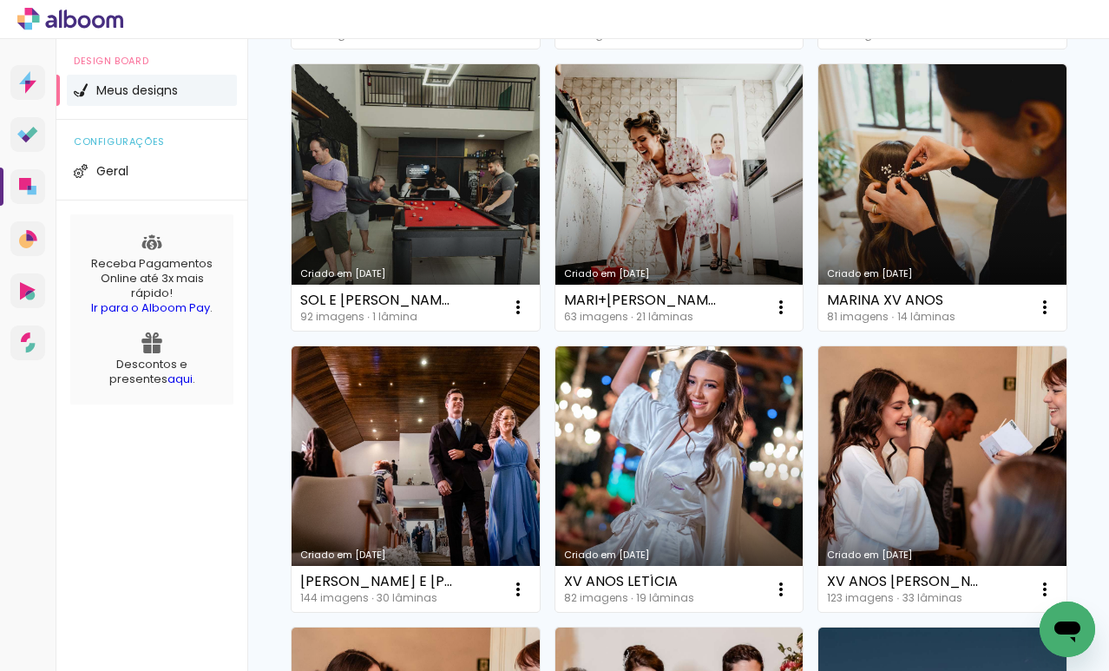
scroll to position [0, 0]
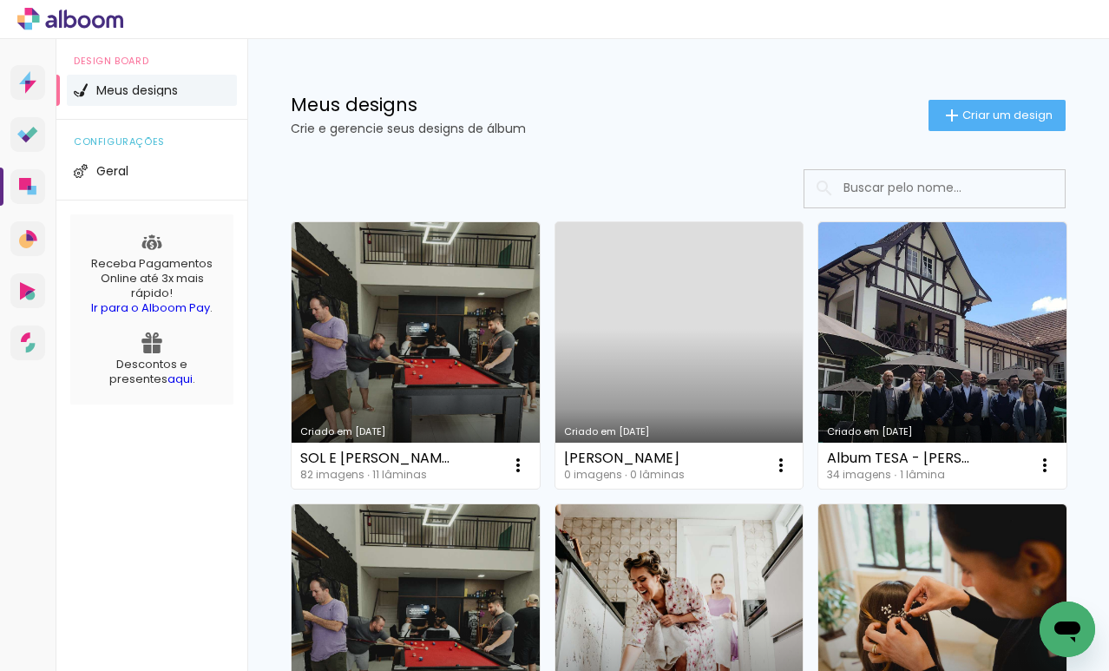
click at [96, 26] on icon at bounding box center [98, 21] width 13 height 13
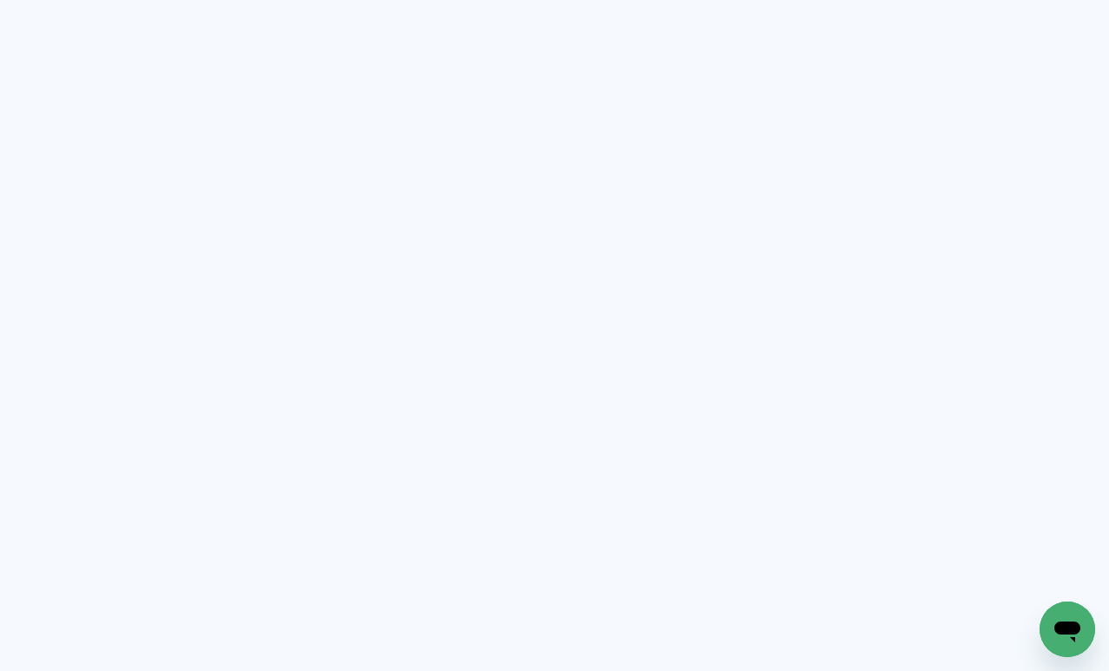
click at [100, 23] on quentale-app at bounding box center [554, 335] width 1109 height 671
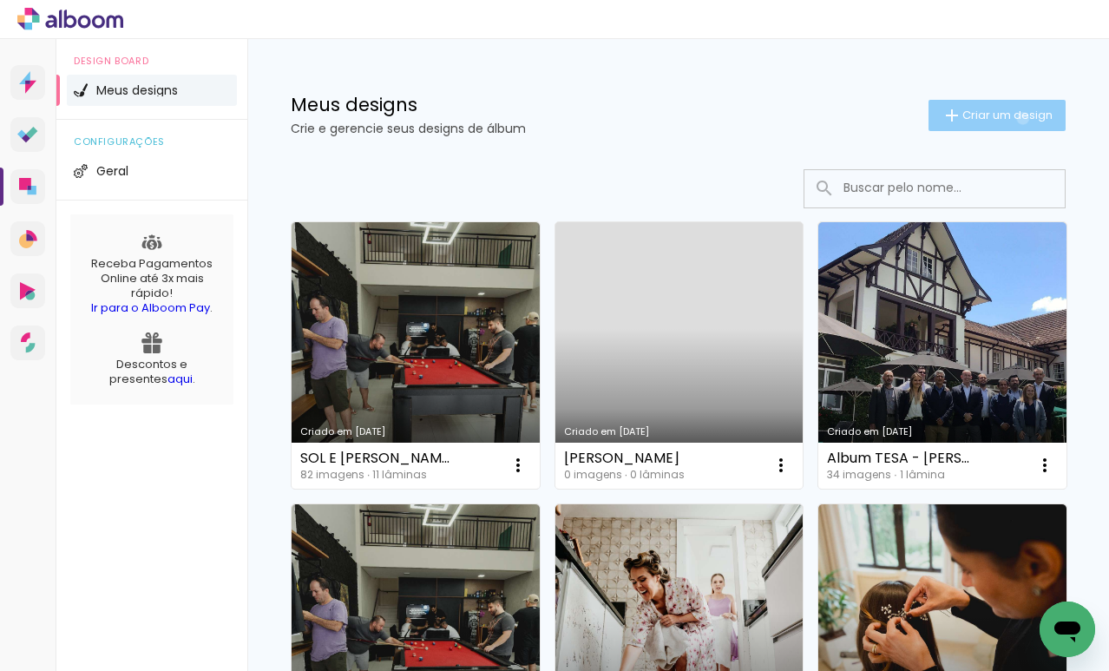
click at [1007, 120] on span "Criar um design" at bounding box center [1008, 114] width 90 height 11
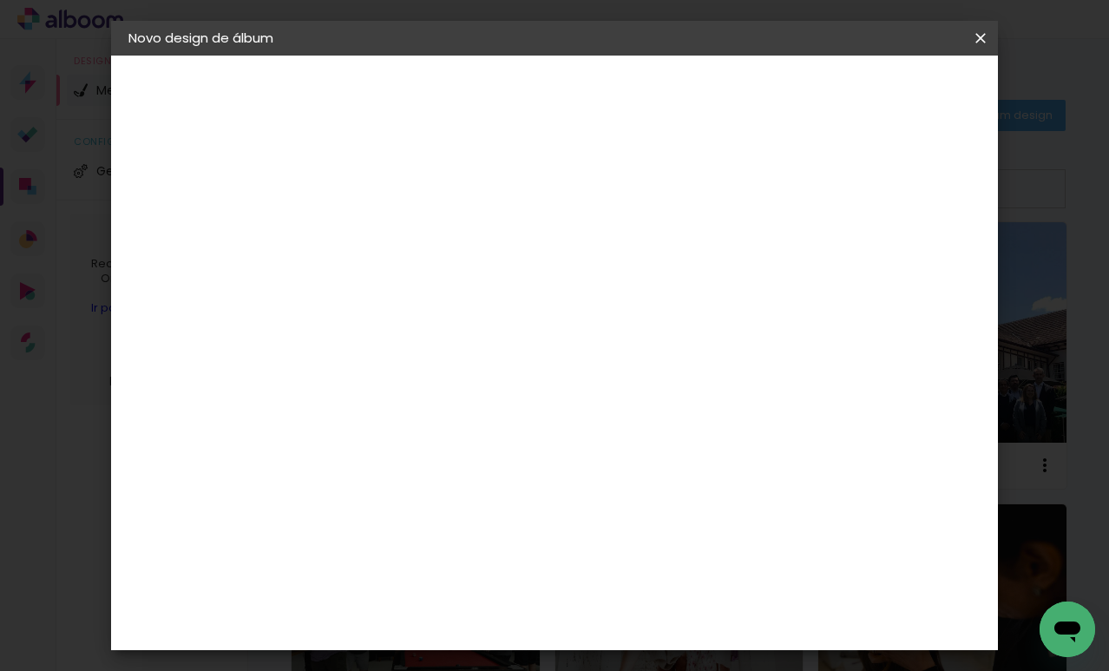
click at [412, 220] on input at bounding box center [412, 233] width 0 height 27
type input "l"
type input "X"
type input "15 ANOS [US_STATE]"
type paper-input "15 ANOS [US_STATE]"
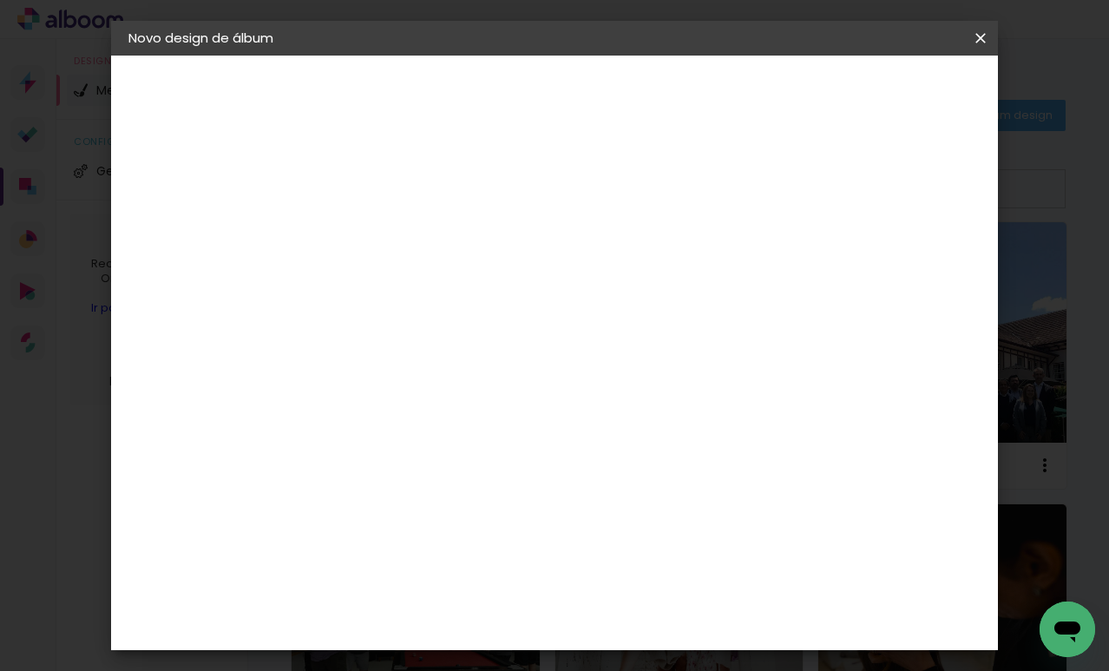
click at [0, 0] on slot "Avançar" at bounding box center [0, 0] width 0 height 0
click at [737, 280] on paper-item "Tamanho Livre" at bounding box center [653, 264] width 167 height 38
click at [0, 0] on slot "Avançar" at bounding box center [0, 0] width 0 height 0
click at [872, 95] on span "Iniciar design" at bounding box center [832, 92] width 79 height 12
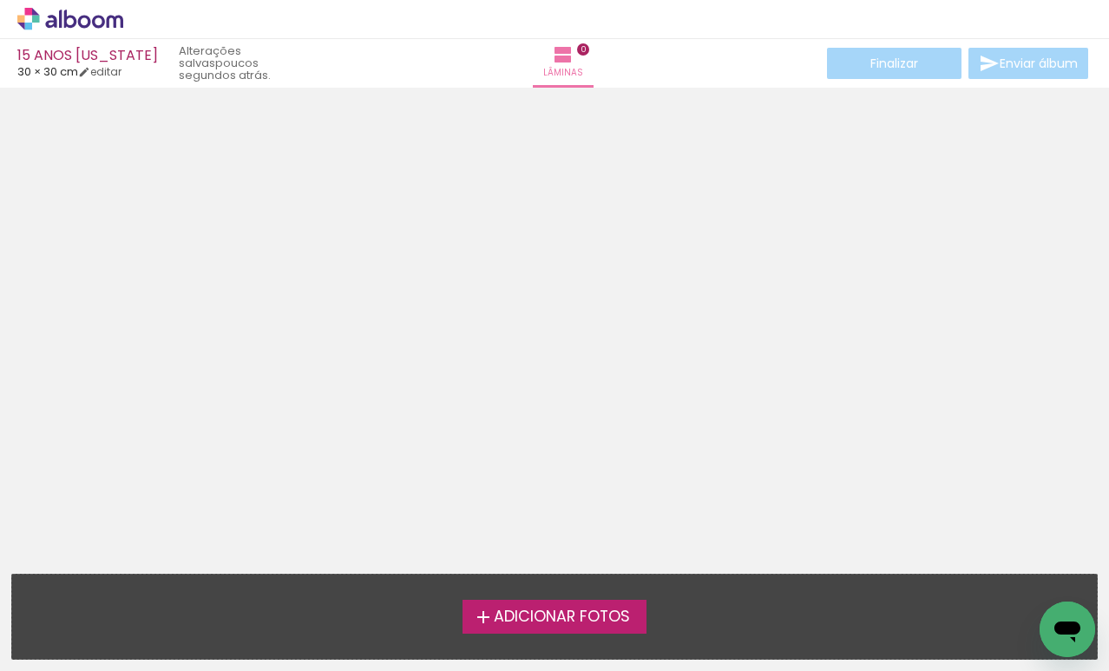
click at [555, 619] on span "Adicionar Fotos" at bounding box center [562, 617] width 136 height 16
click at [0, 0] on input "file" at bounding box center [0, 0] width 0 height 0
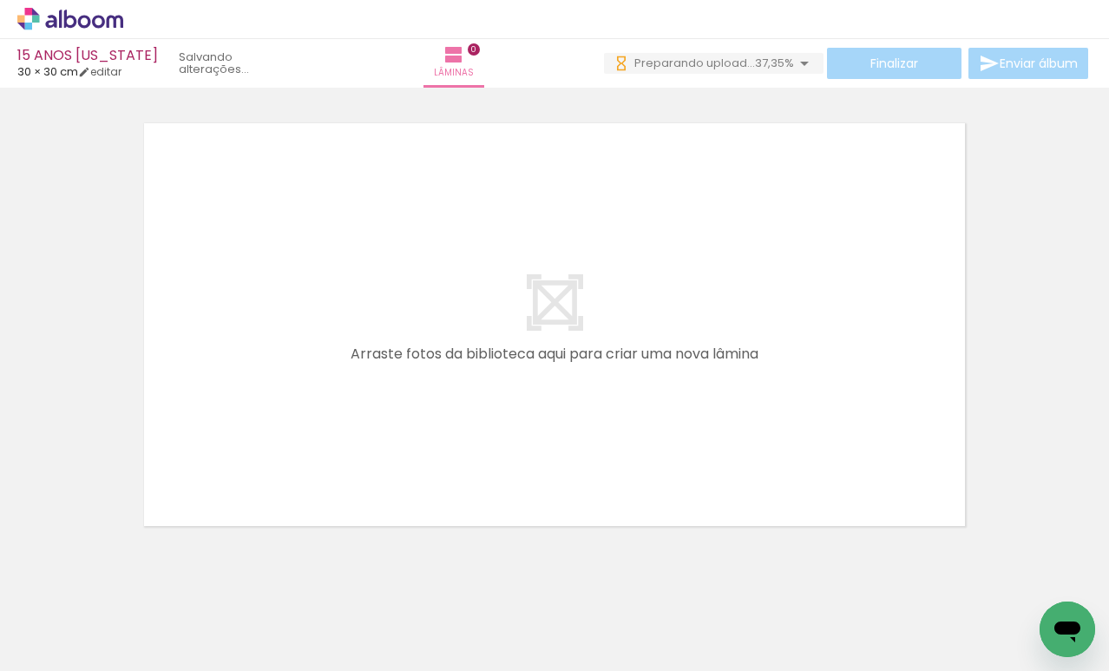
click at [182, 626] on div at bounding box center [174, 612] width 86 height 57
click at [71, 36] on div "› Editor de álbum" at bounding box center [554, 19] width 1109 height 39
click at [78, 21] on icon at bounding box center [84, 21] width 13 height 13
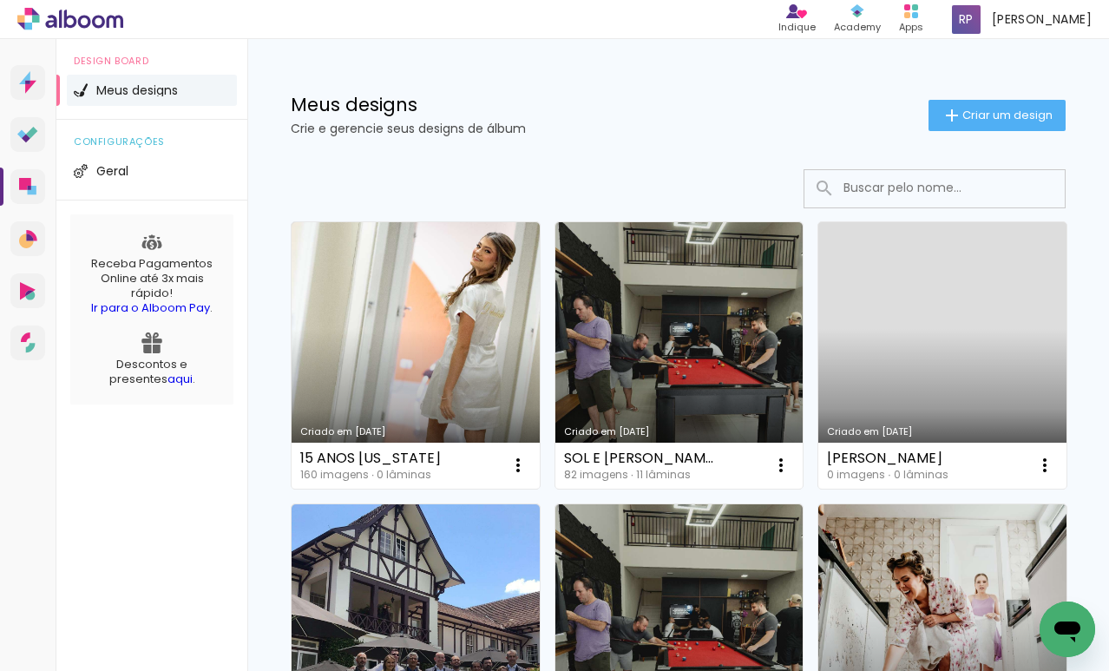
click at [995, 111] on span "Criar um design" at bounding box center [1008, 114] width 90 height 11
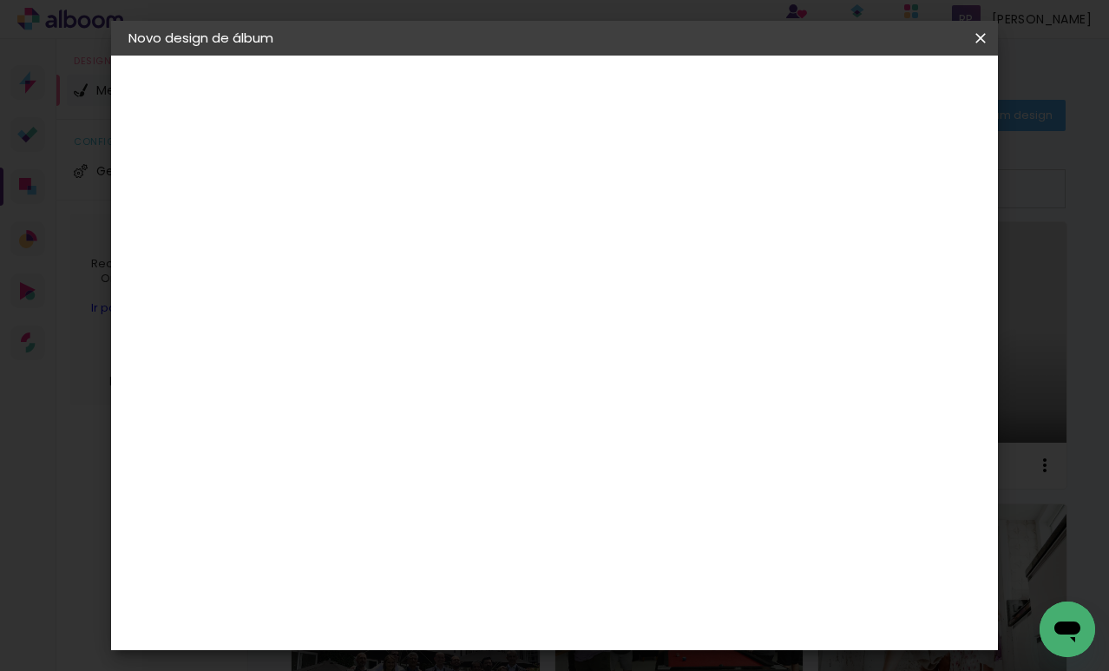
click at [412, 230] on input at bounding box center [412, 233] width 0 height 27
type input "CASAMENTO [PERSON_NAME] E [PERSON_NAME]"
type paper-input "CASAMENTO [PERSON_NAME] E [PERSON_NAME]"
click at [590, 105] on paper-button "Avançar" at bounding box center [547, 92] width 85 height 30
click at [737, 267] on paper-item "Tamanho Livre" at bounding box center [653, 264] width 167 height 38
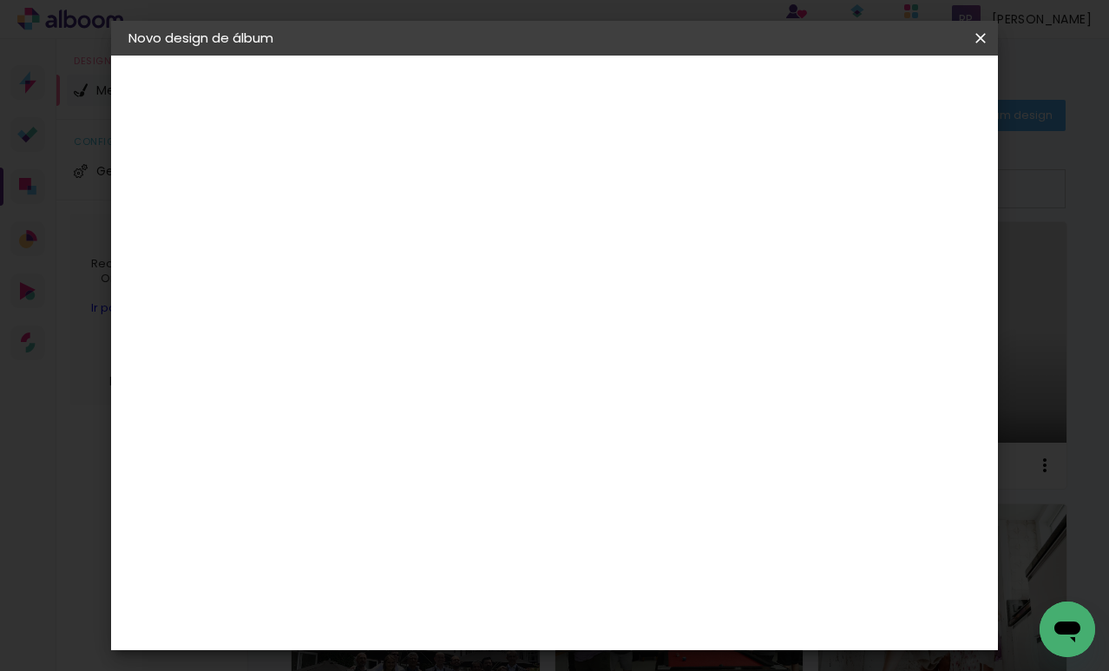
click at [737, 260] on paper-item "Tamanho Livre" at bounding box center [653, 264] width 167 height 38
click at [763, 112] on header "Fornecedor Escolha um fornecedor ou avance com o tamanho livre. Voltar Avançar" at bounding box center [550, 107] width 426 height 103
click at [0, 0] on slot "Avançar" at bounding box center [0, 0] width 0 height 0
click at [872, 89] on span "Iniciar design" at bounding box center [832, 92] width 79 height 12
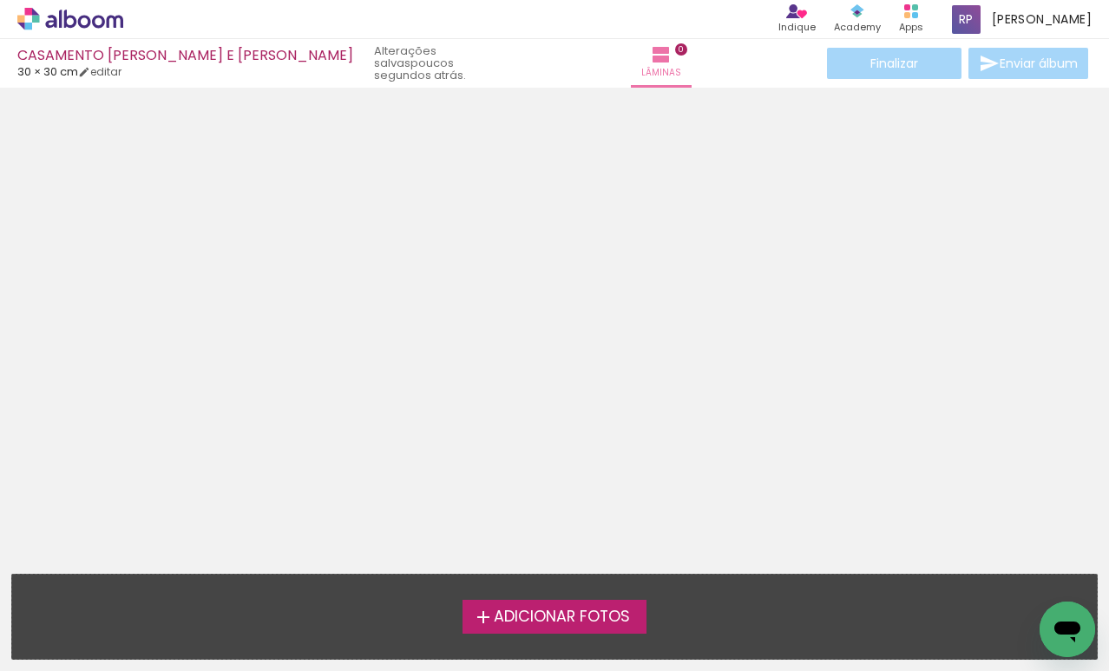
click at [566, 612] on span "Adicionar Fotos" at bounding box center [562, 617] width 136 height 16
click at [0, 0] on input "file" at bounding box center [0, 0] width 0 height 0
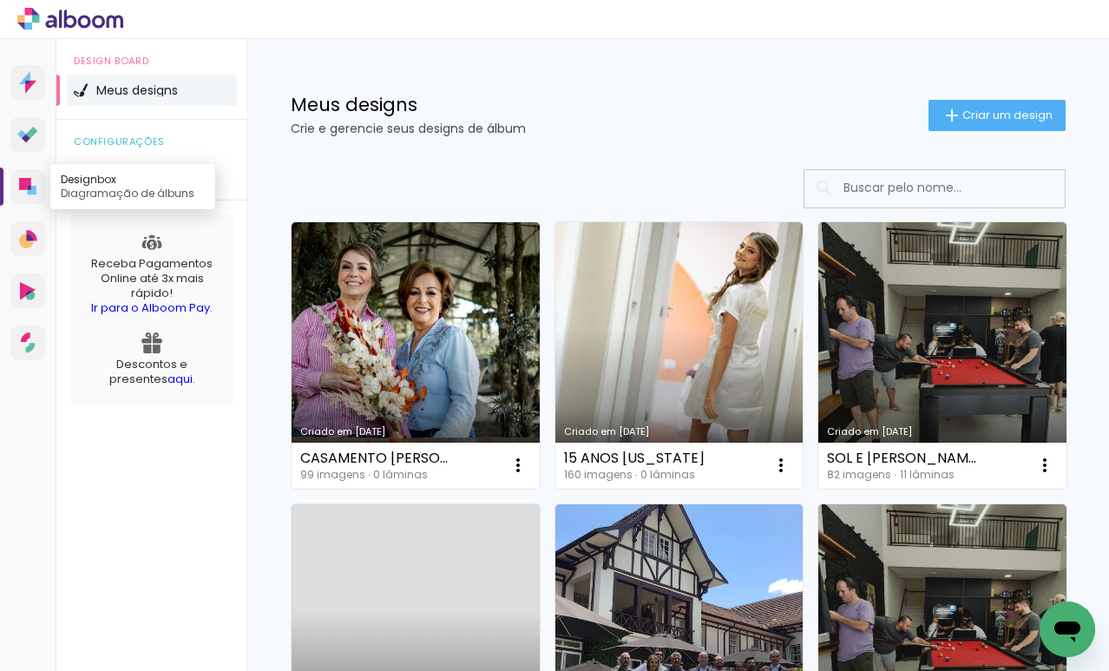
click at [33, 191] on icon at bounding box center [32, 190] width 9 height 9
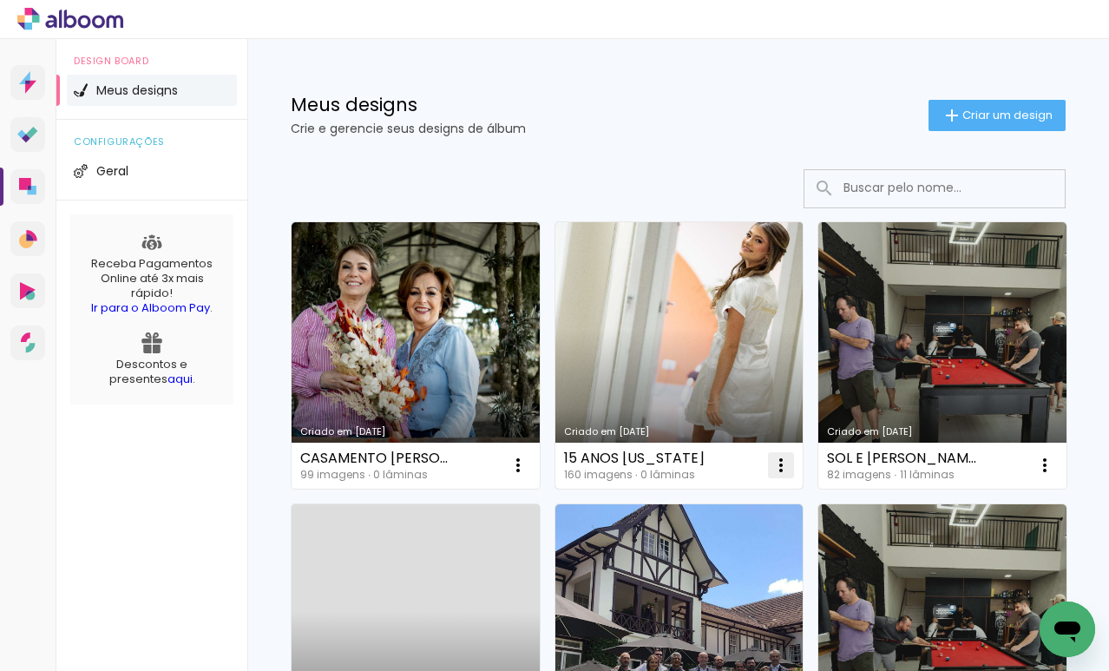
click at [781, 467] on iron-icon at bounding box center [781, 465] width 21 height 21
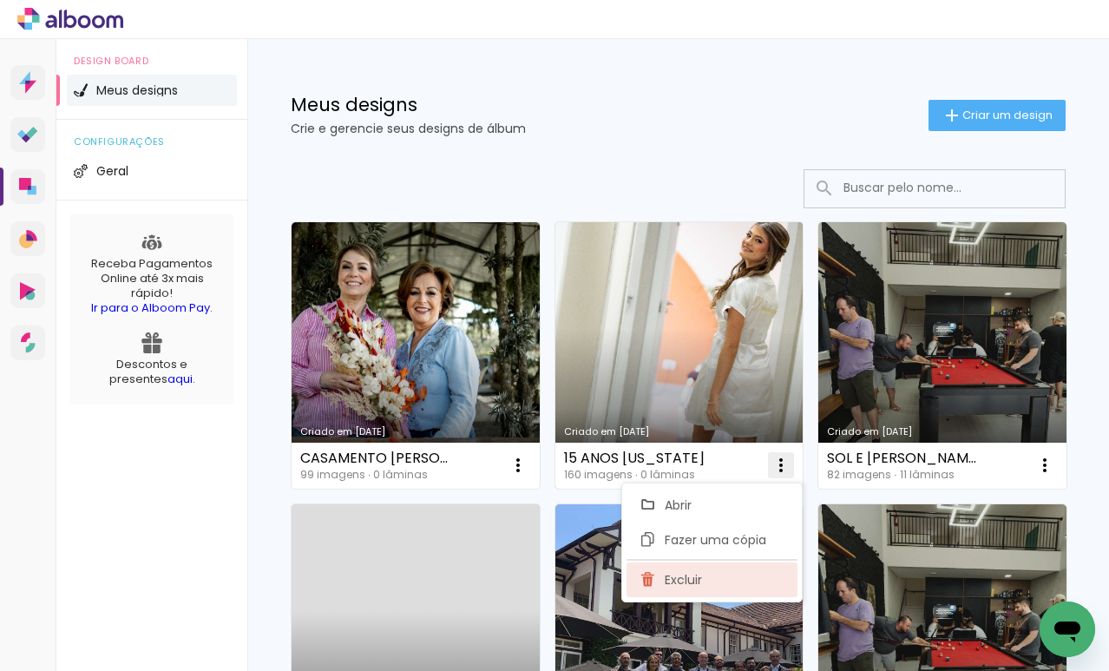
click at [670, 582] on span "Excluir" at bounding box center [683, 580] width 37 height 12
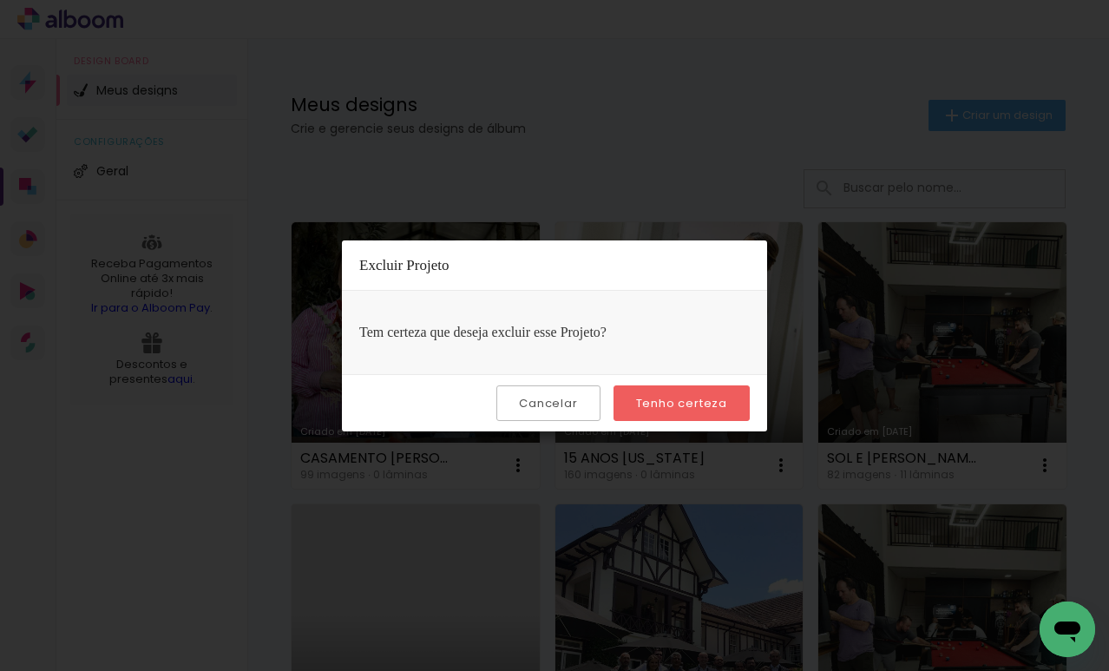
click at [0, 0] on slot "Tenho certeza" at bounding box center [0, 0] width 0 height 0
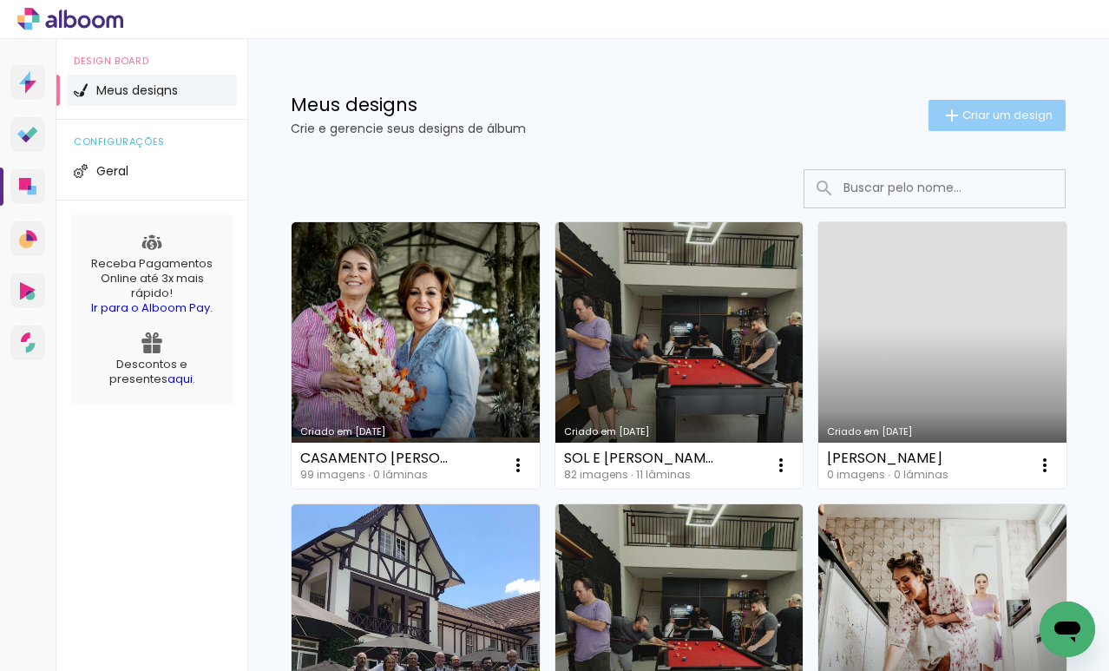
click at [977, 112] on span "Criar um design" at bounding box center [1008, 114] width 90 height 11
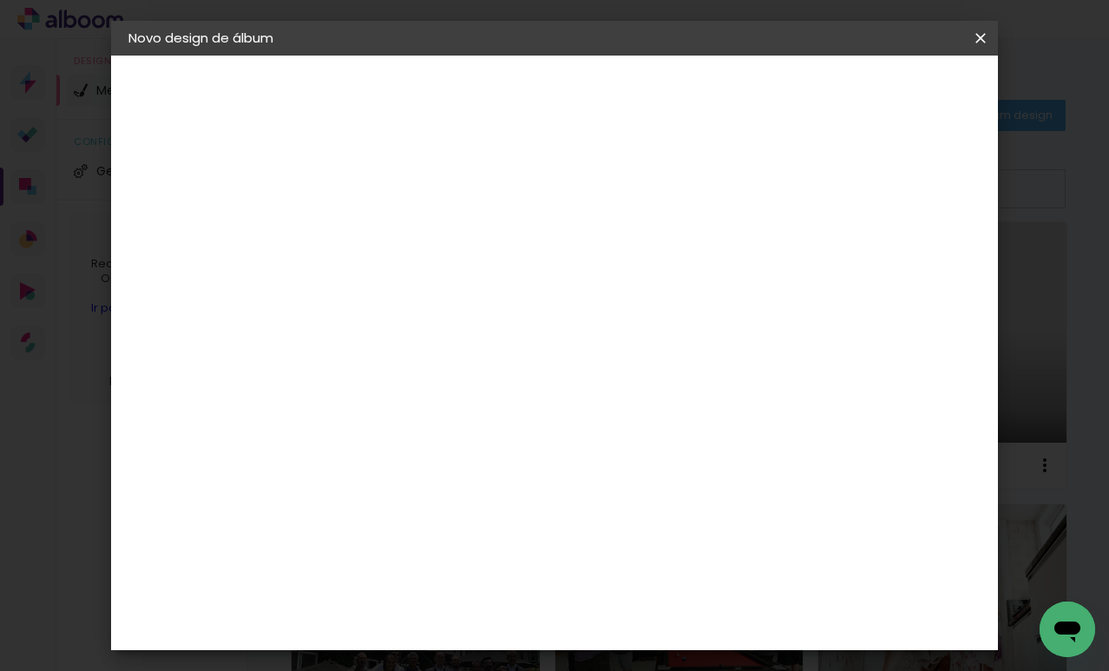
click at [412, 242] on input at bounding box center [412, 233] width 0 height 27
type input "15 ANOS [US_STATE]"
type paper-input "15 ANOS [US_STATE]"
click at [590, 96] on paper-button "Avançar" at bounding box center [547, 92] width 85 height 30
click at [0, 0] on slot "Tamanho Livre" at bounding box center [0, 0] width 0 height 0
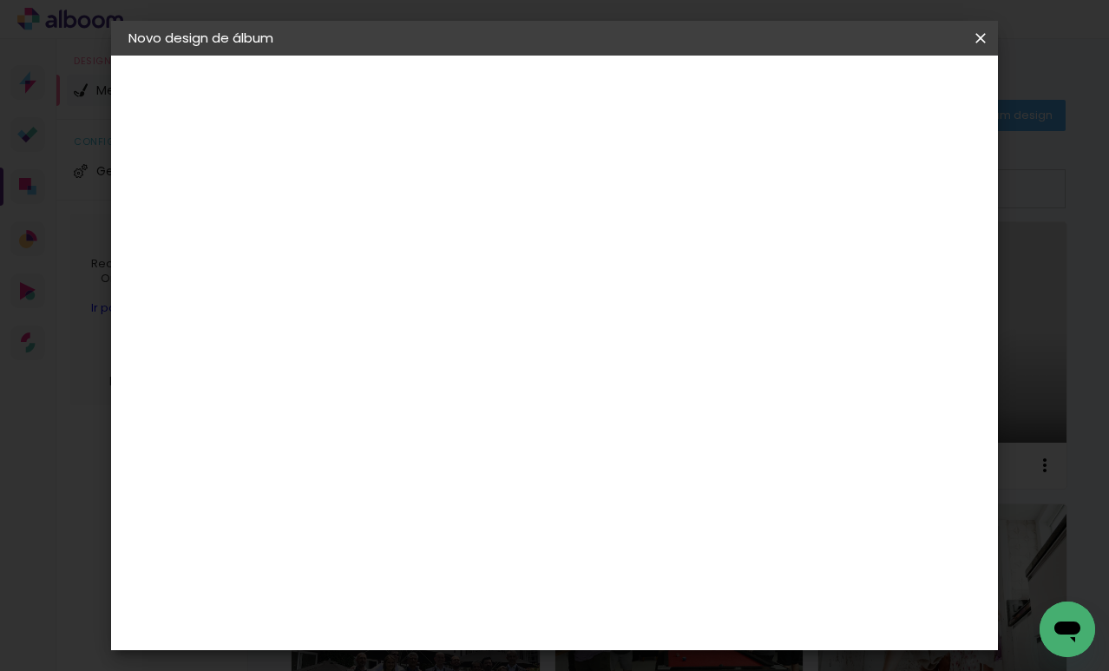
click at [0, 0] on slot "Avançar" at bounding box center [0, 0] width 0 height 0
click at [890, 102] on paper-button "Iniciar design" at bounding box center [833, 92] width 114 height 30
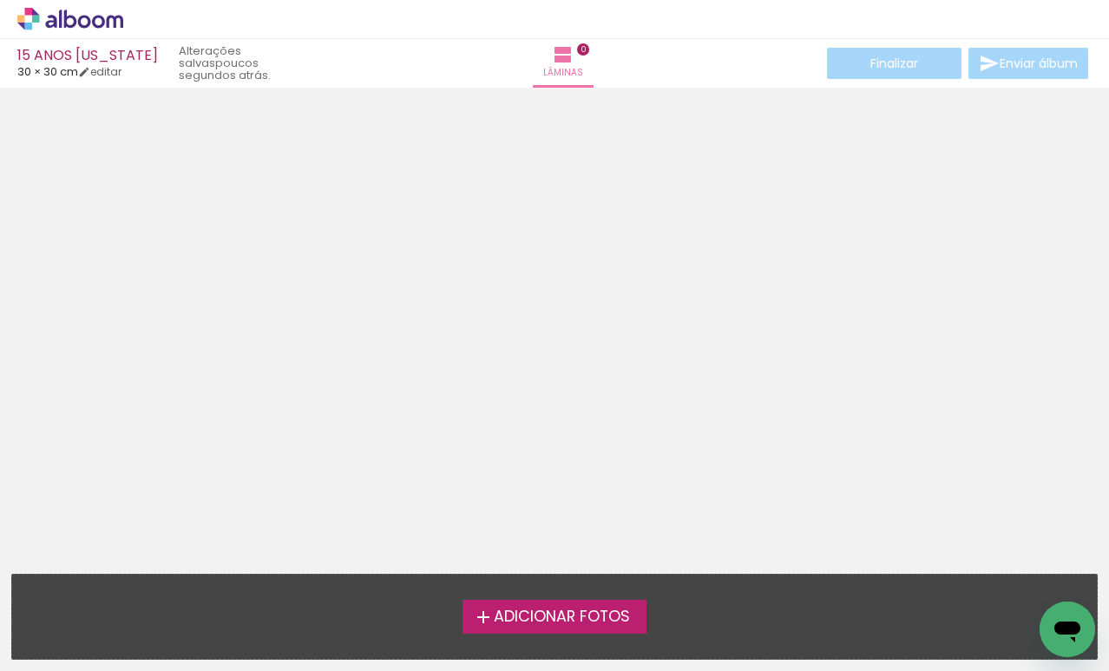
click at [564, 618] on span "Adicionar Fotos" at bounding box center [562, 617] width 136 height 16
click at [0, 0] on input "file" at bounding box center [0, 0] width 0 height 0
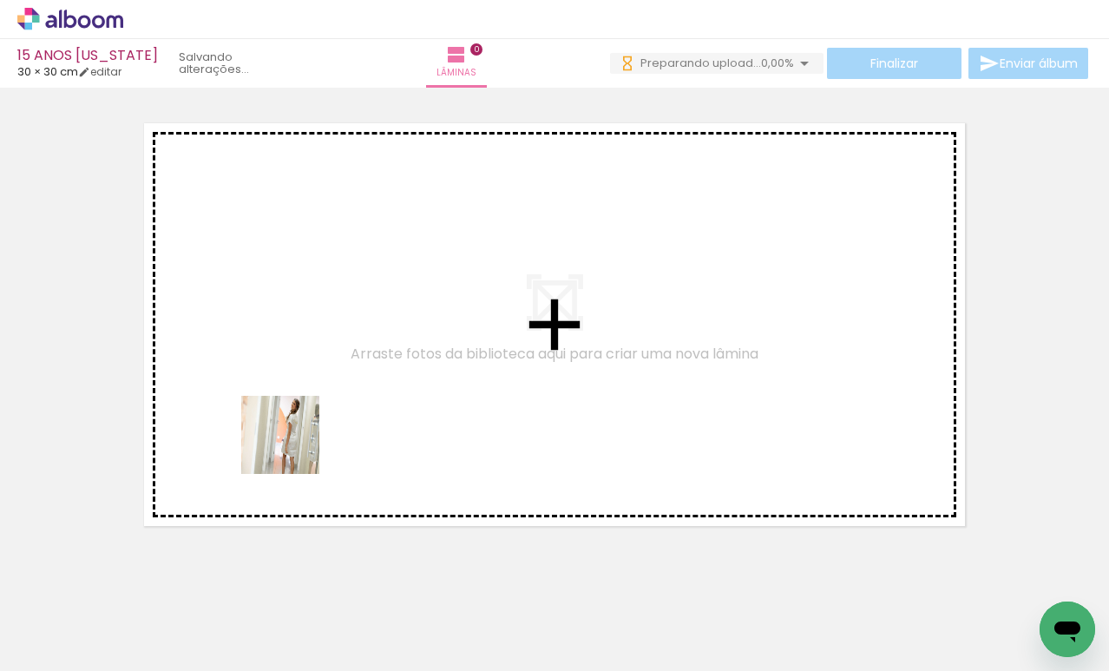
drag, startPoint x: 185, startPoint y: 626, endPoint x: 293, endPoint y: 448, distance: 208.4
click at [293, 448] on quentale-workspace at bounding box center [554, 335] width 1109 height 671
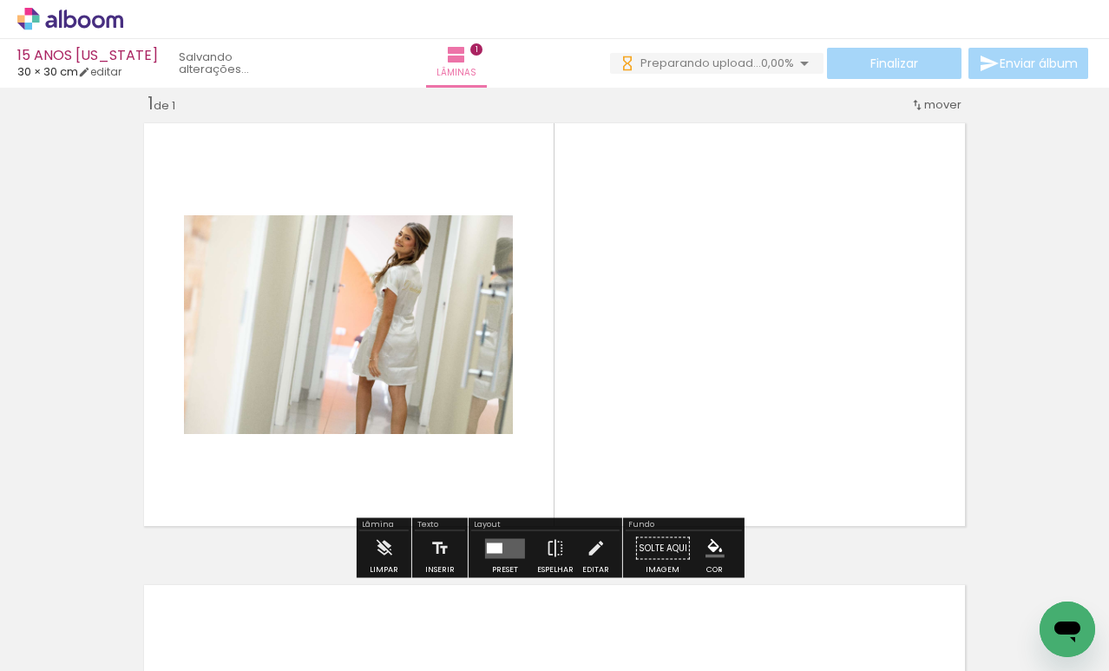
scroll to position [23, 0]
click at [492, 551] on div at bounding box center [495, 548] width 16 height 10
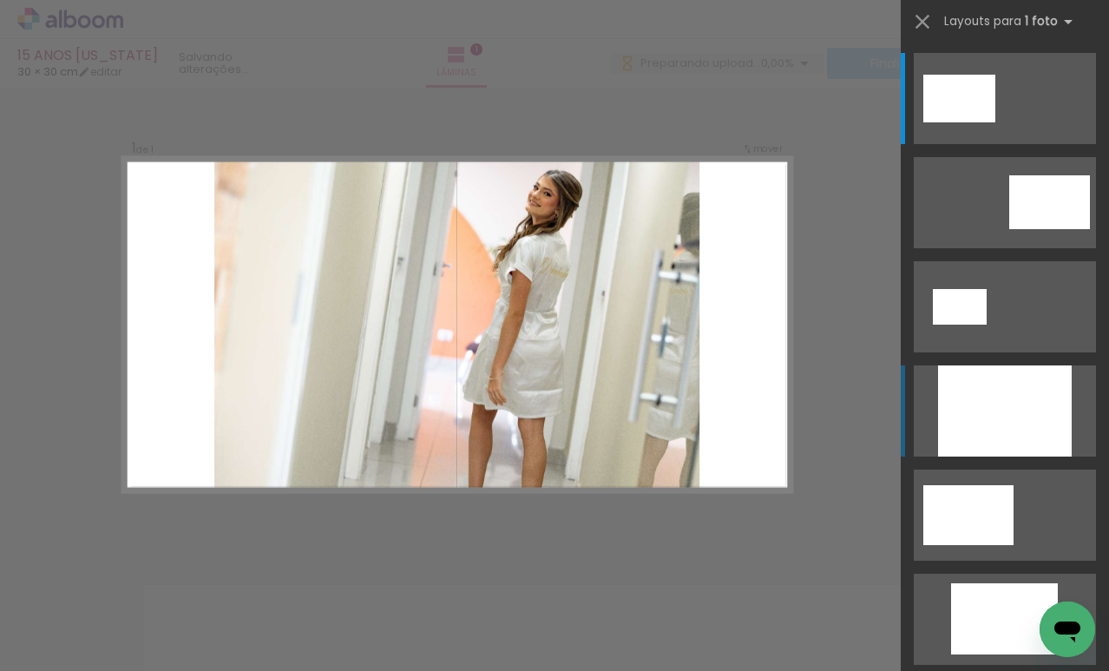
scroll to position [0, 0]
click at [990, 404] on div at bounding box center [1005, 410] width 134 height 91
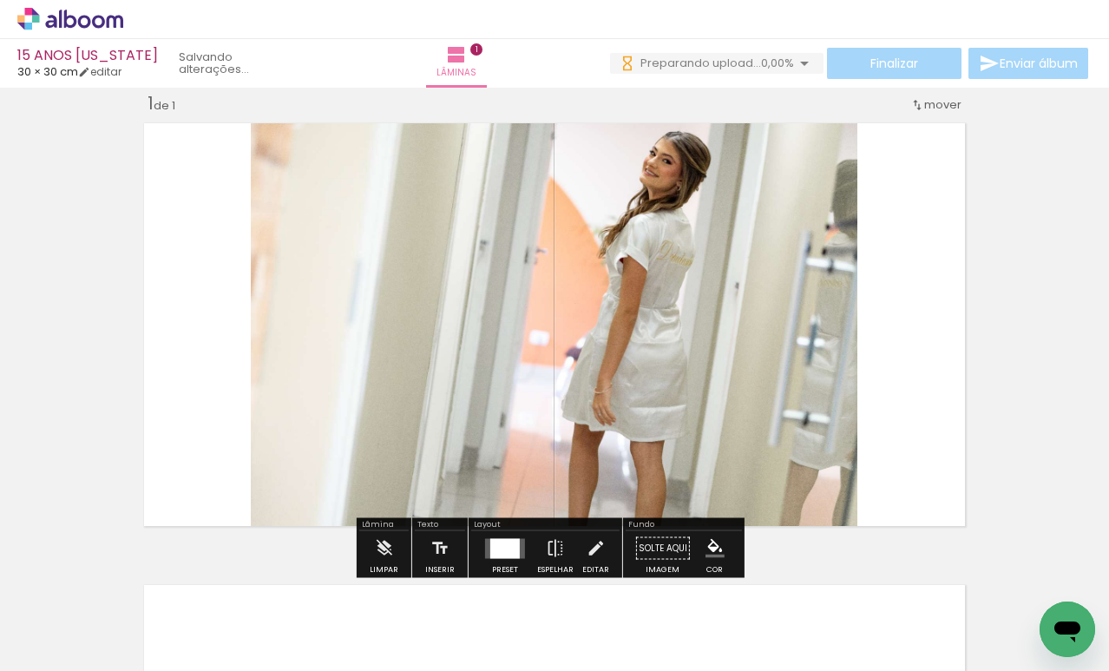
scroll to position [22, 0]
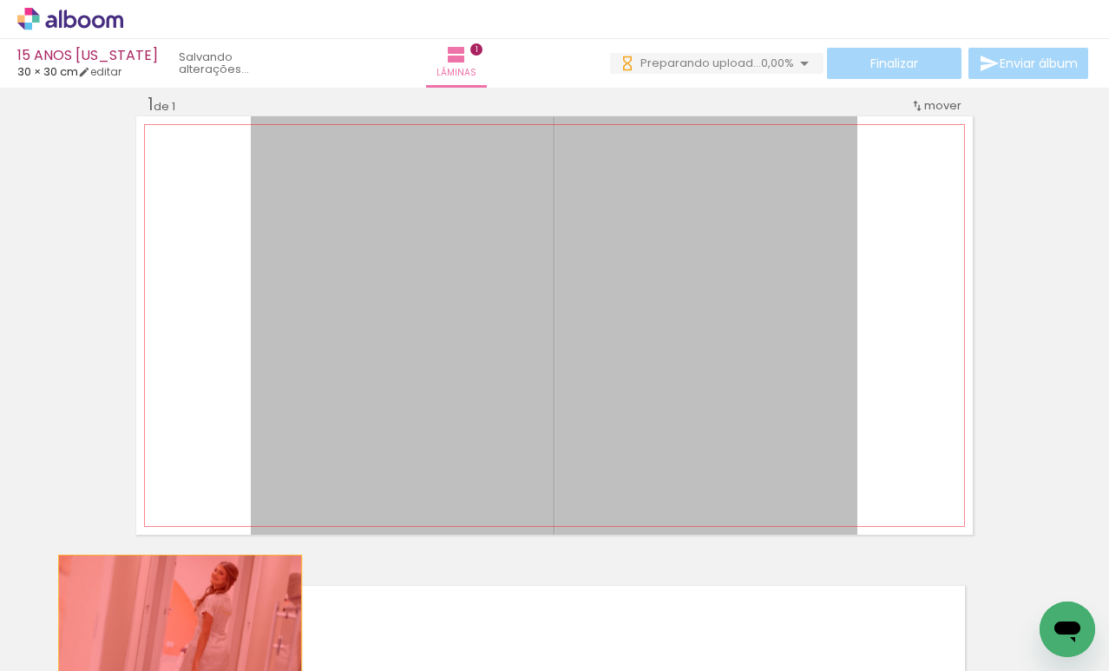
drag, startPoint x: 635, startPoint y: 345, endPoint x: 174, endPoint y: 639, distance: 547.1
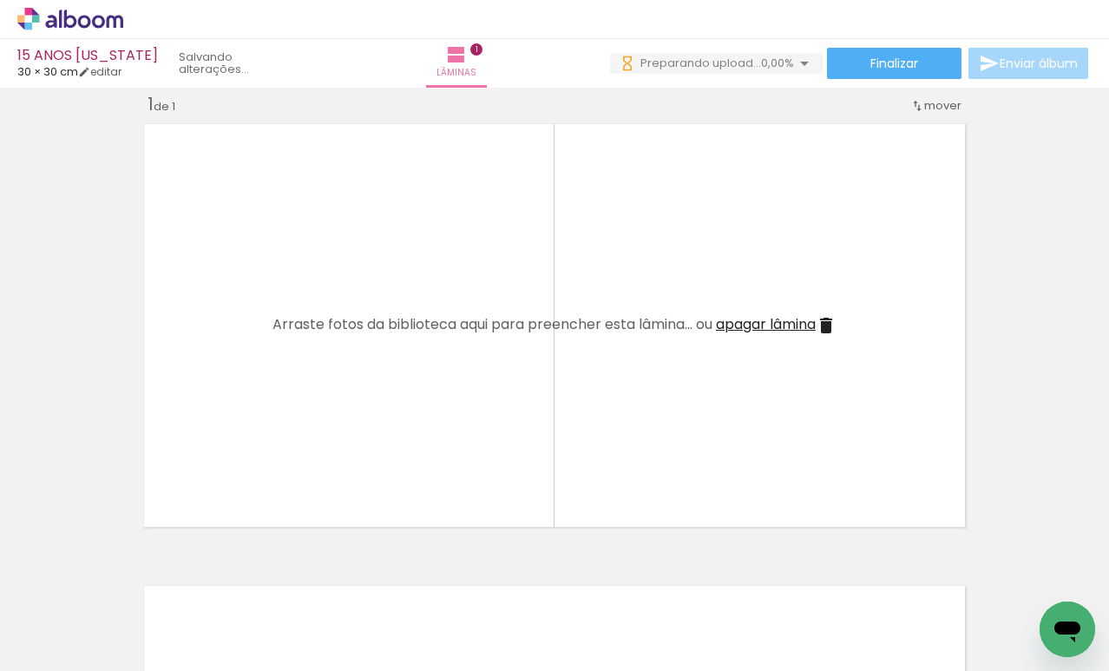
scroll to position [0, 0]
